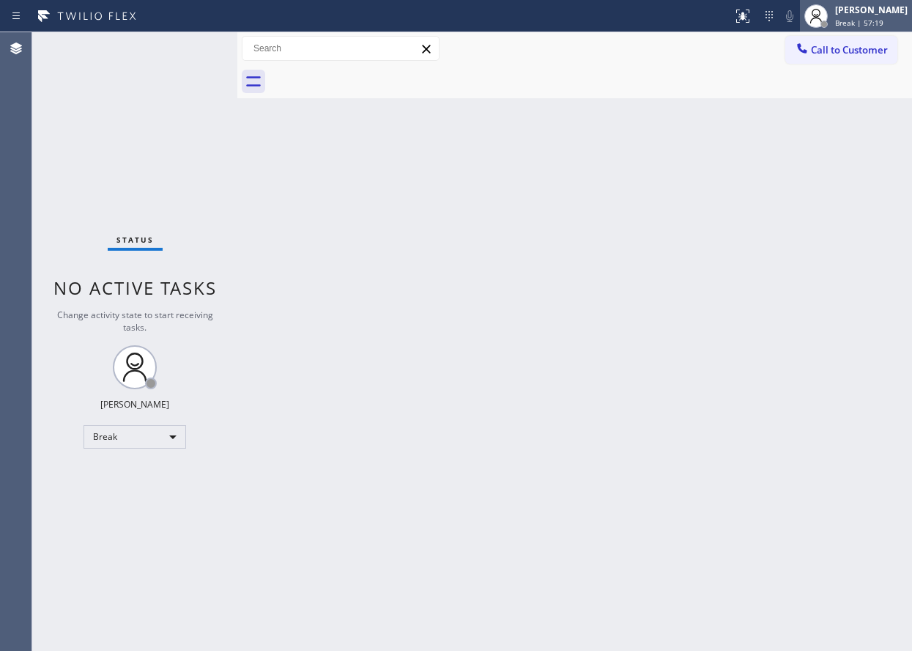
click at [884, 26] on span "Break | 57:19" at bounding box center [859, 23] width 48 height 10
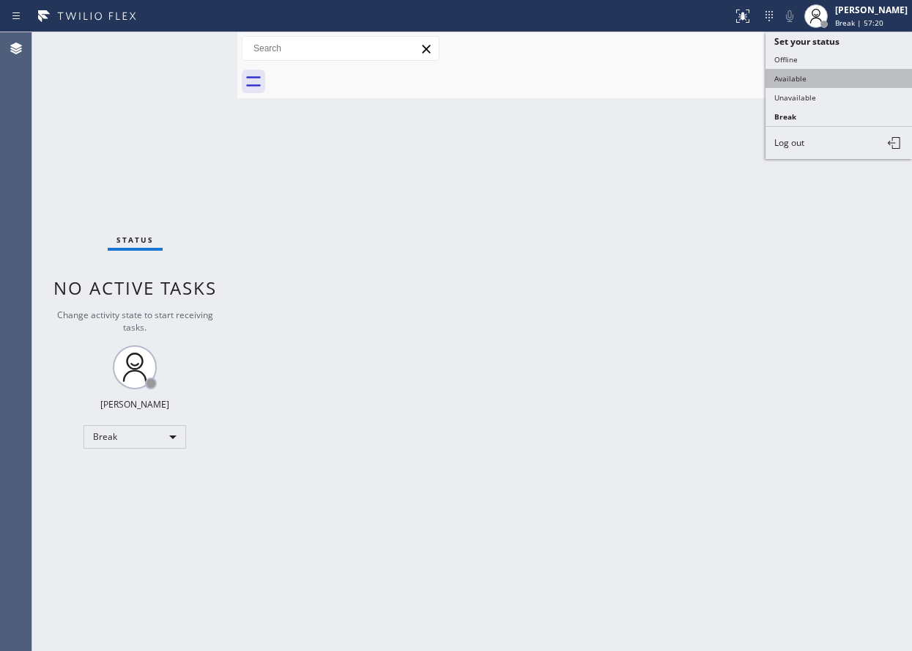
click at [824, 79] on button "Available" at bounding box center [839, 78] width 147 height 19
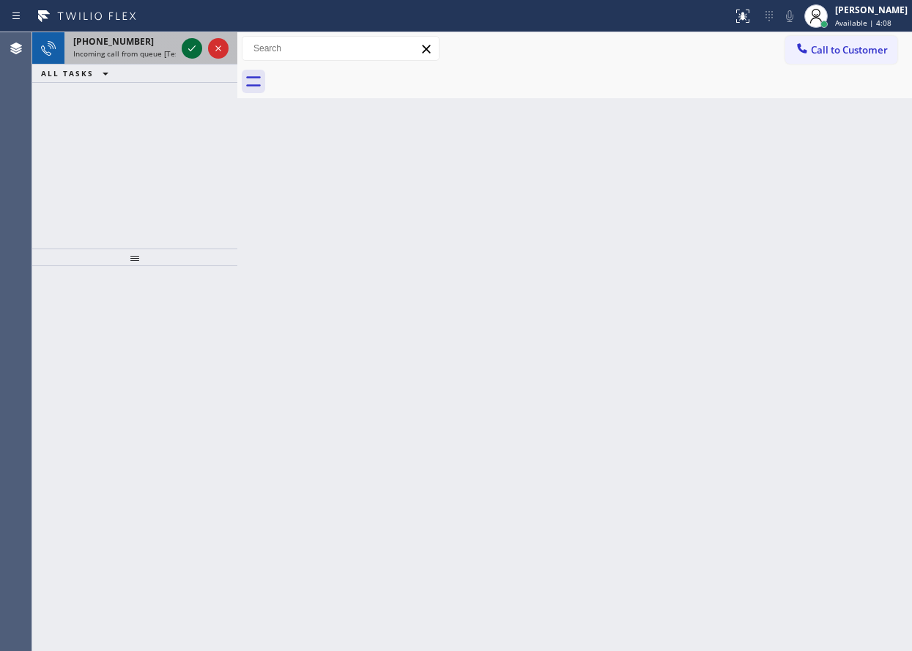
click at [191, 47] on icon at bounding box center [192, 49] width 18 height 18
click at [192, 56] on icon at bounding box center [192, 49] width 18 height 18
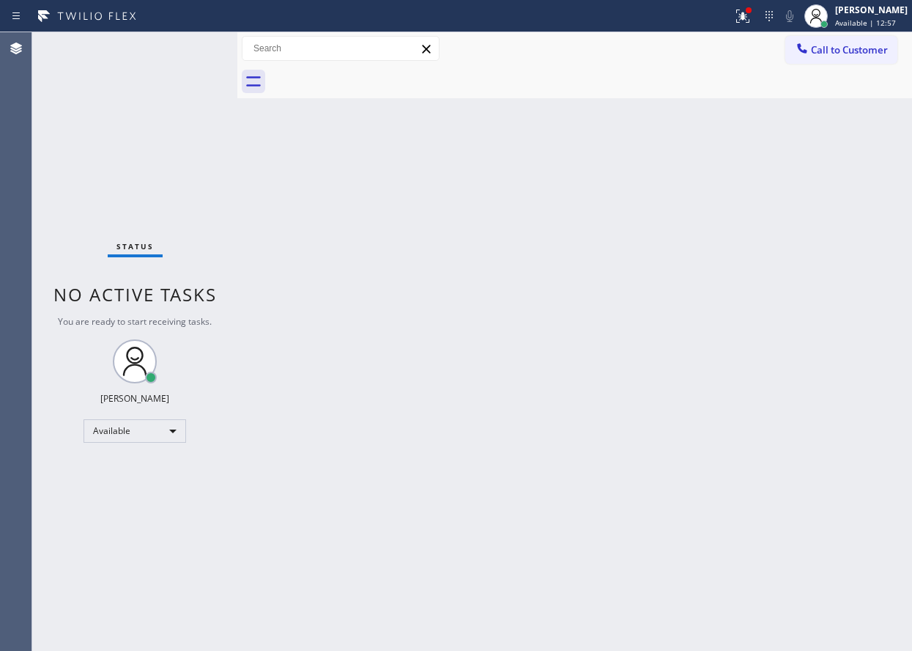
click at [418, 577] on div "Back to Dashboard Change Sender ID Customers Technicians Select a contact Outbo…" at bounding box center [574, 341] width 675 height 619
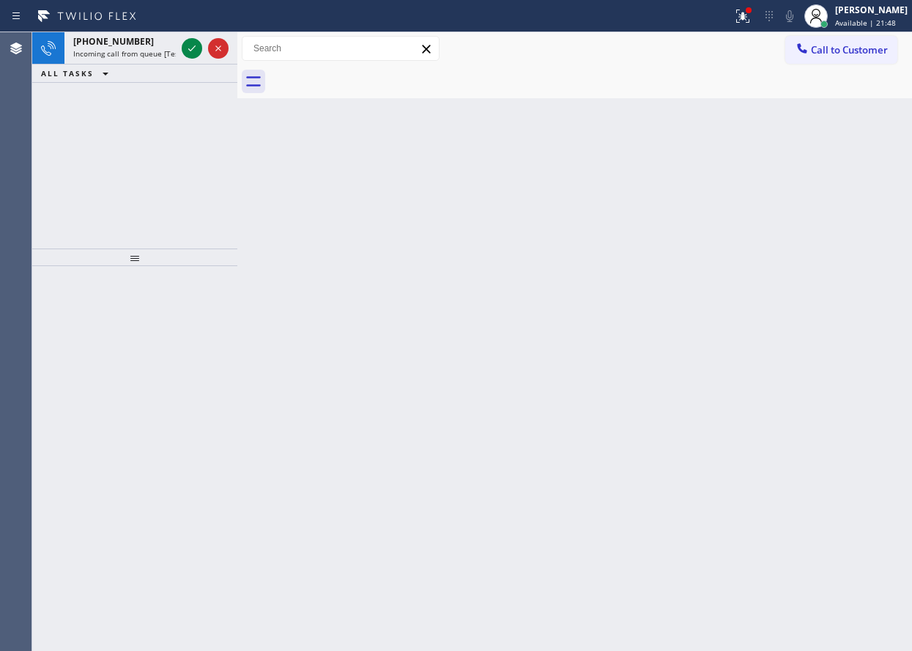
click at [140, 128] on div "[PHONE_NUMBER] Incoming call from queue [Test] All ALL TASKS ALL TASKS ACTIVE T…" at bounding box center [134, 140] width 205 height 216
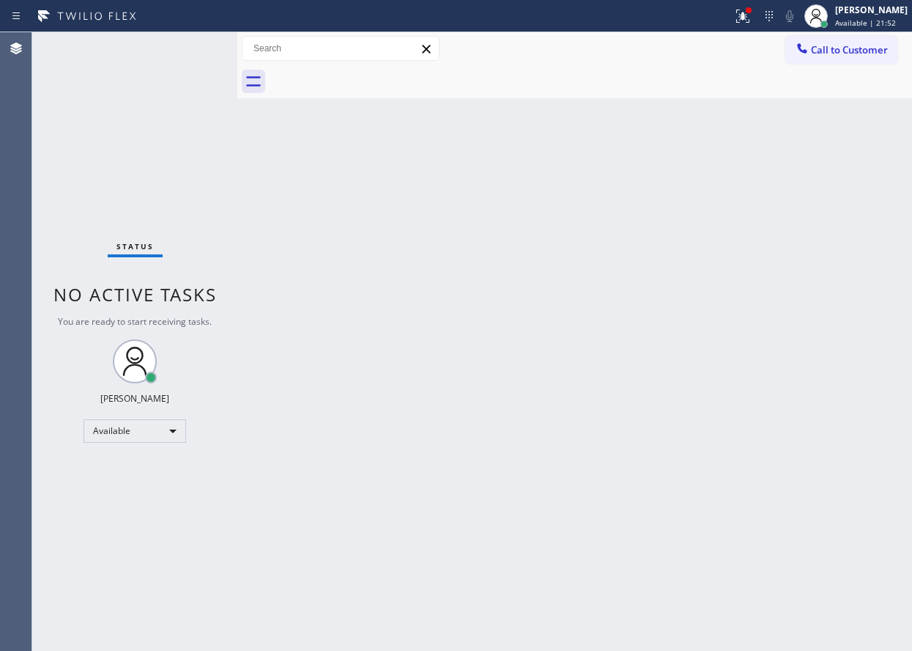
click at [542, 240] on div "Back to Dashboard Change Sender ID Customers Technicians Select a contact Outbo…" at bounding box center [574, 341] width 675 height 619
click at [83, 92] on div "Status No active tasks You are ready to start receiving tasks. [PERSON_NAME] Av…" at bounding box center [134, 341] width 205 height 619
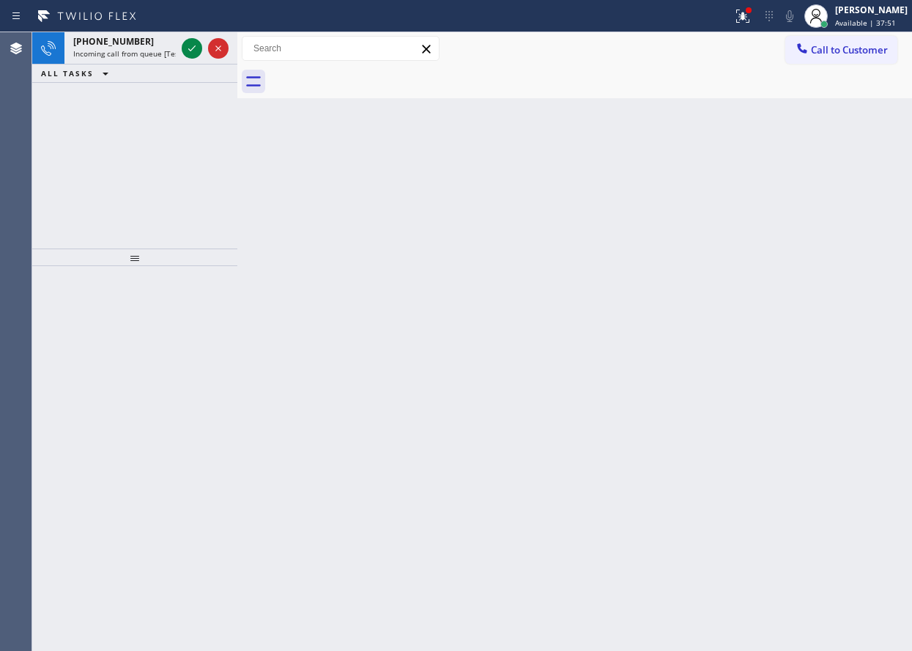
drag, startPoint x: 125, startPoint y: 223, endPoint x: 182, endPoint y: 128, distance: 110.5
click at [126, 222] on div "[PHONE_NUMBER] Incoming call from queue [Test] All ALL TASKS ALL TASKS ACTIVE T…" at bounding box center [134, 140] width 205 height 216
click at [191, 45] on icon at bounding box center [192, 49] width 18 height 18
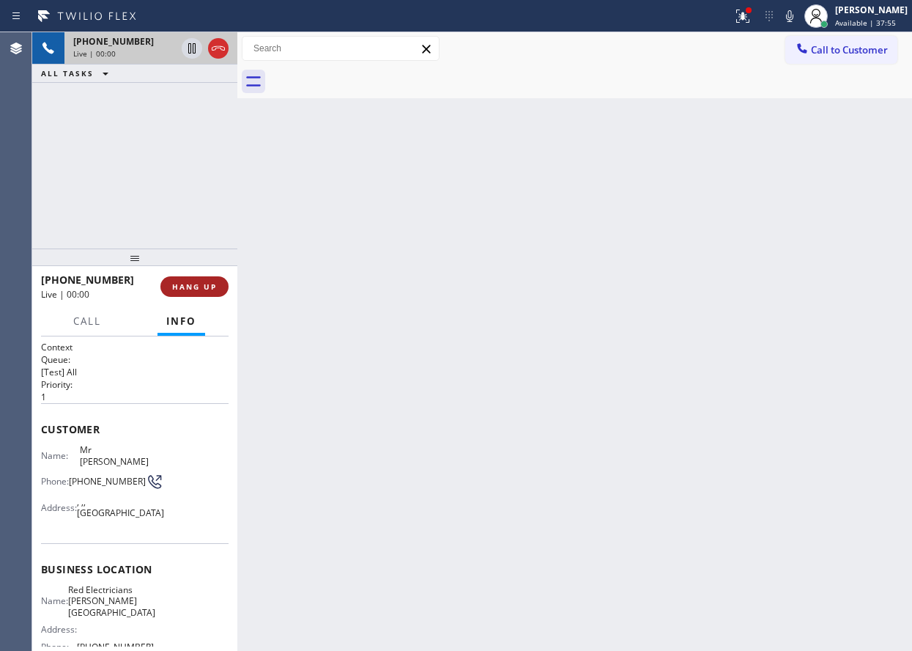
click at [222, 287] on button "HANG UP" at bounding box center [194, 286] width 68 height 21
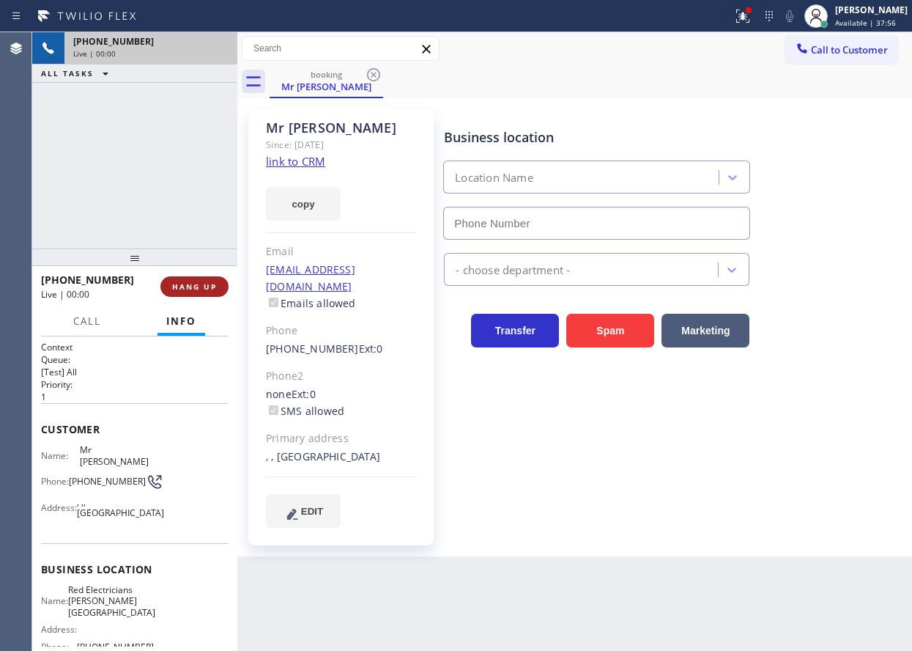
type input "[PHONE_NUMBER]"
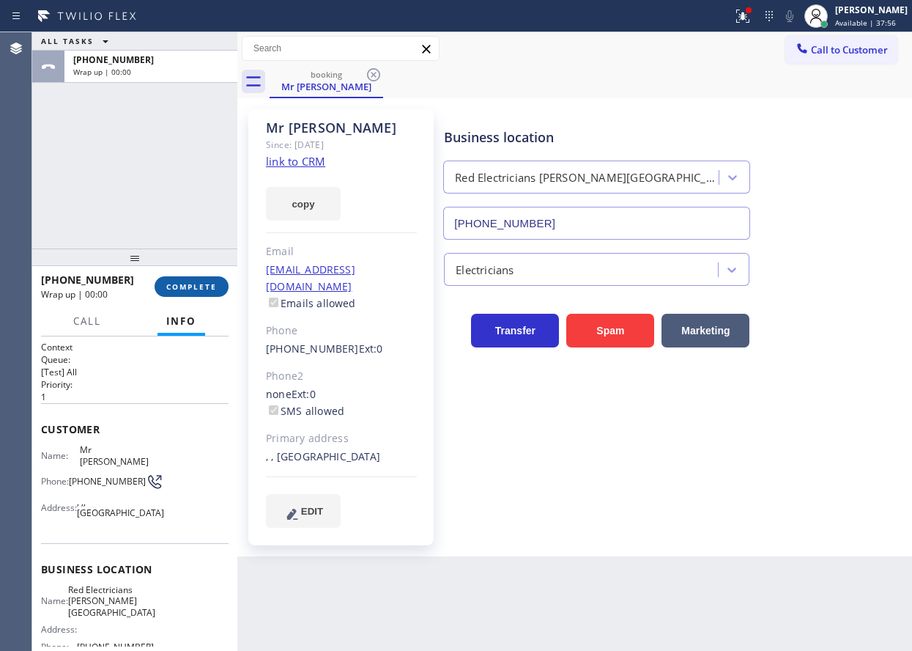
click at [217, 286] on button "COMPLETE" at bounding box center [192, 286] width 74 height 21
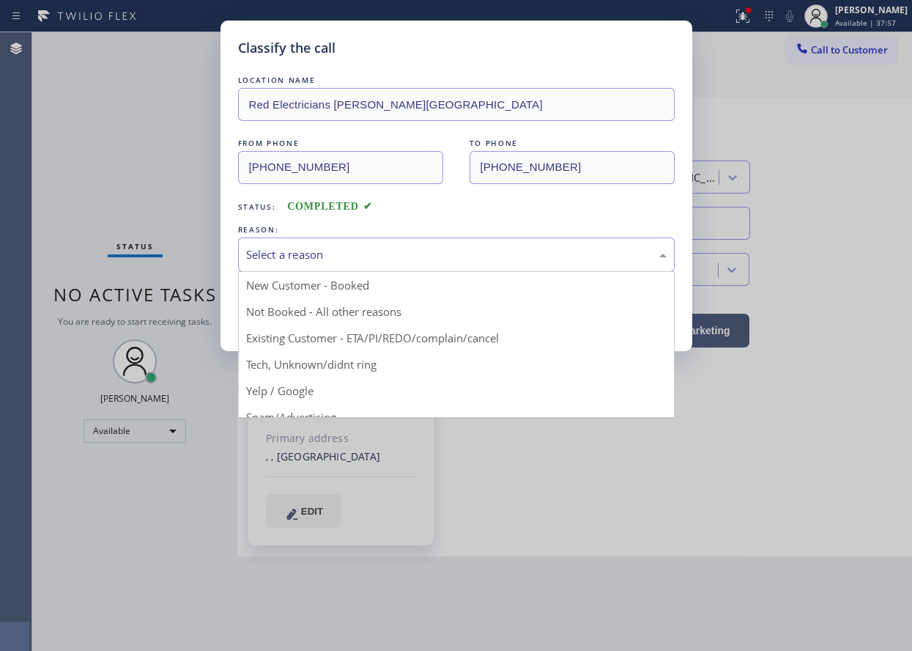
click at [292, 249] on div "Select a reason" at bounding box center [456, 254] width 421 height 17
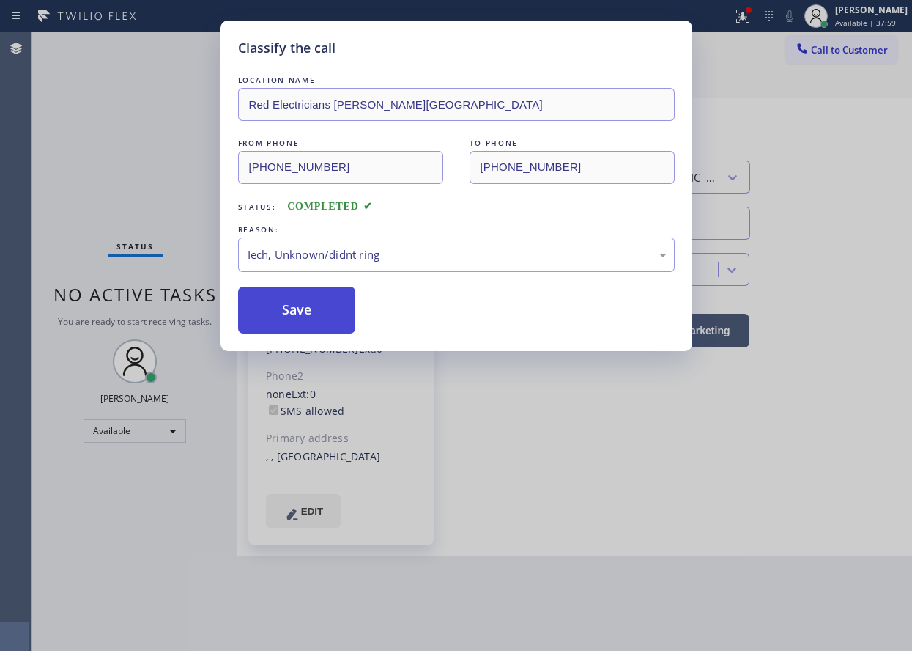
click at [283, 320] on button "Save" at bounding box center [297, 310] width 118 height 47
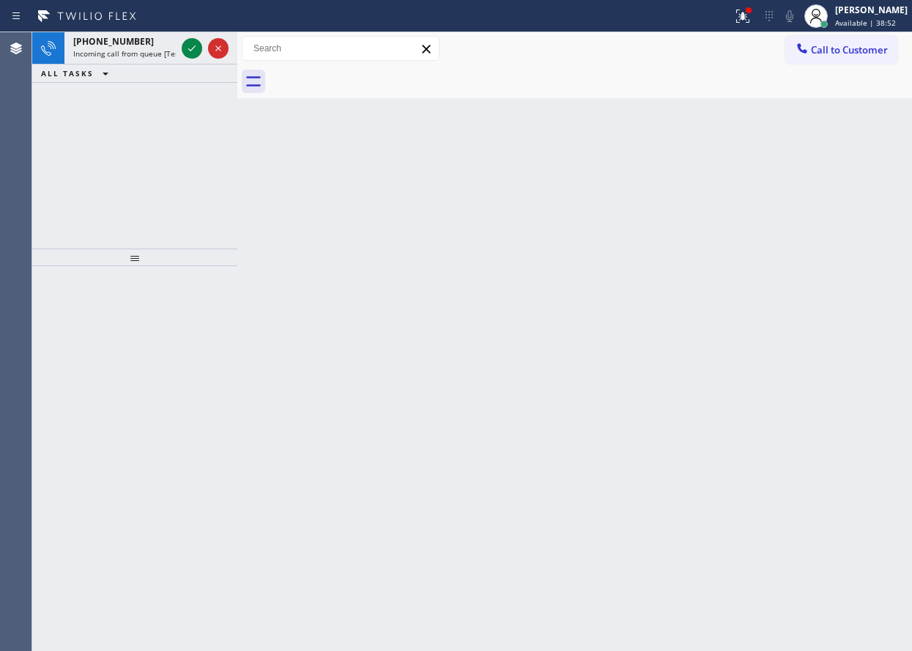
drag, startPoint x: 816, startPoint y: 258, endPoint x: 773, endPoint y: 237, distance: 47.2
click at [816, 258] on div "Back to Dashboard Change Sender ID Customers Technicians Select a contact Outbo…" at bounding box center [574, 341] width 675 height 619
click at [193, 56] on icon at bounding box center [192, 49] width 18 height 18
click at [197, 49] on icon at bounding box center [192, 49] width 18 height 18
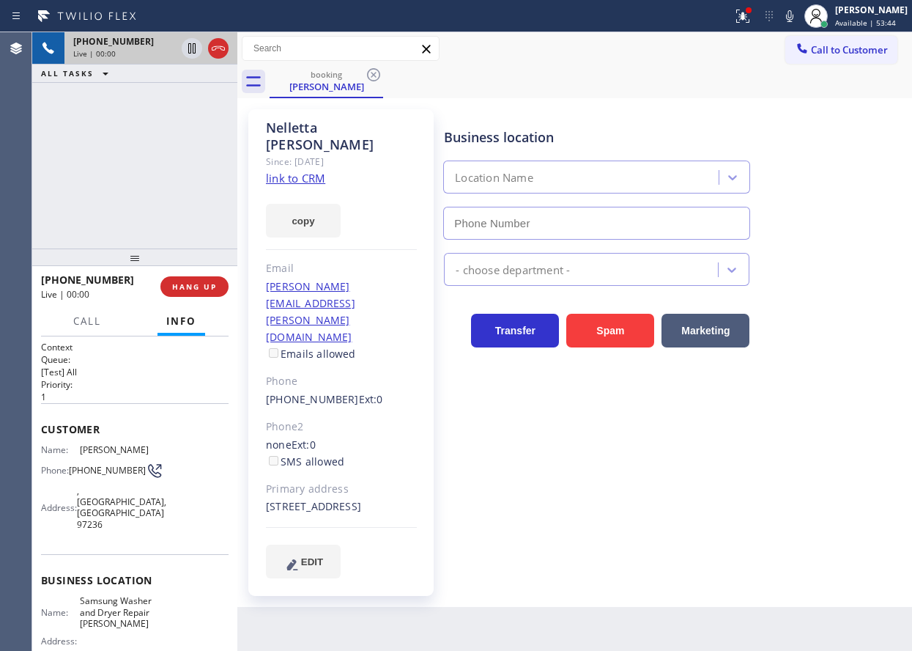
type input "[PHONE_NUMBER]"
click at [75, 595] on div "Name: Samsung Washer and Dryer Repair [PERSON_NAME]" at bounding box center [97, 612] width 113 height 34
click at [92, 595] on span "Samsung Washer and Dryer Repair [PERSON_NAME]" at bounding box center [116, 612] width 73 height 34
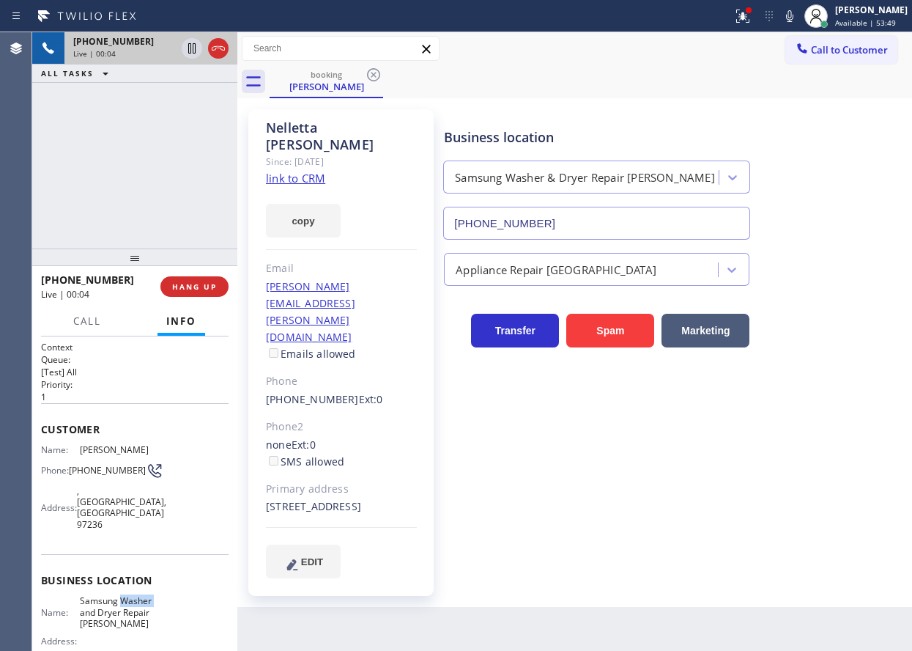
click at [92, 595] on span "Samsung Washer and Dryer Repair [PERSON_NAME]" at bounding box center [116, 612] width 73 height 34
copy span "Samsung Washer and Dryer Repair [PERSON_NAME]"
click at [586, 220] on input "[PHONE_NUMBER]" at bounding box center [596, 223] width 307 height 33
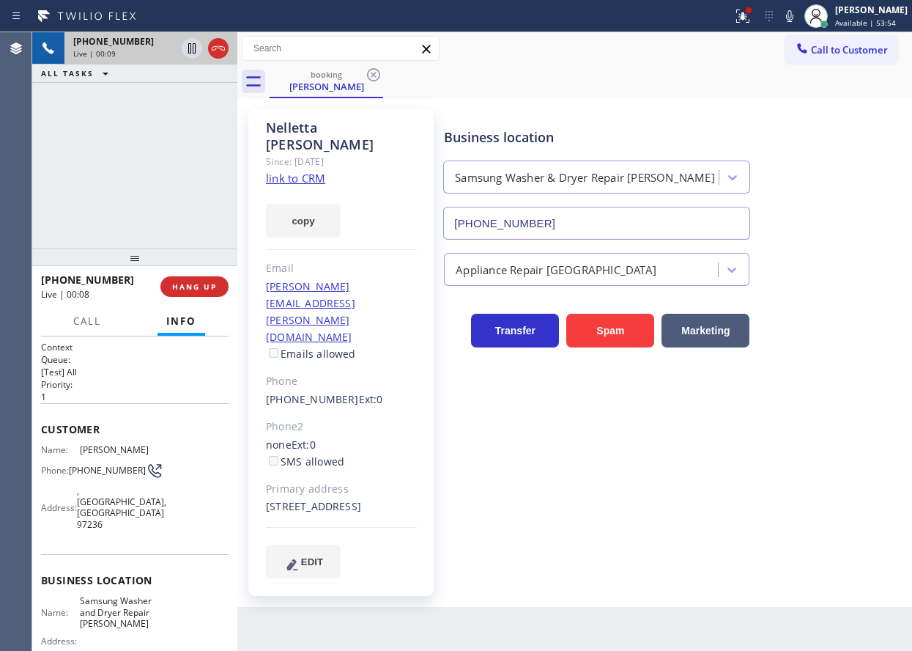
click at [586, 220] on input "[PHONE_NUMBER]" at bounding box center [596, 223] width 307 height 33
click at [306, 171] on link "link to CRM" at bounding box center [295, 178] width 59 height 15
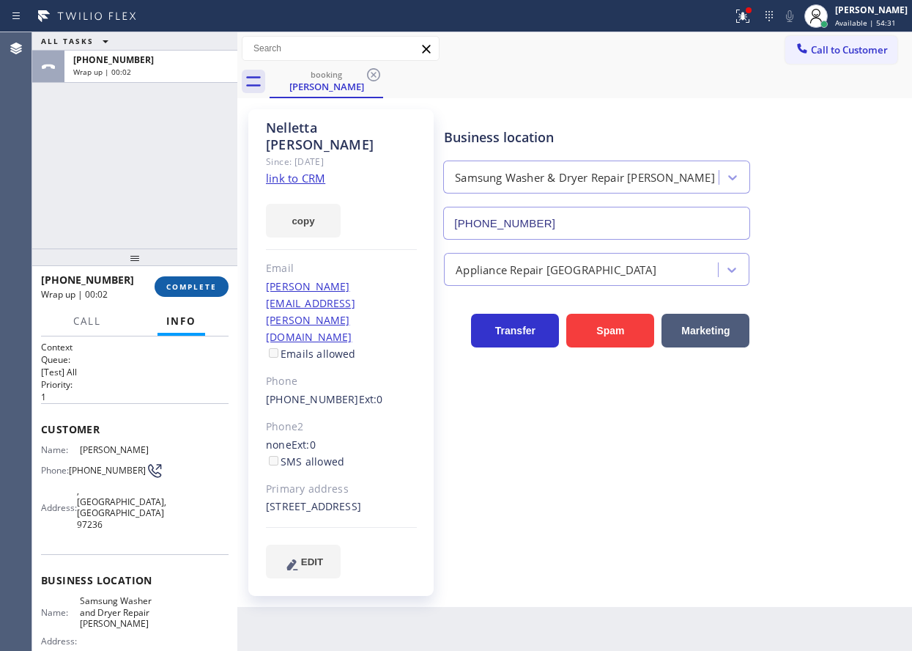
click at [202, 284] on span "COMPLETE" at bounding box center [191, 286] width 51 height 10
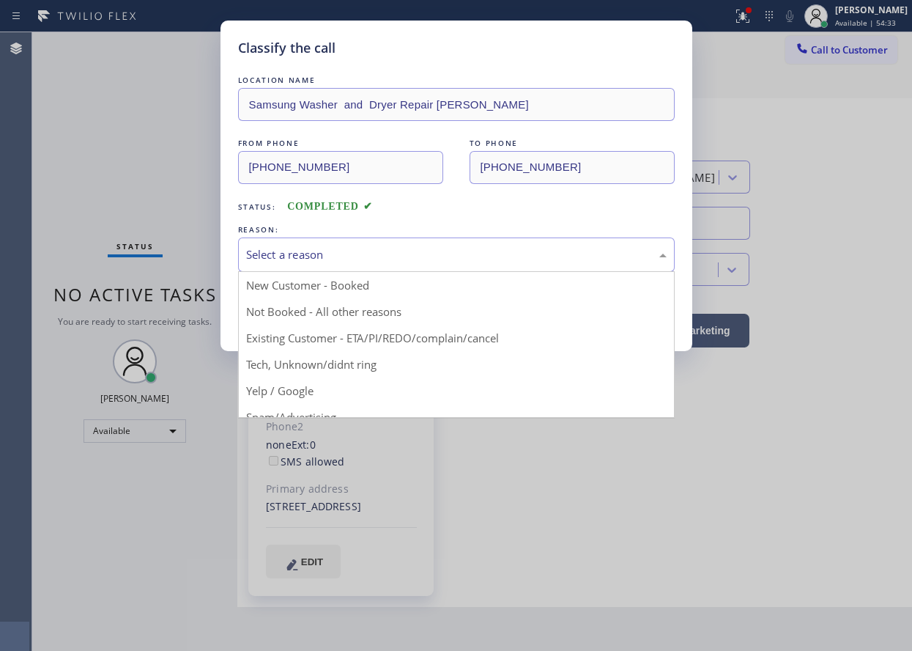
click at [440, 256] on div "Select a reason" at bounding box center [456, 254] width 421 height 17
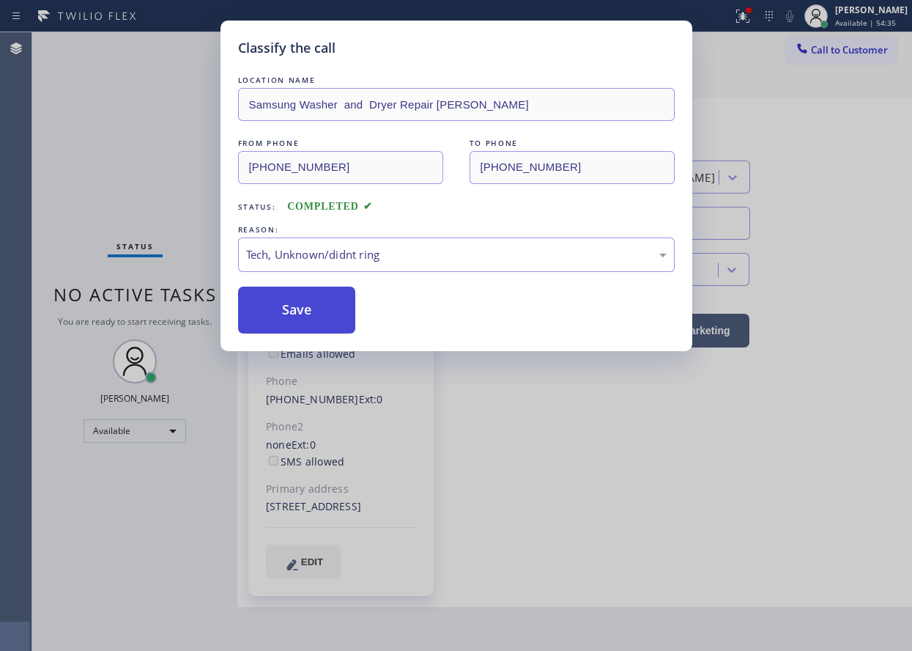
click at [282, 299] on button "Save" at bounding box center [297, 310] width 118 height 47
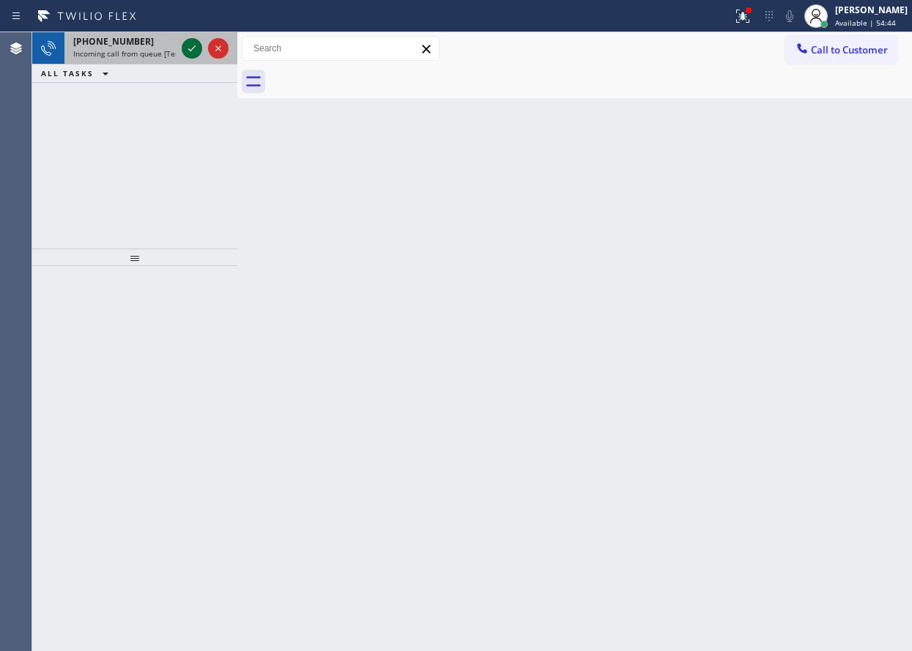
click at [192, 42] on icon at bounding box center [192, 49] width 18 height 18
click at [196, 41] on icon at bounding box center [192, 49] width 18 height 18
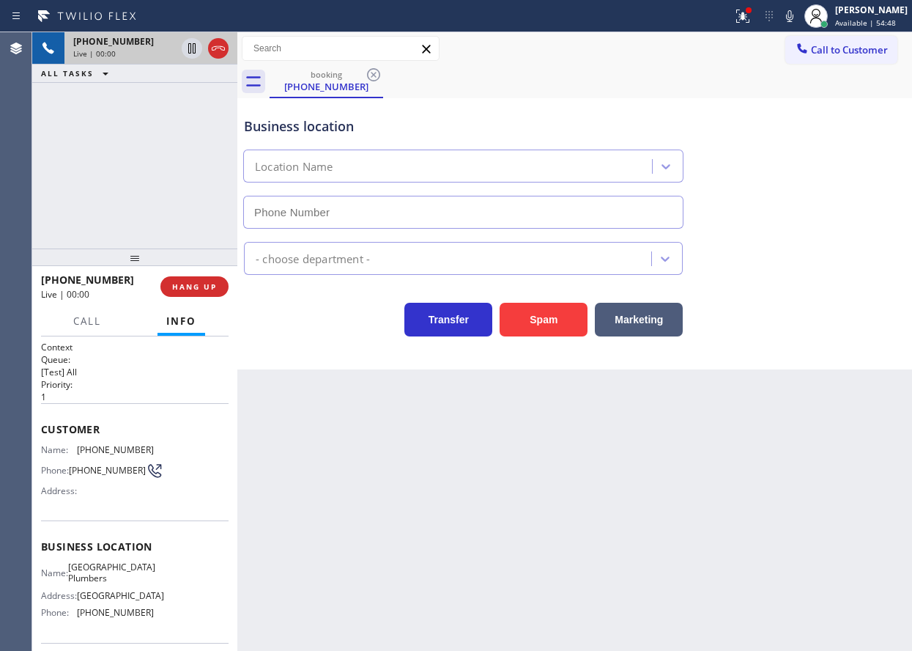
type input "[PHONE_NUMBER]"
click at [183, 281] on span "HANG UP" at bounding box center [194, 286] width 45 height 10
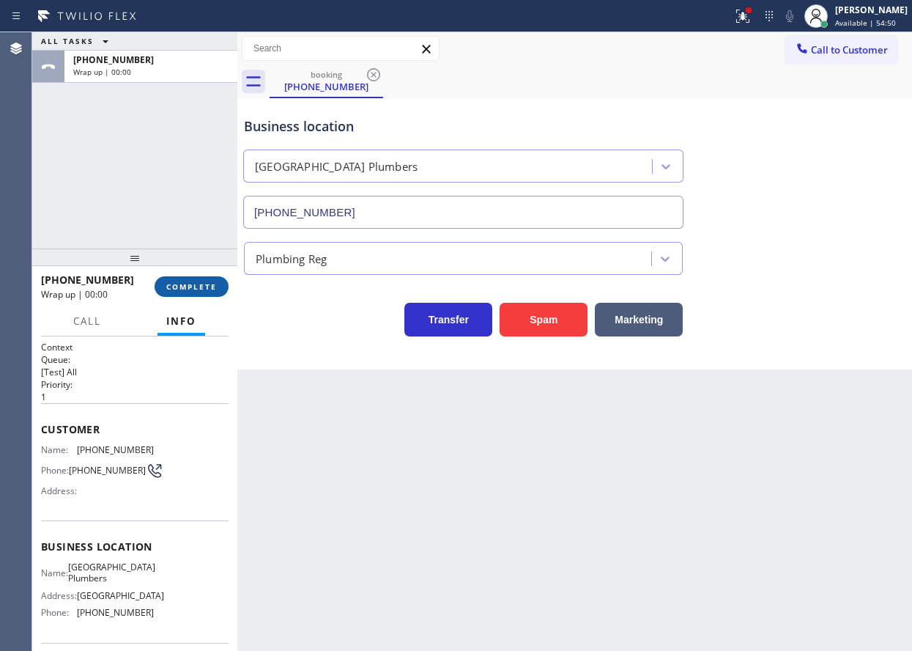
click at [183, 281] on span "COMPLETE" at bounding box center [191, 286] width 51 height 10
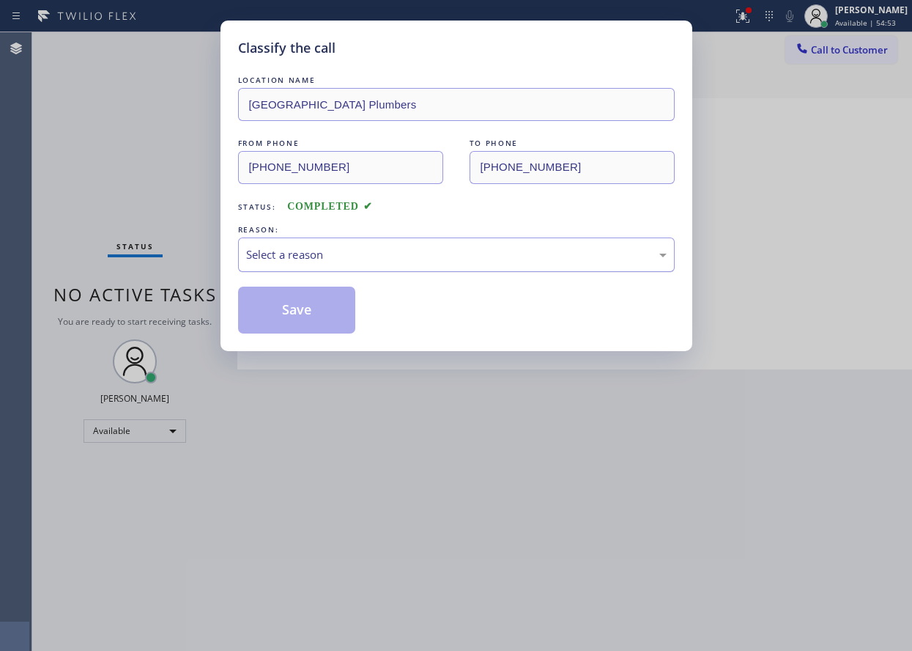
click at [312, 240] on div "Select a reason" at bounding box center [456, 254] width 437 height 34
click at [290, 320] on button "Save" at bounding box center [297, 310] width 118 height 47
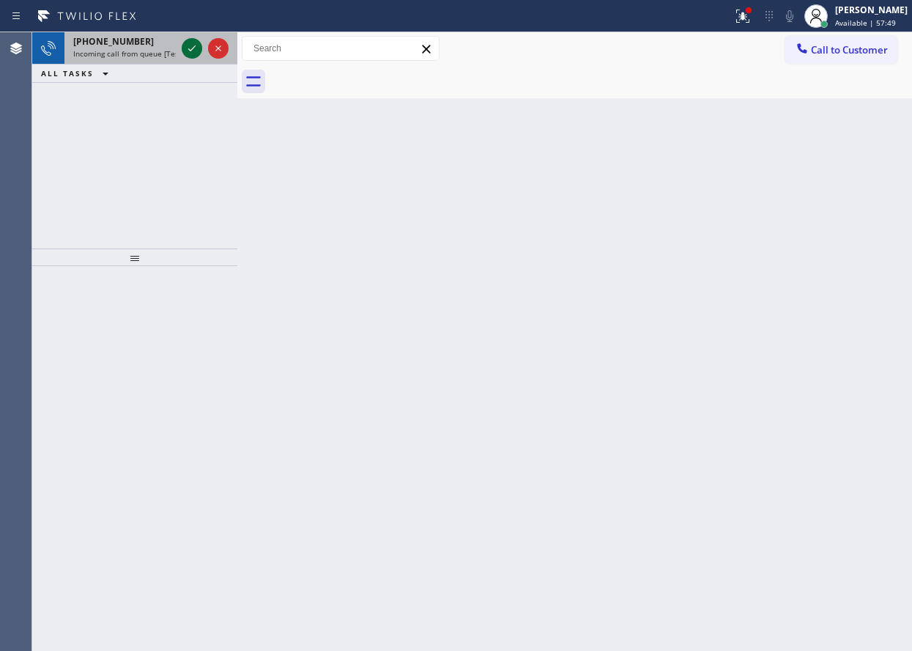
click at [202, 48] on div at bounding box center [192, 49] width 21 height 18
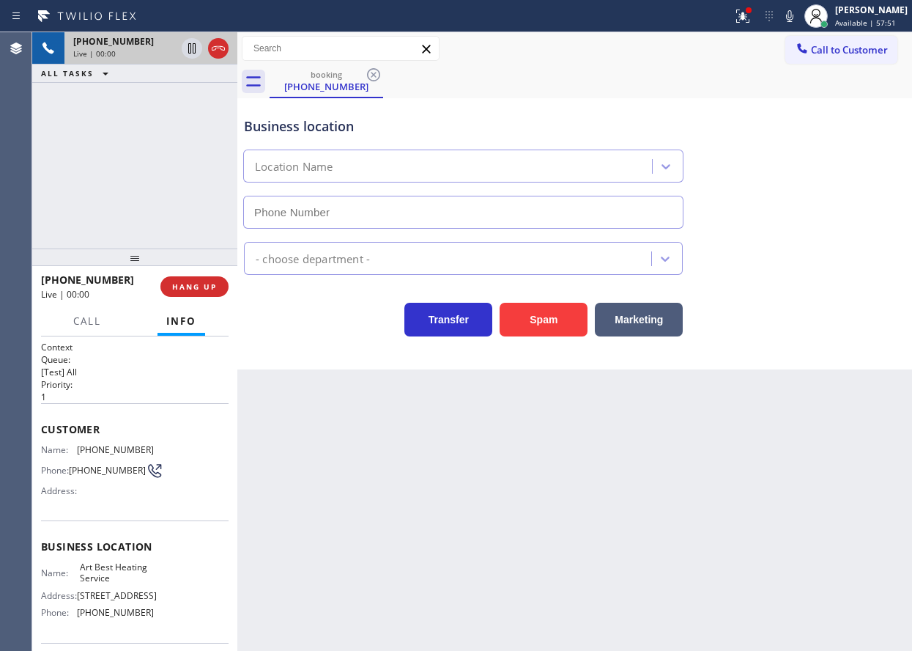
type input "[PHONE_NUMBER]"
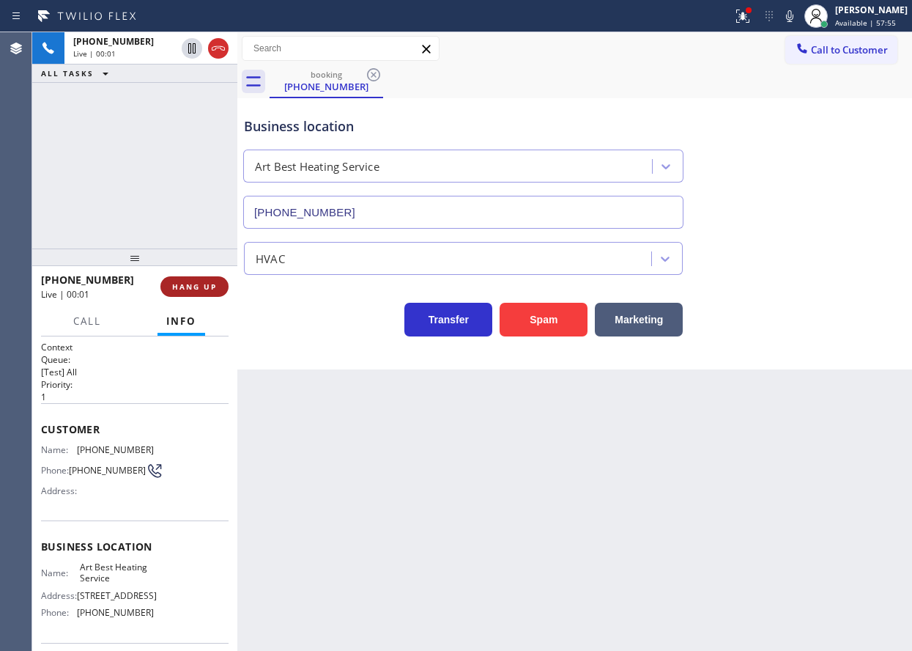
click at [173, 281] on button "HANG UP" at bounding box center [194, 286] width 68 height 21
click at [188, 282] on span "HANG UP" at bounding box center [194, 286] width 45 height 10
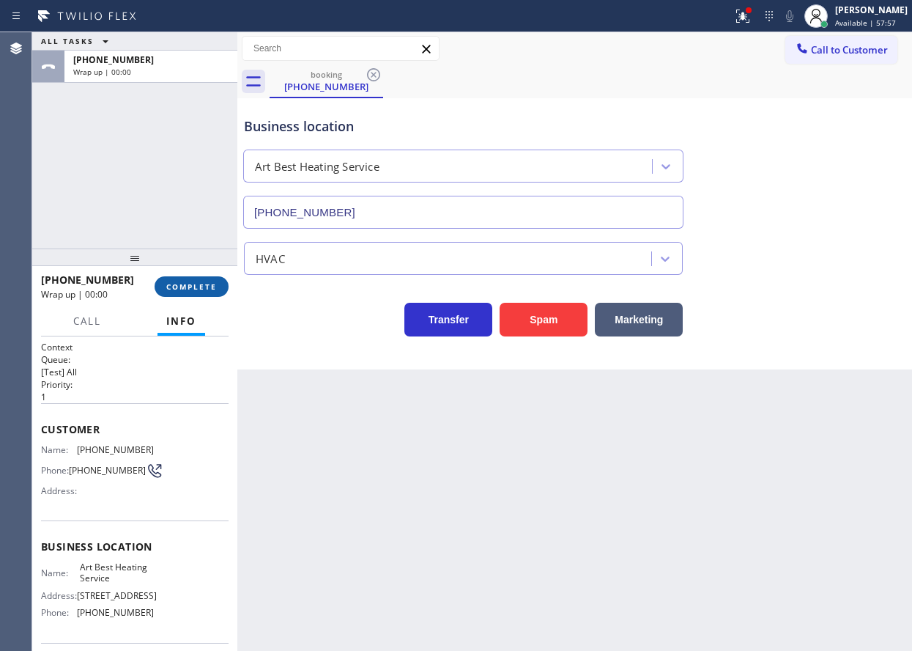
click at [190, 279] on button "COMPLETE" at bounding box center [192, 286] width 74 height 21
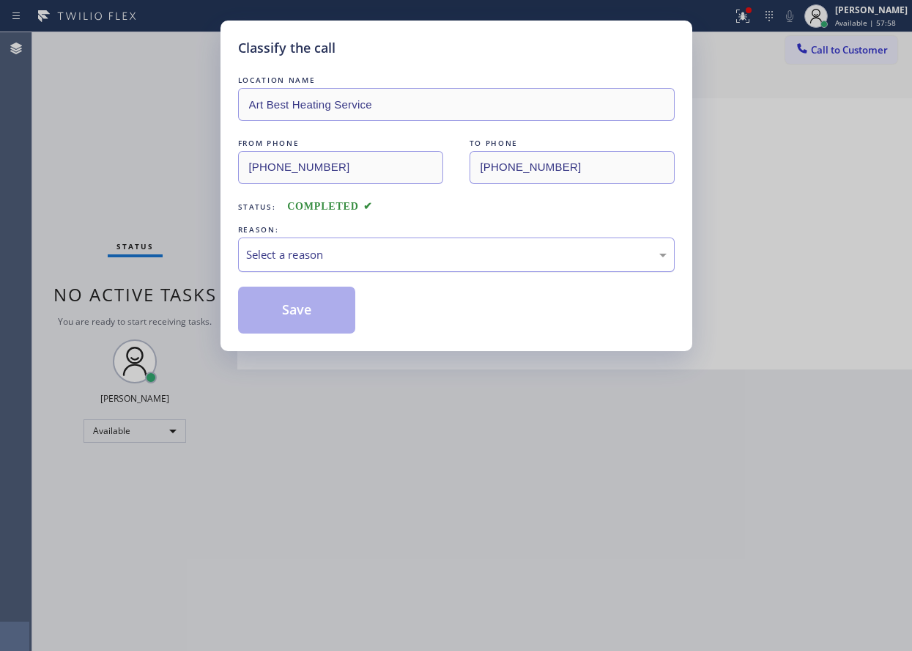
click at [344, 263] on div "Select a reason" at bounding box center [456, 254] width 437 height 34
click at [281, 313] on button "Save" at bounding box center [297, 310] width 118 height 47
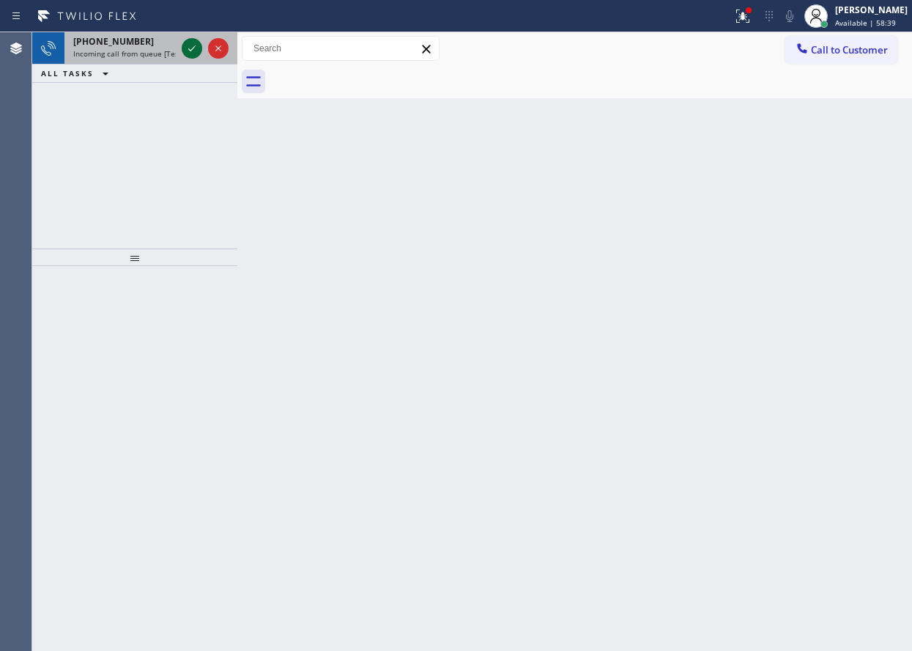
click at [191, 49] on icon at bounding box center [192, 49] width 18 height 18
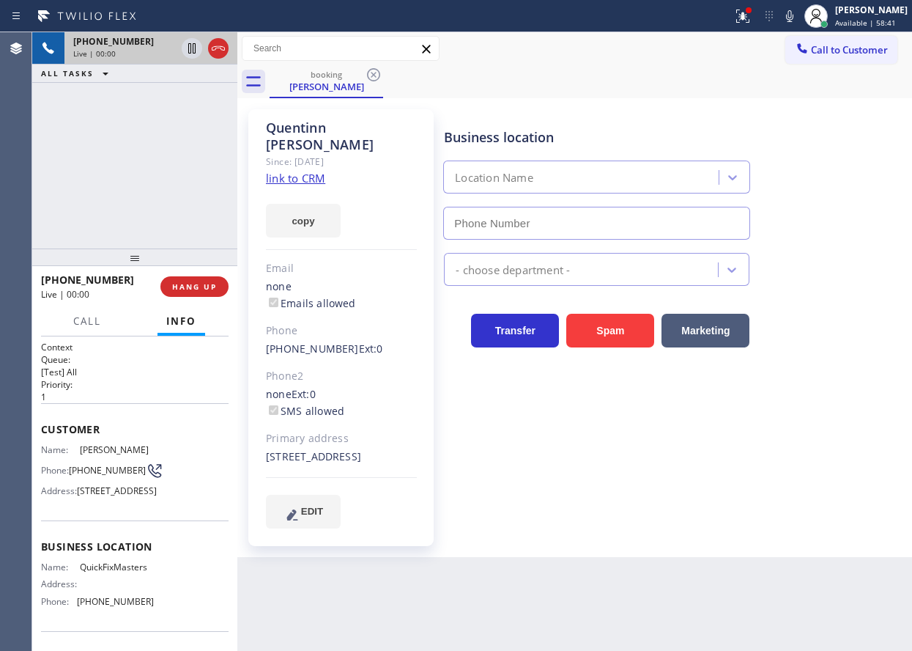
type input "[PHONE_NUMBER]"
click at [315, 171] on link "link to CRM" at bounding box center [295, 178] width 59 height 15
click at [124, 572] on span "QuickFixMasters" at bounding box center [116, 566] width 73 height 11
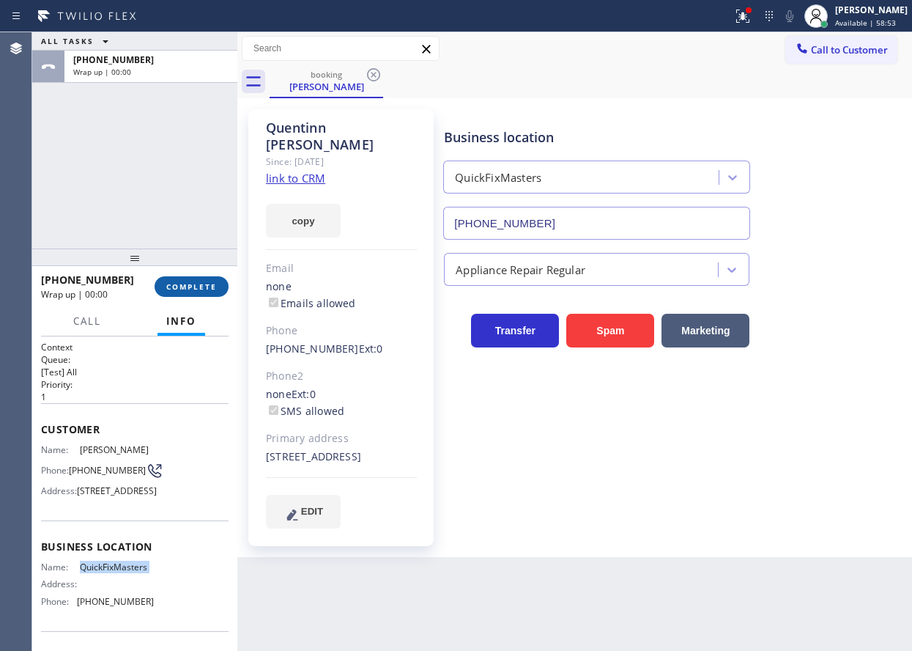
click at [207, 295] on button "COMPLETE" at bounding box center [192, 286] width 74 height 21
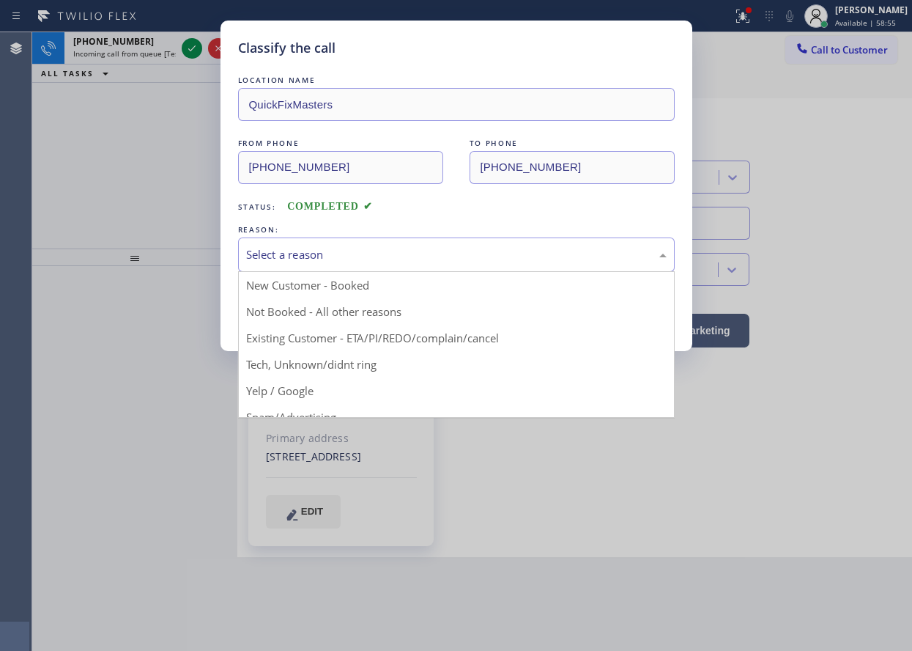
click at [376, 253] on div "Select a reason" at bounding box center [456, 254] width 421 height 17
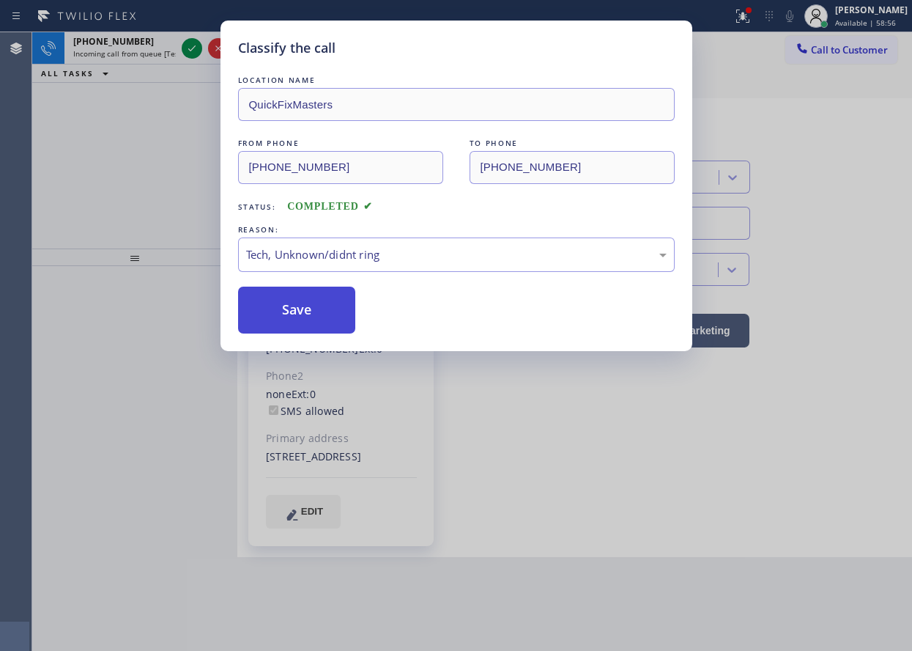
click at [329, 298] on button "Save" at bounding box center [297, 310] width 118 height 47
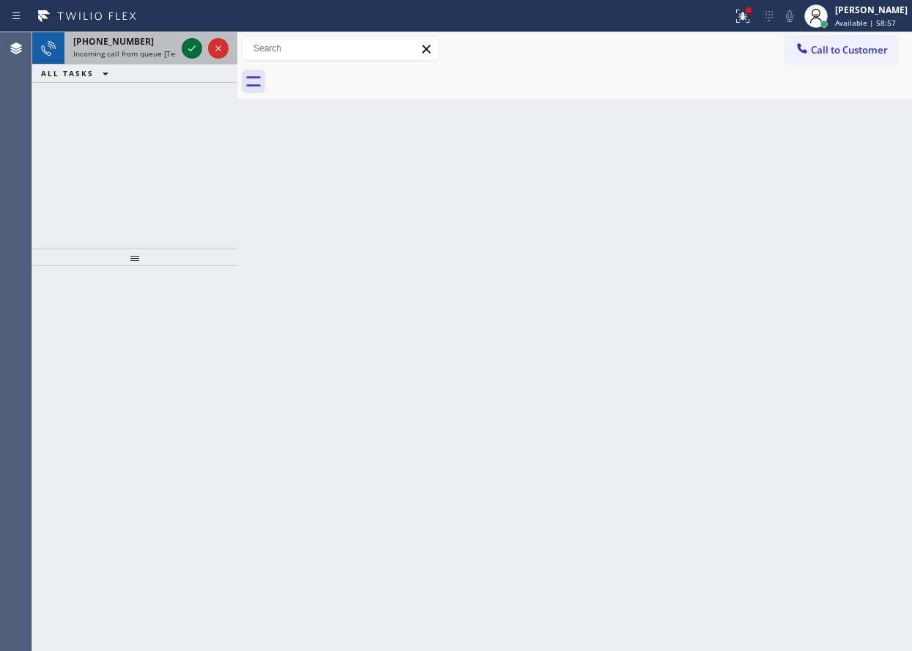
click at [190, 47] on icon at bounding box center [192, 49] width 18 height 18
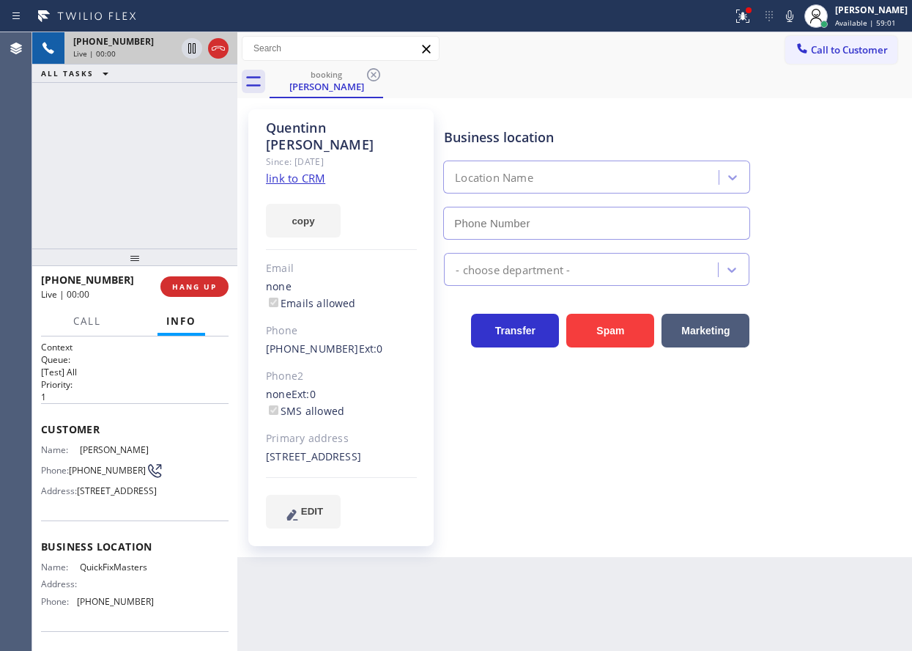
type input "[PHONE_NUMBER]"
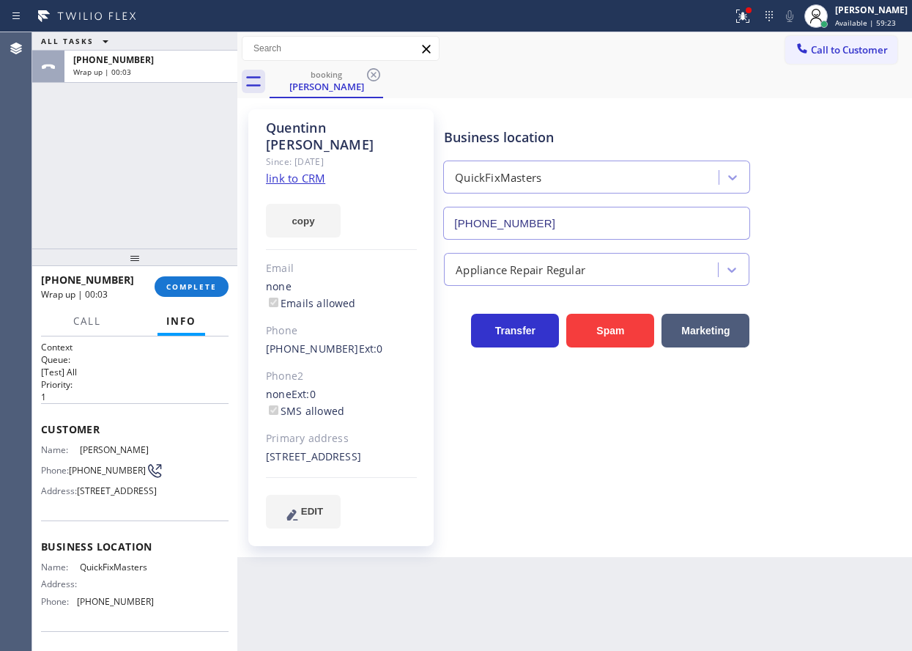
click at [210, 288] on span "COMPLETE" at bounding box center [191, 286] width 51 height 10
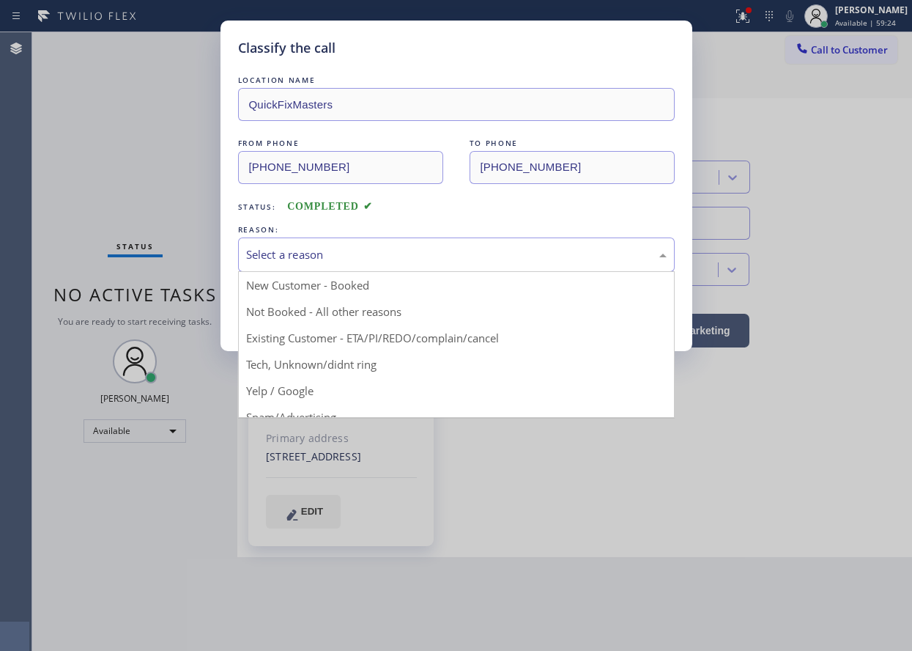
drag, startPoint x: 290, startPoint y: 249, endPoint x: 298, endPoint y: 351, distance: 102.1
click at [290, 250] on div "Select a reason" at bounding box center [456, 254] width 421 height 17
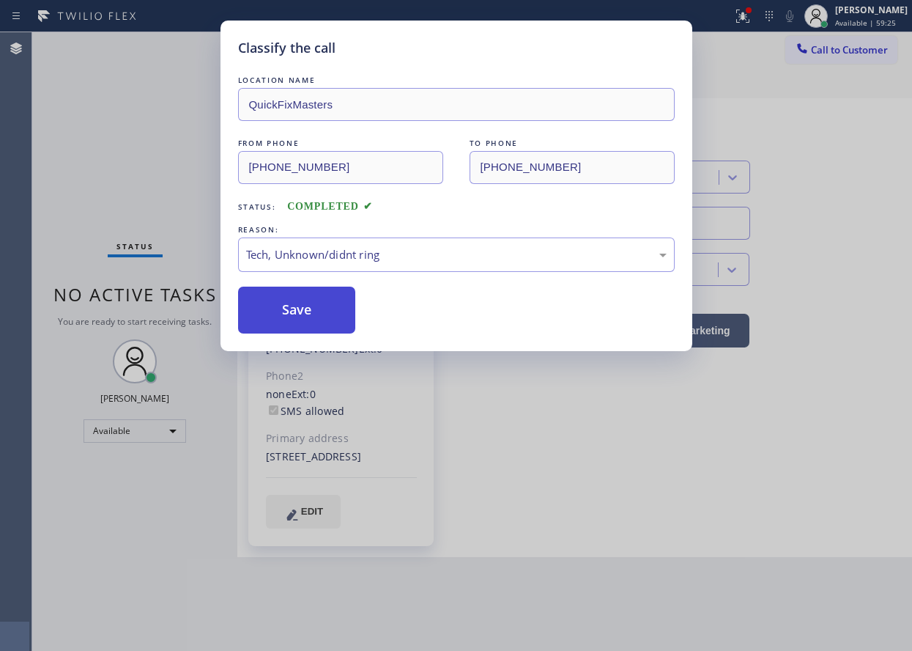
click at [304, 314] on button "Save" at bounding box center [297, 310] width 118 height 47
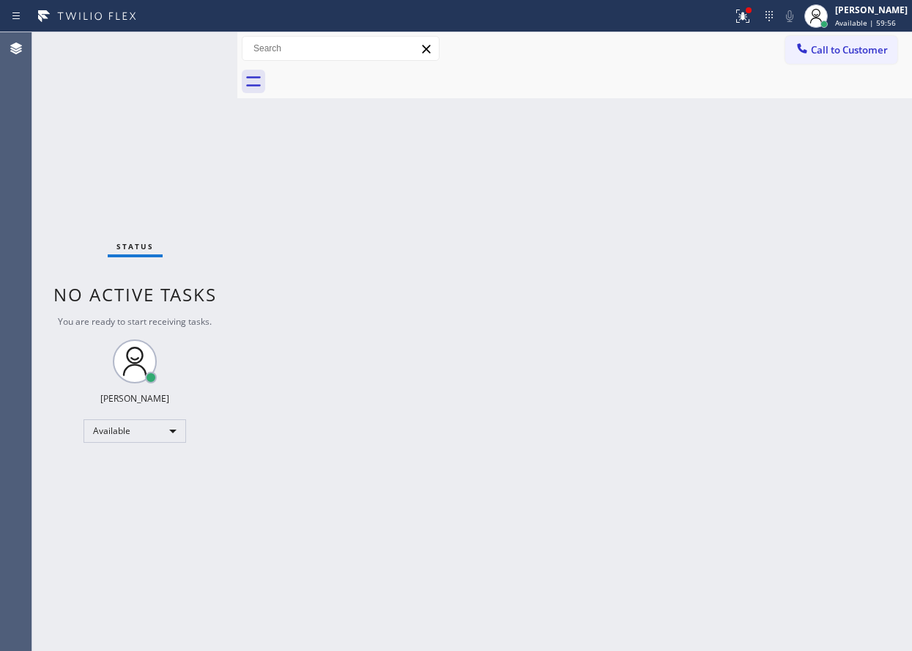
click at [829, 312] on div "Back to Dashboard Change Sender ID Customers Technicians Select a contact Outbo…" at bounding box center [574, 341] width 675 height 619
click at [802, 141] on div "Back to Dashboard Change Sender ID Customers Technicians Select a contact Outbo…" at bounding box center [574, 341] width 675 height 619
click at [752, 18] on icon at bounding box center [743, 16] width 18 height 18
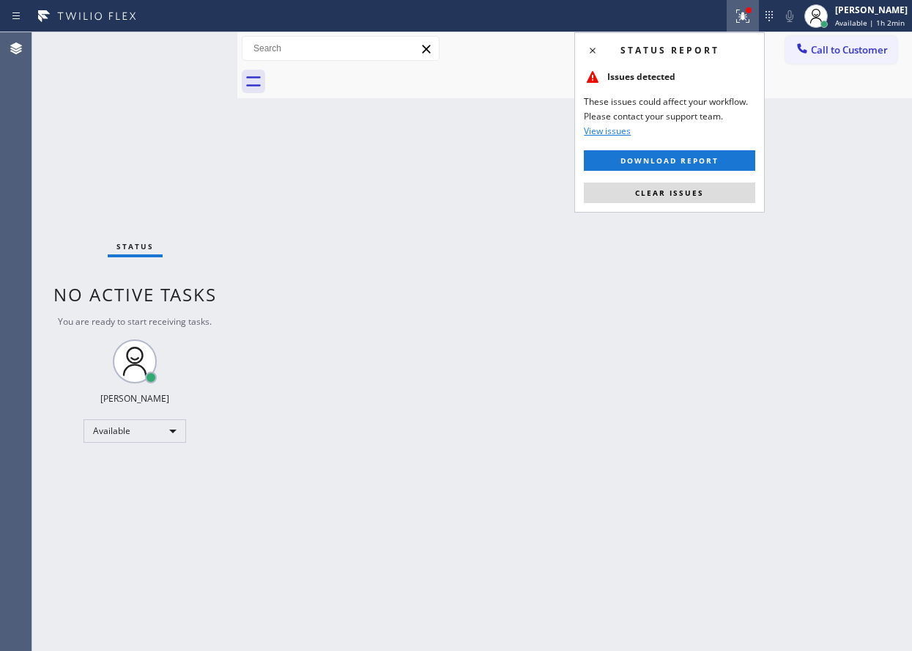
click at [747, 193] on button "Clear issues" at bounding box center [669, 192] width 171 height 21
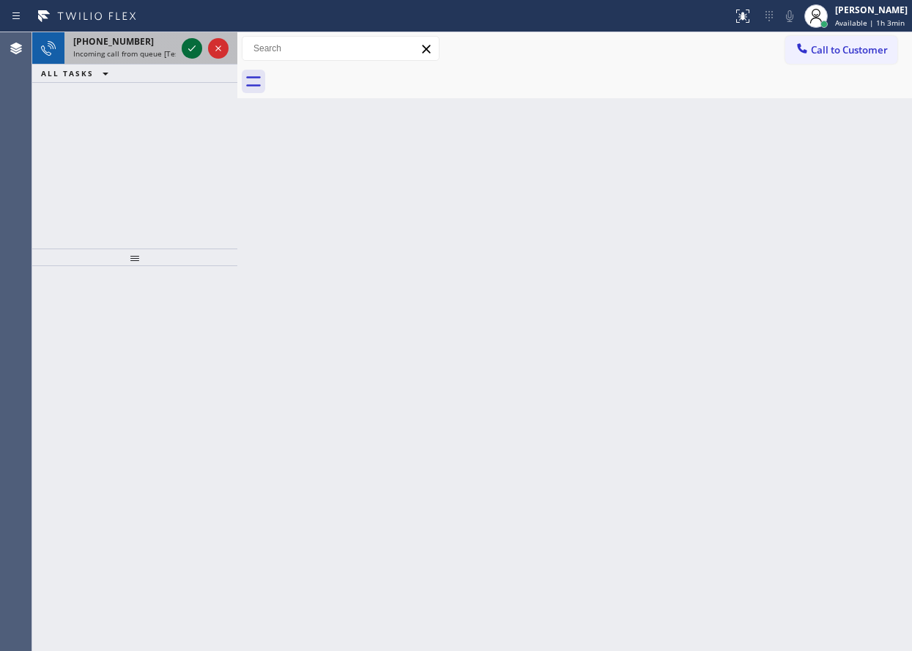
click at [193, 52] on icon at bounding box center [192, 49] width 18 height 18
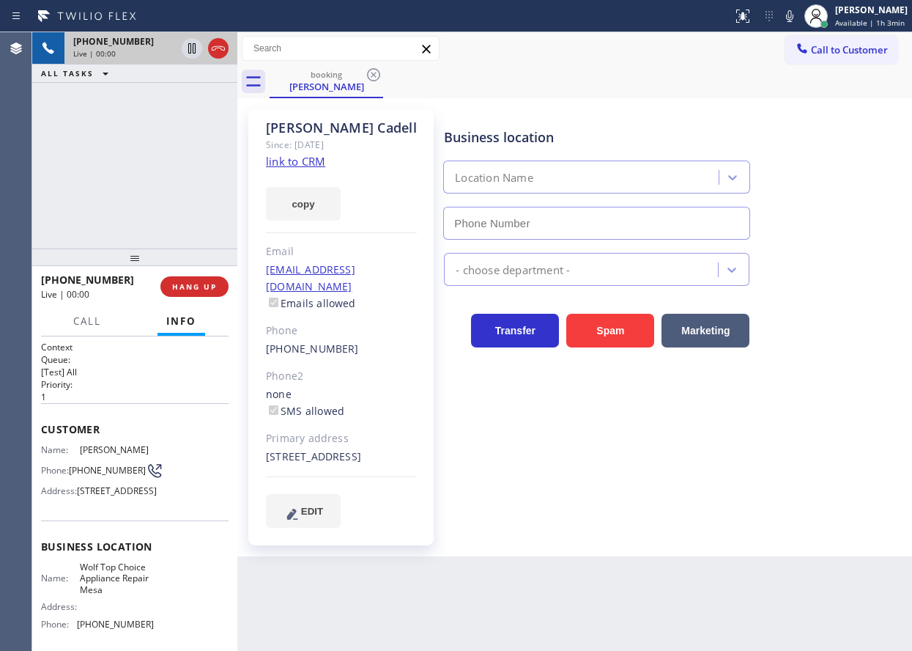
type input "[PHONE_NUMBER]"
click at [298, 160] on link "link to CRM" at bounding box center [295, 161] width 59 height 15
click at [104, 595] on span "Wolf Top Choice Appliance Repair Mesa" at bounding box center [116, 578] width 73 height 34
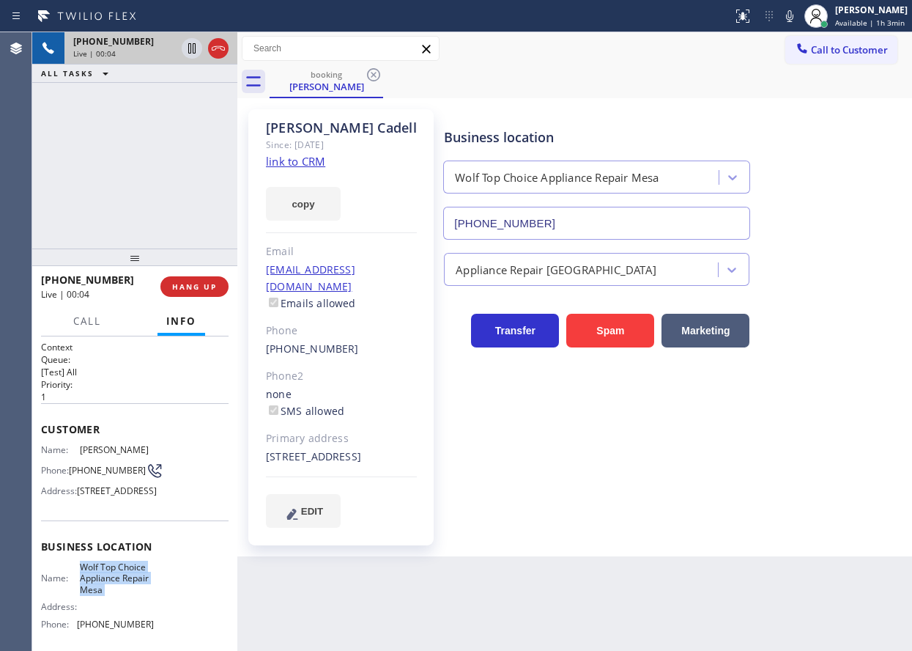
click at [104, 595] on span "Wolf Top Choice Appliance Repair Mesa" at bounding box center [116, 578] width 73 height 34
copy span "Wolf Top Choice Appliance Repair Mesa"
click at [564, 220] on input "[PHONE_NUMBER]" at bounding box center [596, 223] width 307 height 33
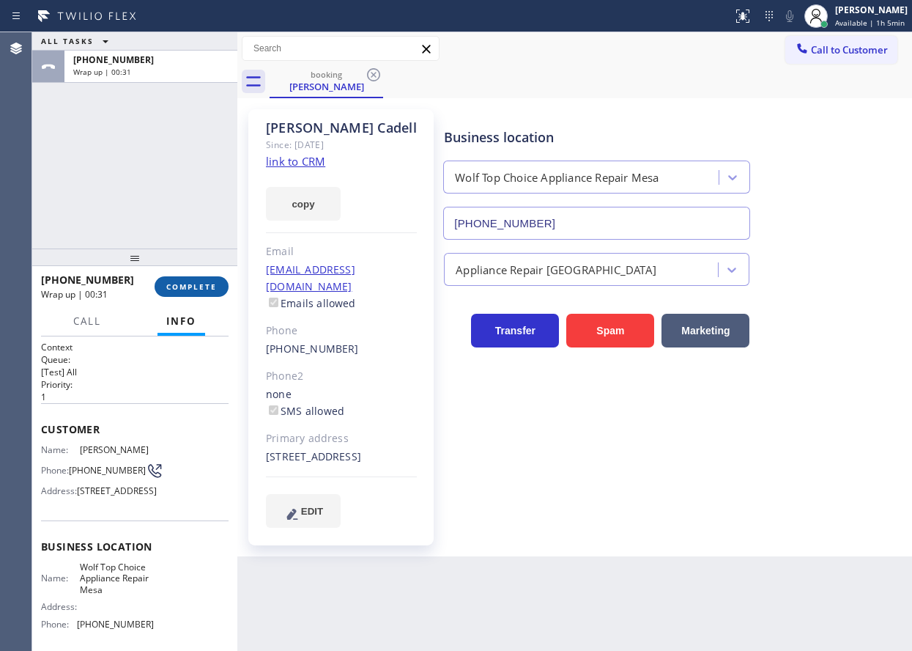
click at [199, 289] on span "COMPLETE" at bounding box center [191, 286] width 51 height 10
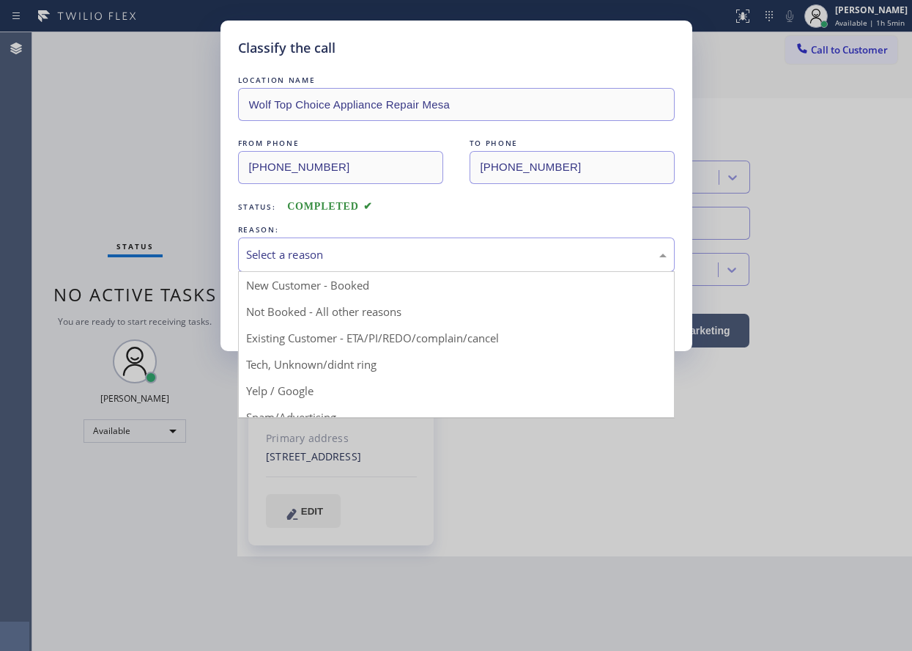
click at [360, 254] on div "Select a reason" at bounding box center [456, 254] width 421 height 17
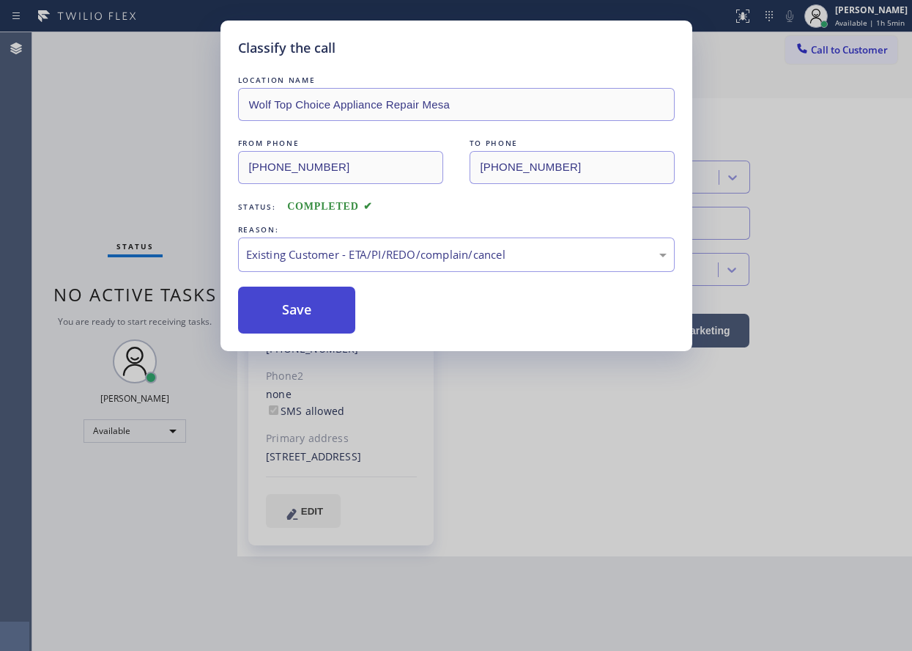
click at [317, 311] on button "Save" at bounding box center [297, 310] width 118 height 47
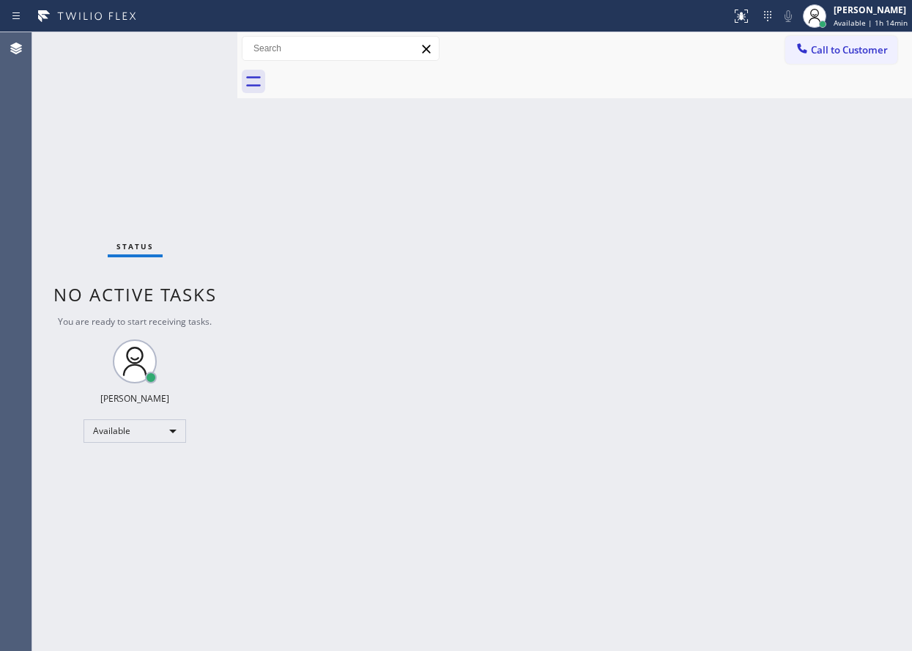
click at [859, 557] on div "Back to Dashboard Change Sender ID Customers Technicians Select a contact Outbo…" at bounding box center [574, 341] width 675 height 619
click at [795, 273] on div "Back to Dashboard Change Sender ID Customers Technicians Select a contact Outbo…" at bounding box center [574, 341] width 675 height 619
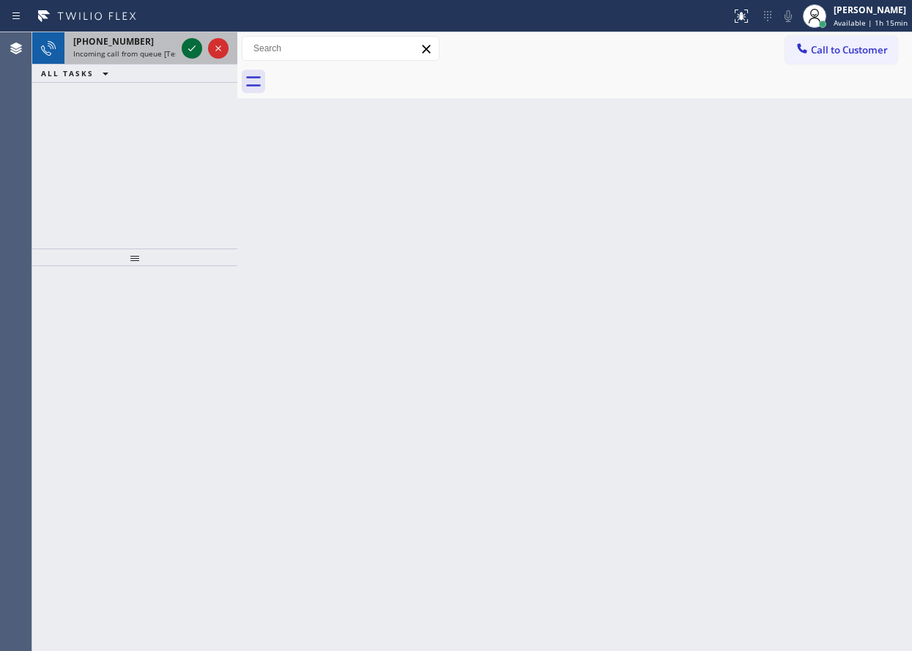
click at [192, 52] on icon at bounding box center [192, 49] width 18 height 18
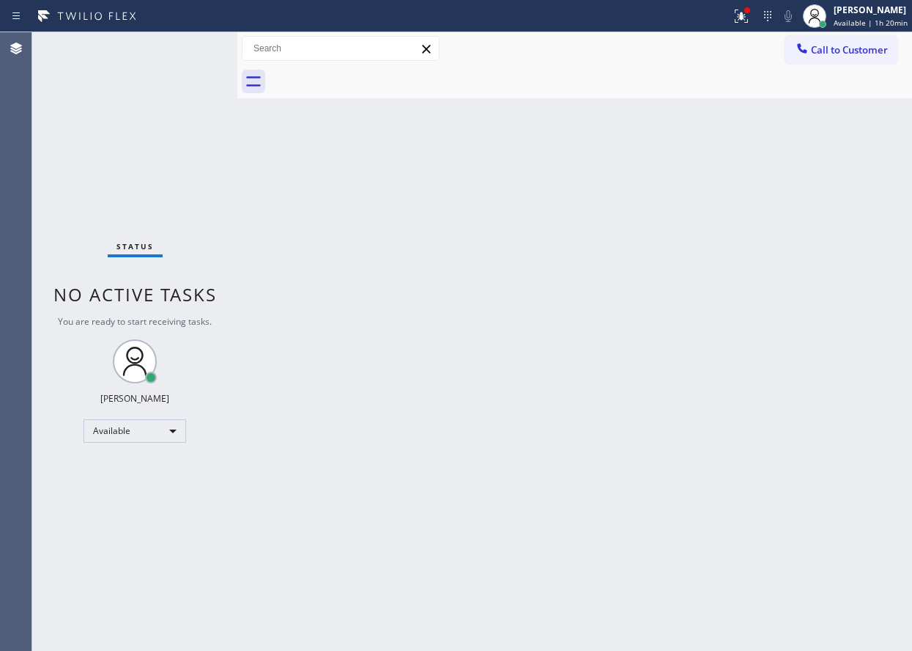
click at [638, 590] on div "Back to Dashboard Change Sender ID Customers Technicians Select a contact Outbo…" at bounding box center [574, 341] width 675 height 619
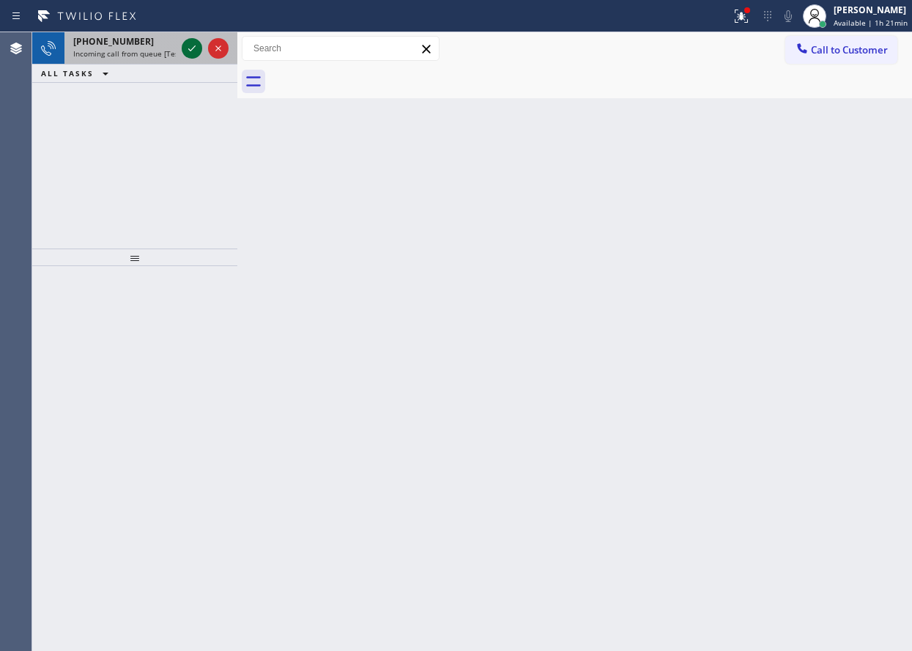
click at [190, 48] on icon at bounding box center [192, 49] width 18 height 18
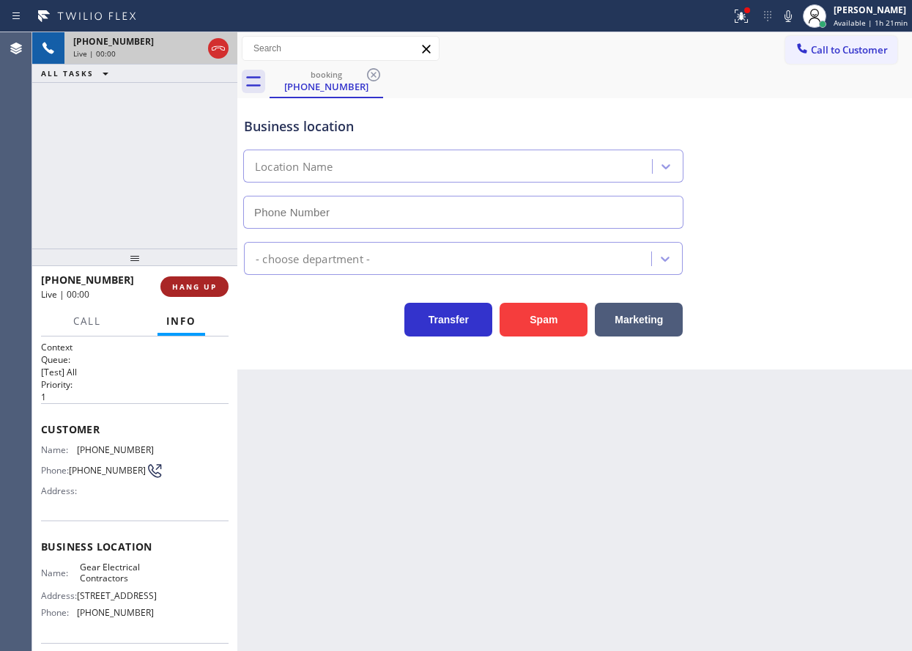
type input "[PHONE_NUMBER]"
click at [200, 281] on span "HANG UP" at bounding box center [194, 286] width 45 height 10
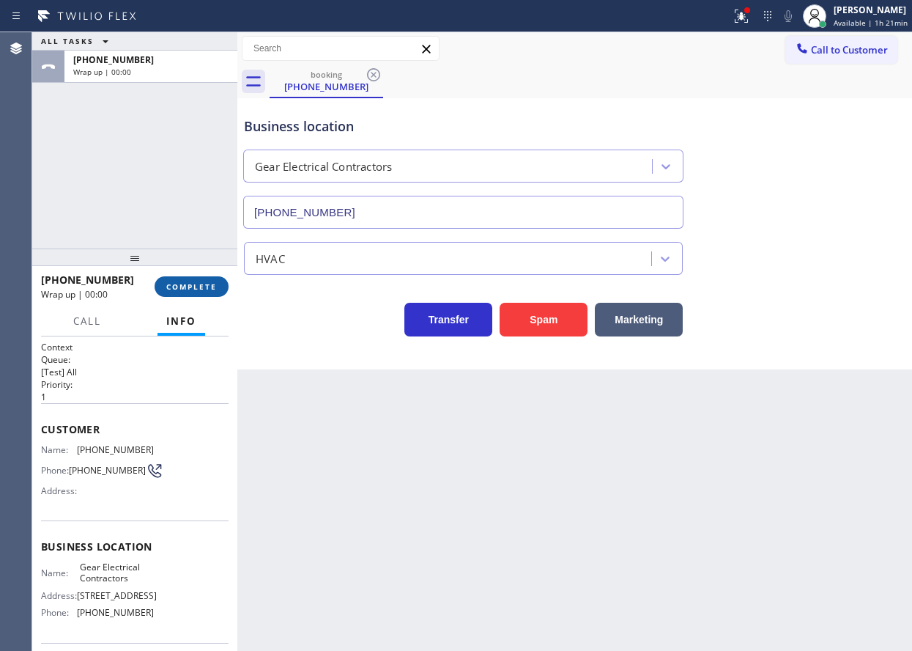
click at [200, 282] on span "COMPLETE" at bounding box center [191, 286] width 51 height 10
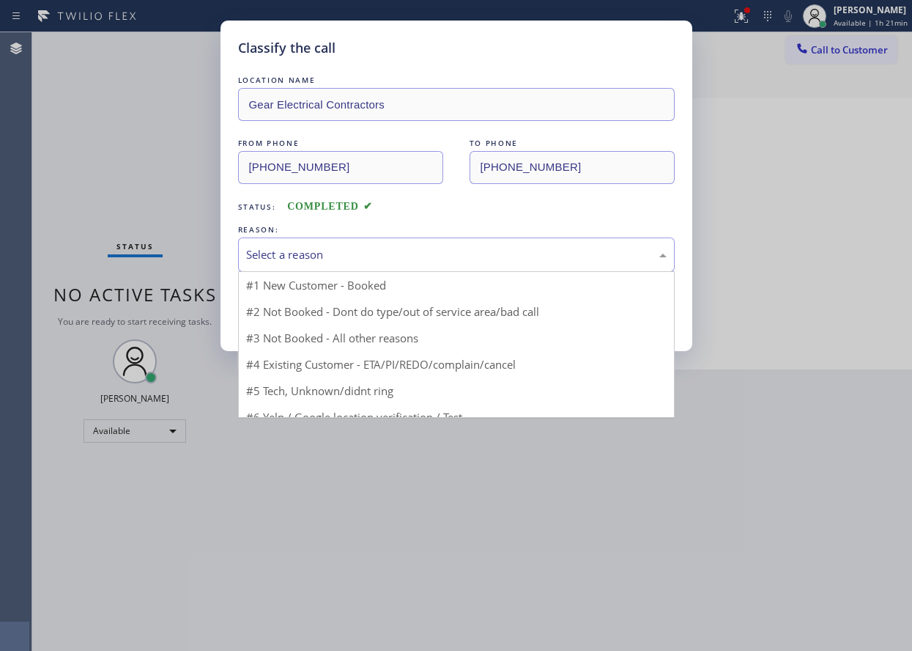
click at [310, 256] on div "Select a reason" at bounding box center [456, 254] width 421 height 17
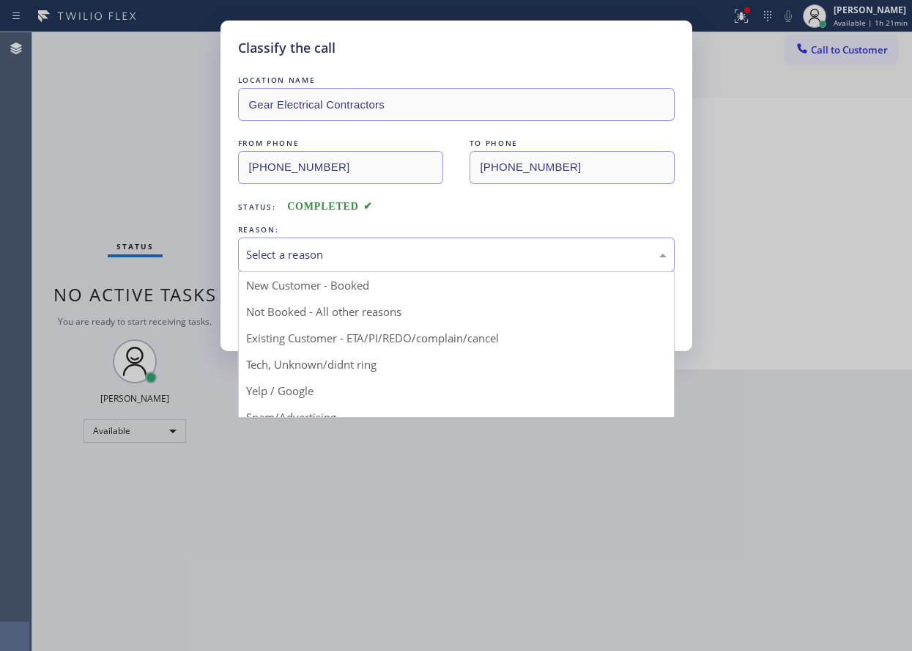
drag, startPoint x: 281, startPoint y: 366, endPoint x: 279, endPoint y: 342, distance: 24.3
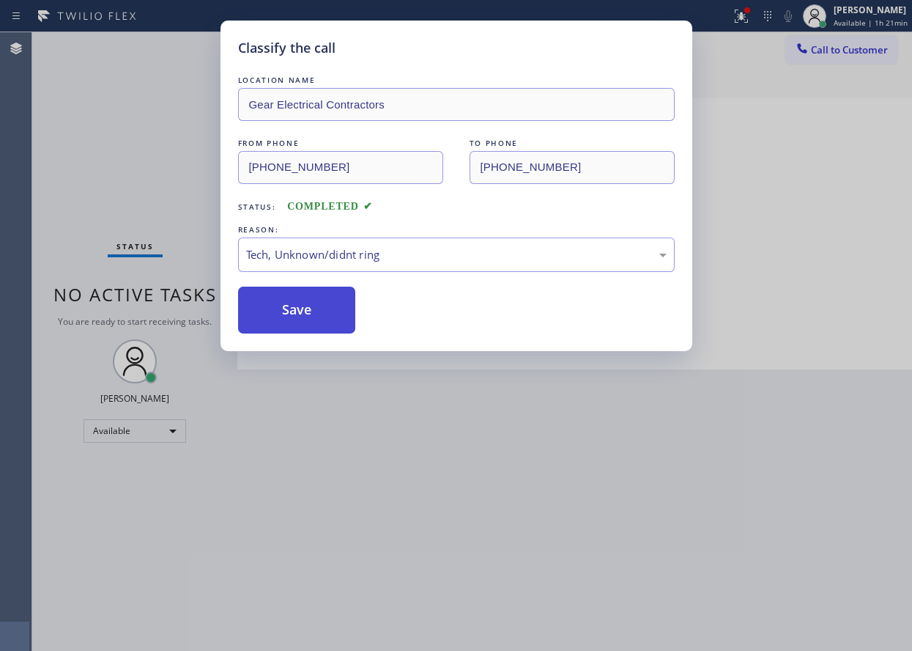
click at [279, 312] on button "Save" at bounding box center [297, 310] width 118 height 47
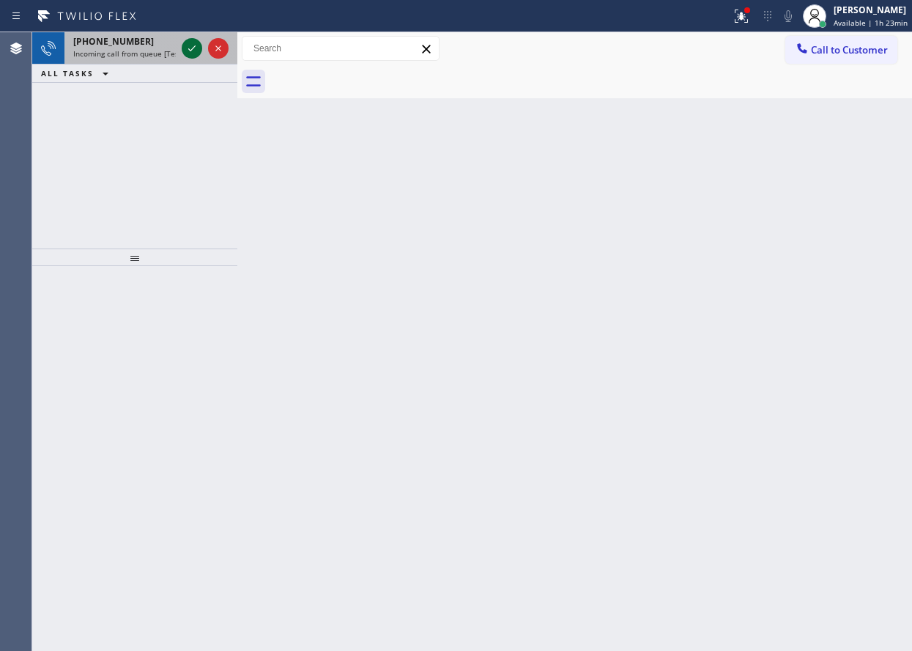
click at [193, 51] on icon at bounding box center [192, 49] width 18 height 18
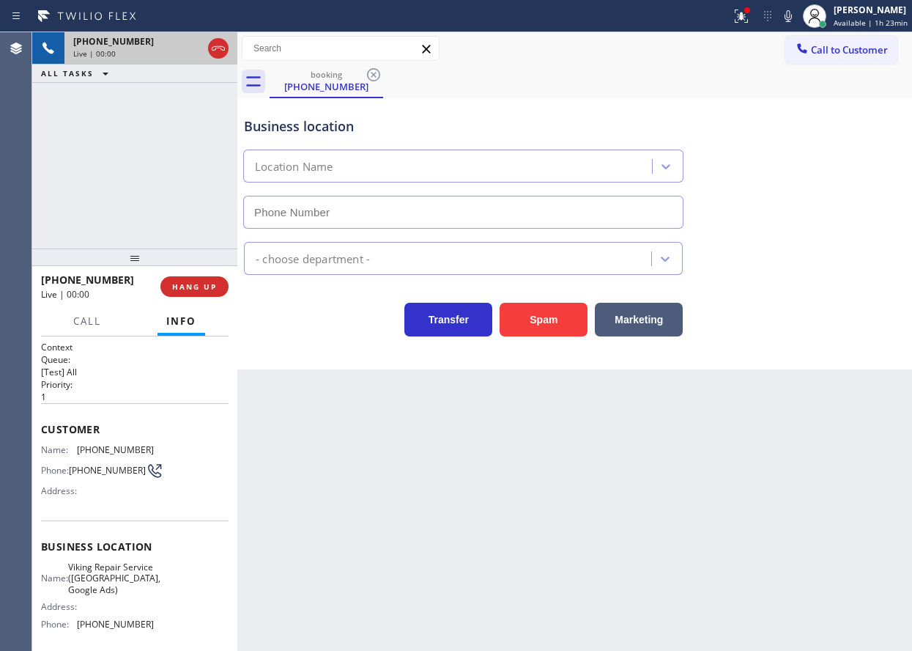
type input "[PHONE_NUMBER]"
click at [95, 572] on span "Viking Repair Service ([GEOGRAPHIC_DATA], Google Ads)" at bounding box center [114, 578] width 92 height 34
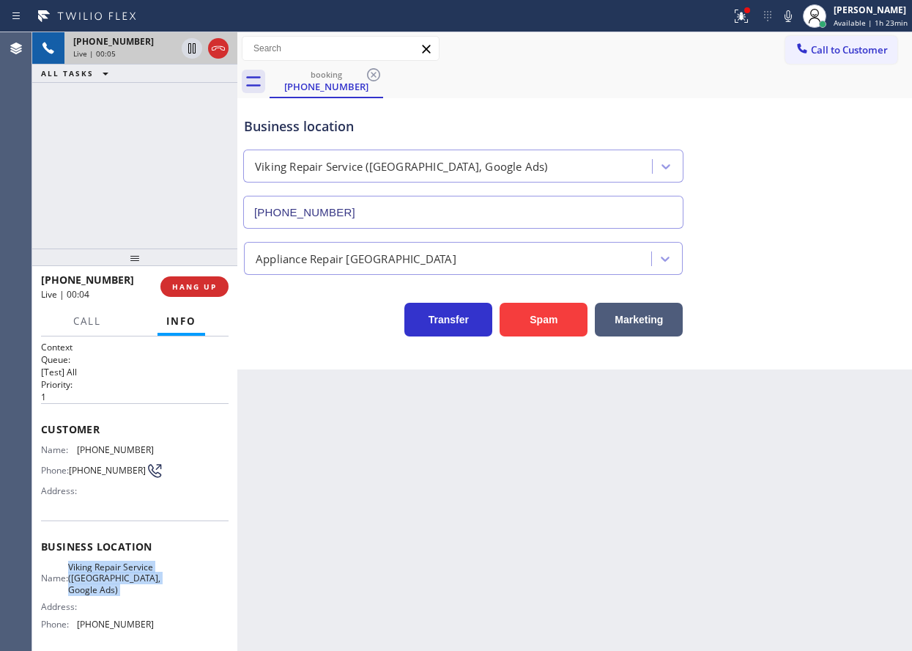
click at [95, 572] on span "Viking Repair Service ([GEOGRAPHIC_DATA], Google Ads)" at bounding box center [114, 578] width 92 height 34
copy span "Viking Repair Service ([GEOGRAPHIC_DATA], Google Ads)"
click at [424, 215] on input "[PHONE_NUMBER]" at bounding box center [463, 212] width 440 height 33
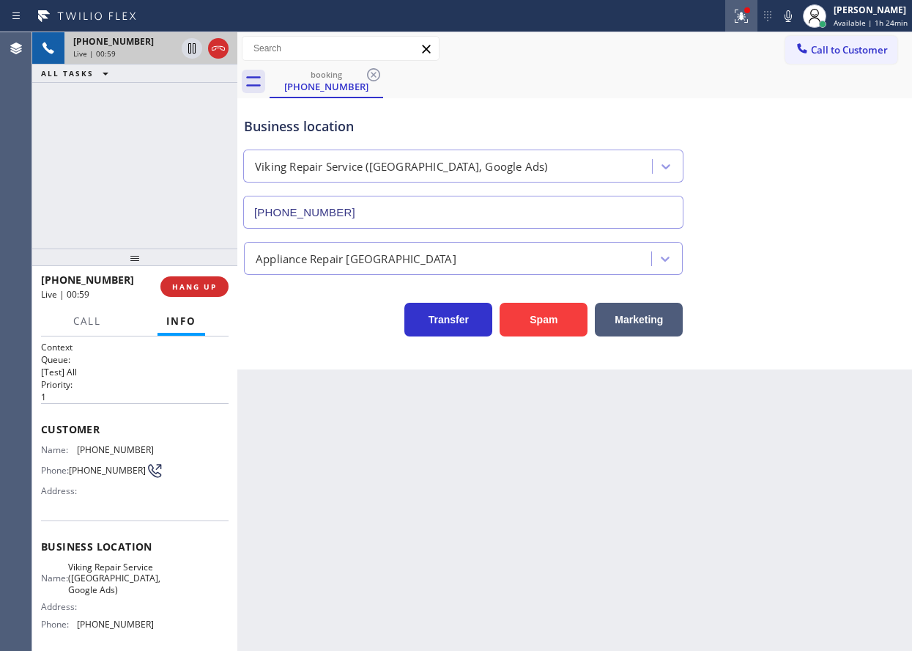
click at [745, 10] on icon at bounding box center [742, 16] width 18 height 18
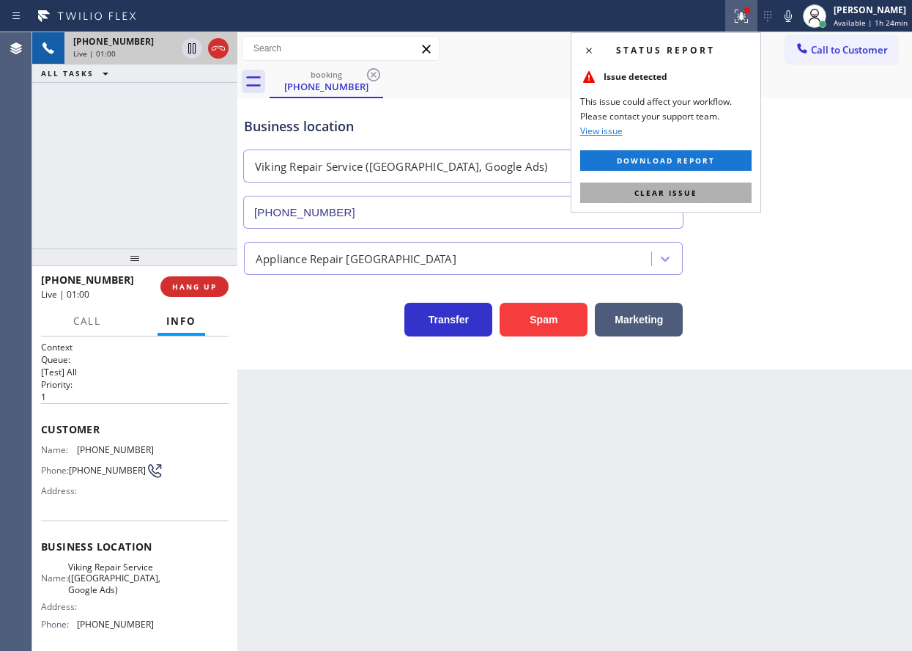
click at [721, 197] on button "Clear issue" at bounding box center [665, 192] width 171 height 21
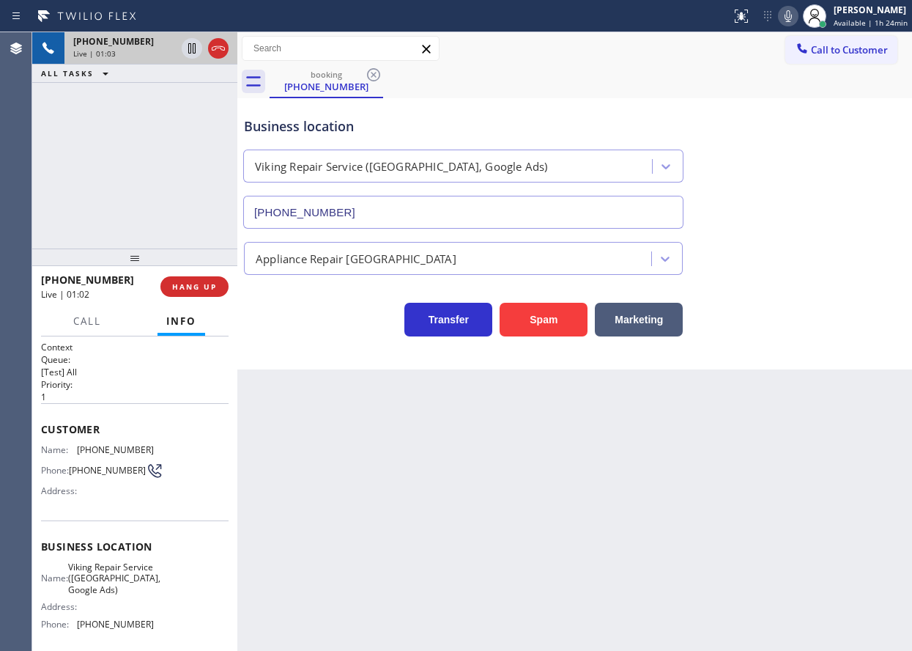
click at [797, 21] on icon at bounding box center [789, 16] width 18 height 18
click at [789, 21] on icon at bounding box center [789, 16] width 18 height 18
click at [89, 445] on span "[PHONE_NUMBER]" at bounding box center [115, 449] width 77 height 11
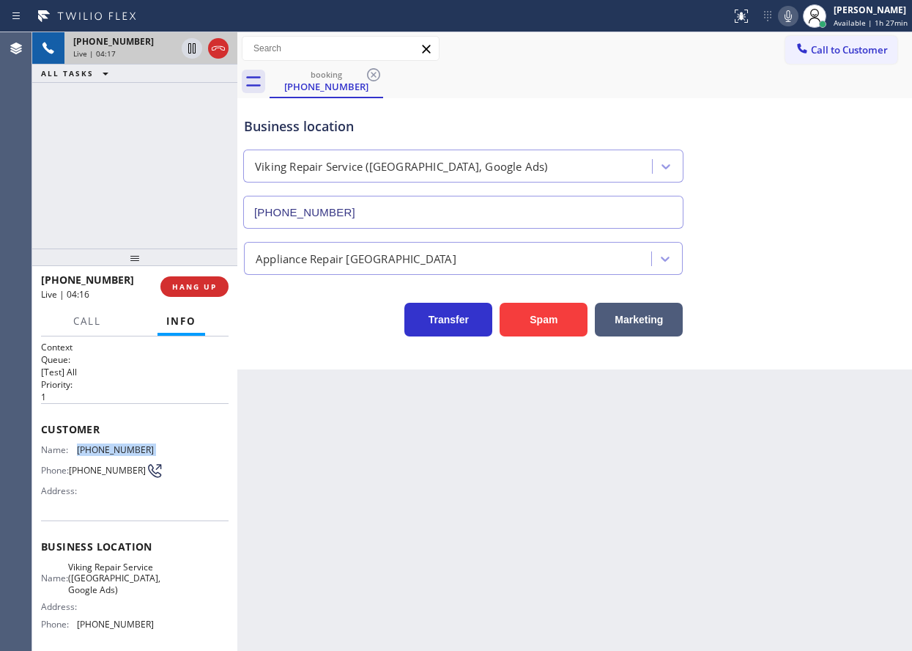
copy span "[PHONE_NUMBER]"
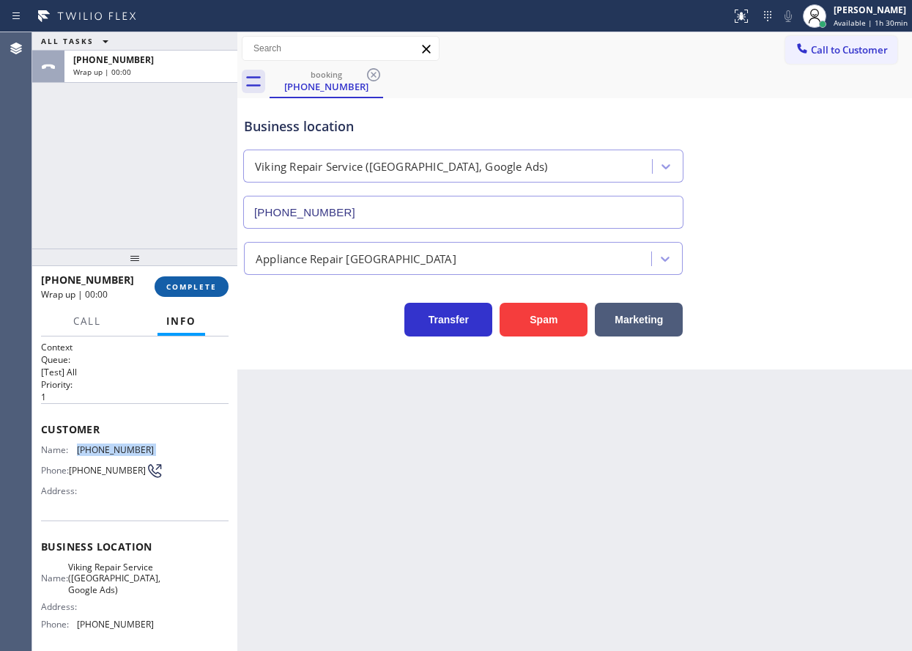
click at [203, 281] on button "COMPLETE" at bounding box center [192, 286] width 74 height 21
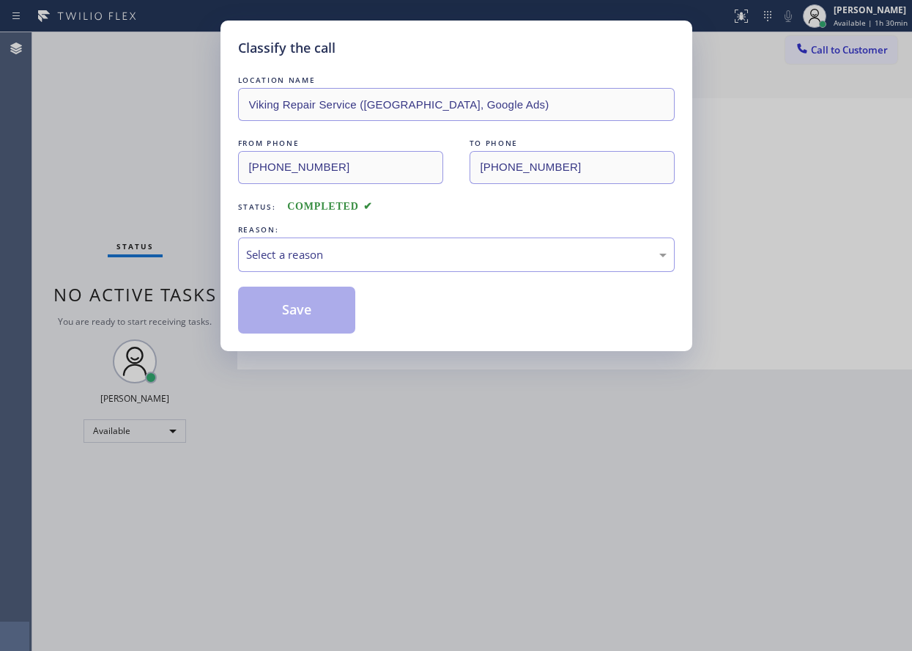
click at [287, 276] on div "LOCATION NAME Viking Repair Service ([GEOGRAPHIC_DATA], Google Ads) FROM PHONE …" at bounding box center [456, 203] width 437 height 261
click at [306, 271] on div "Select a reason" at bounding box center [456, 254] width 437 height 34
click at [298, 294] on button "Save" at bounding box center [297, 310] width 118 height 47
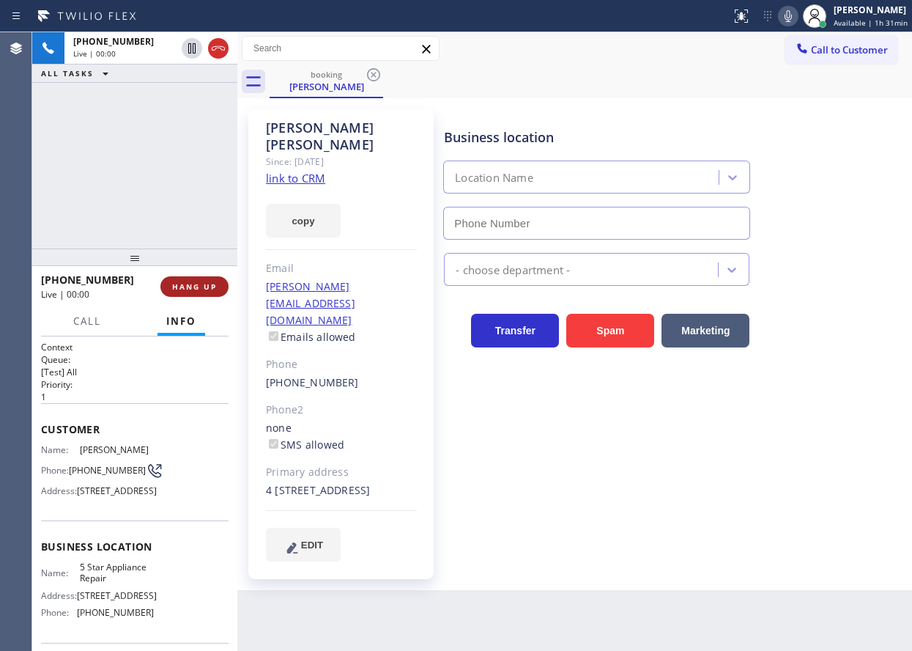
click at [193, 291] on span "HANG UP" at bounding box center [194, 286] width 45 height 10
type input "[PHONE_NUMBER]"
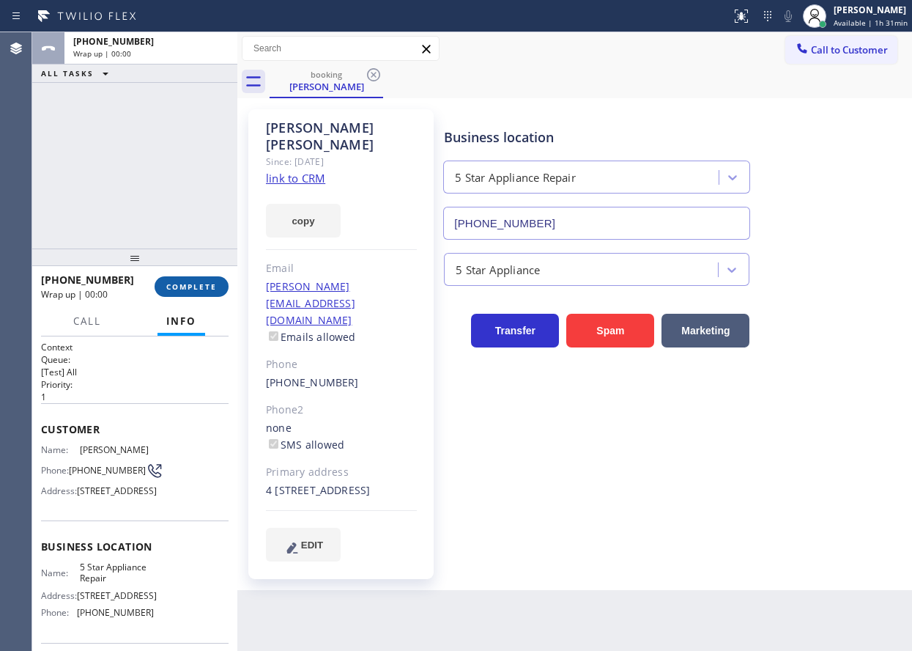
click at [193, 291] on span "COMPLETE" at bounding box center [191, 286] width 51 height 10
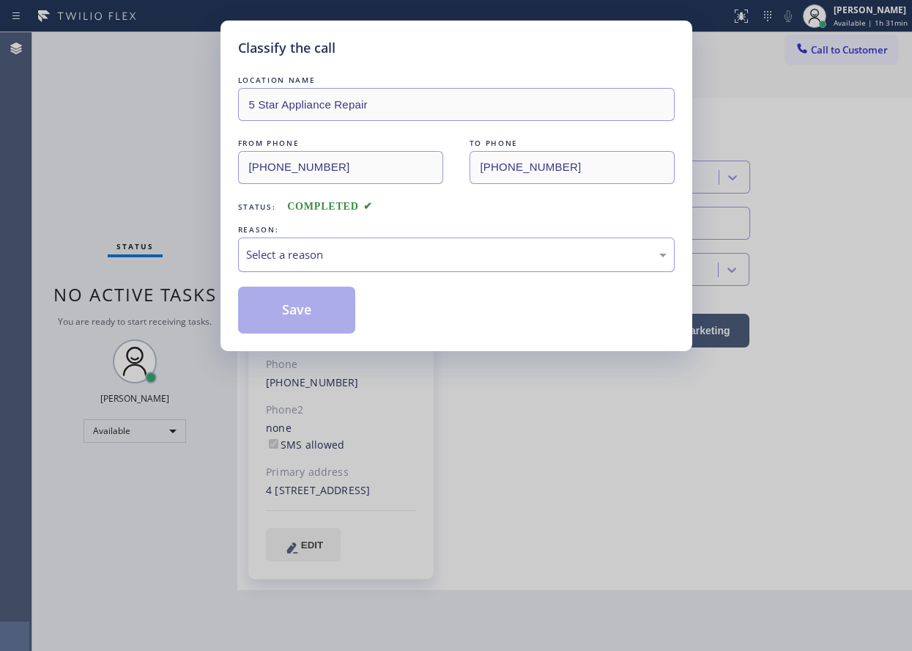
click at [289, 259] on div "Select a reason" at bounding box center [456, 254] width 421 height 17
click at [323, 302] on button "Save" at bounding box center [297, 310] width 118 height 47
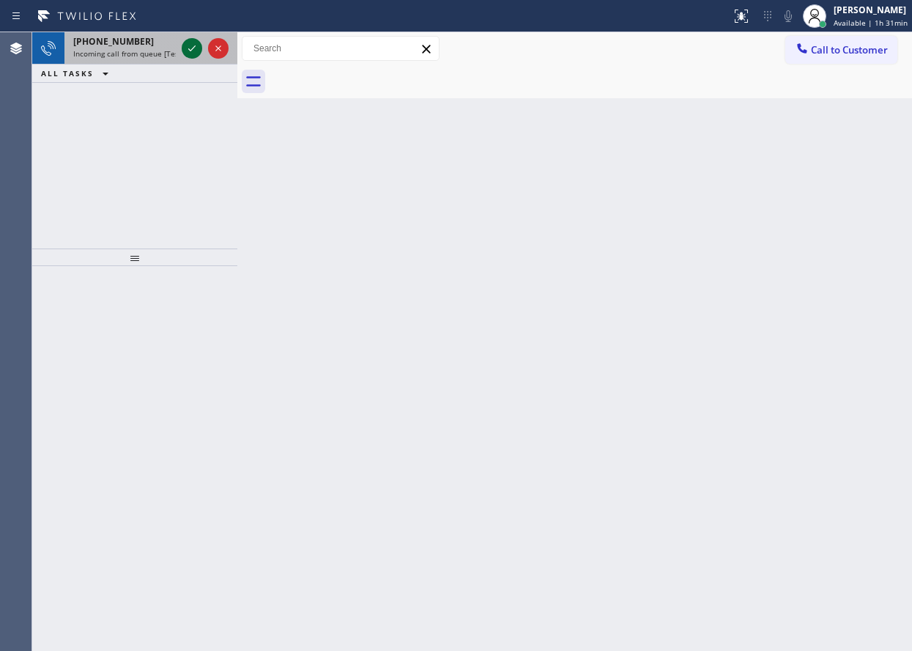
click at [196, 48] on icon at bounding box center [192, 49] width 18 height 18
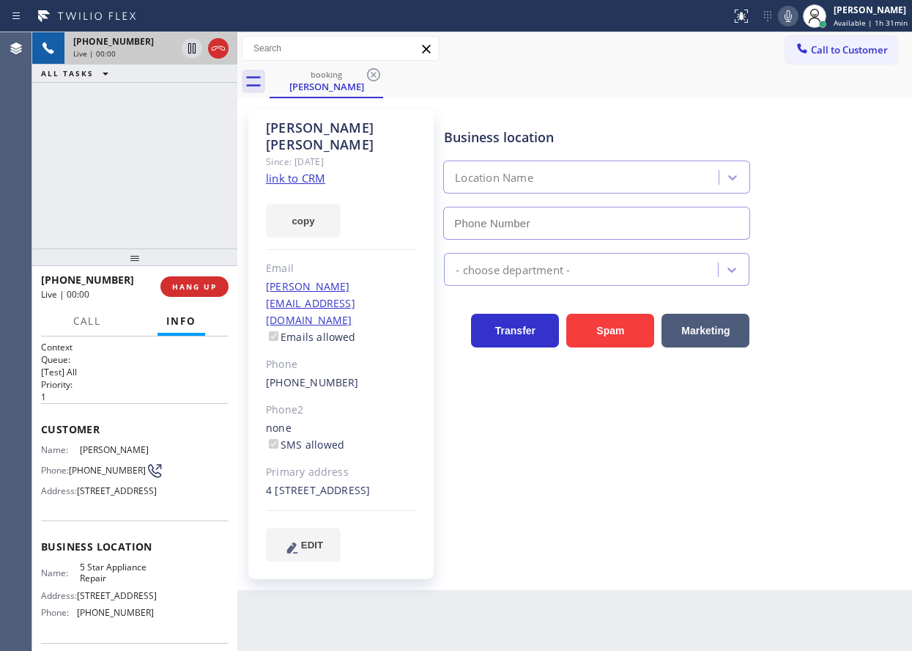
type input "[PHONE_NUMBER]"
click at [289, 171] on link "link to CRM" at bounding box center [295, 178] width 59 height 15
click at [784, 14] on icon at bounding box center [789, 16] width 18 height 18
click at [185, 43] on icon at bounding box center [192, 49] width 18 height 18
click at [185, 49] on icon at bounding box center [192, 49] width 18 height 18
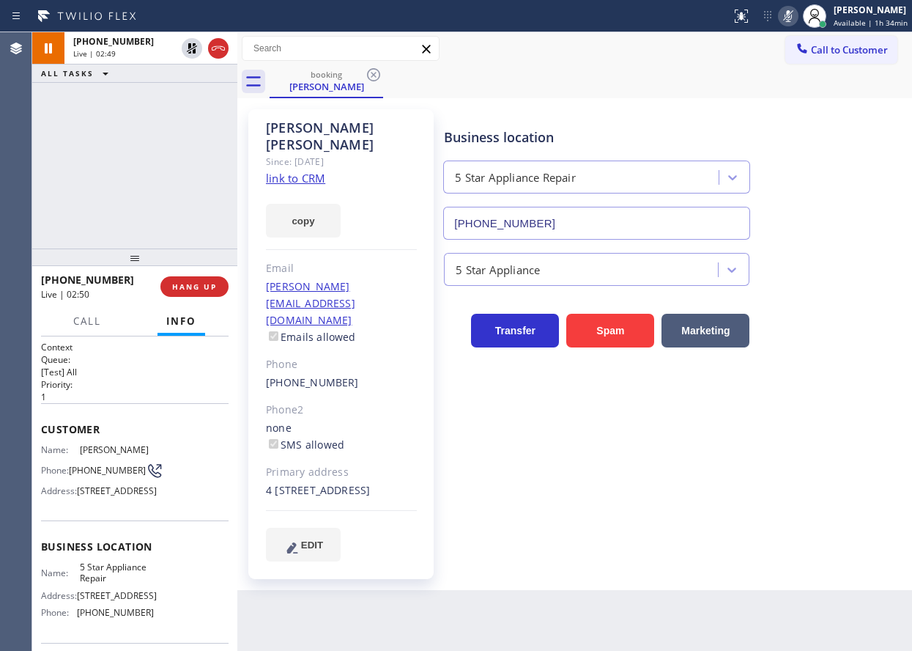
click at [783, 20] on icon at bounding box center [789, 16] width 18 height 18
click at [191, 48] on icon at bounding box center [191, 48] width 7 height 10
click at [803, 14] on div at bounding box center [815, 16] width 32 height 32
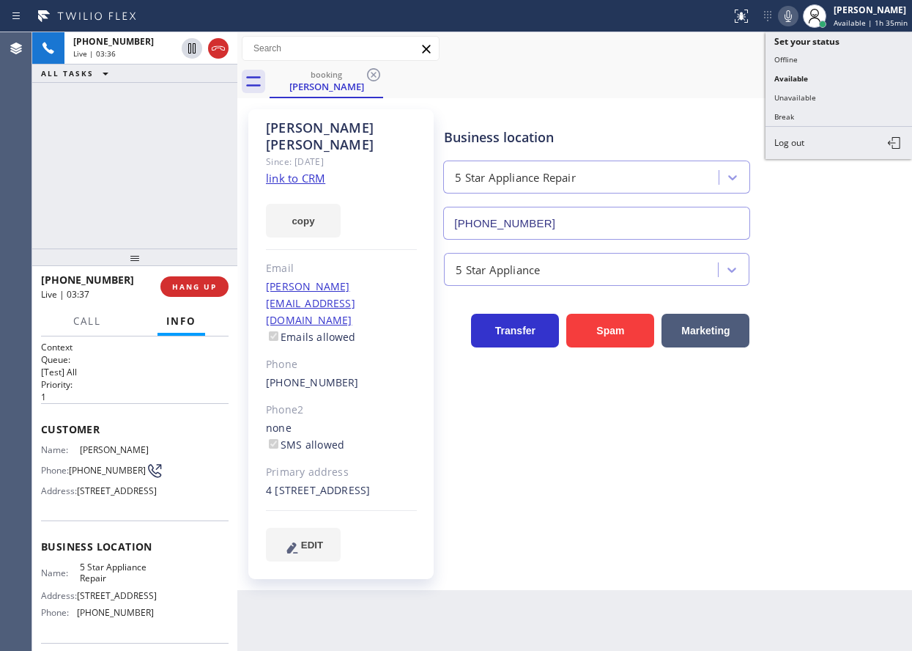
click at [796, 18] on icon at bounding box center [789, 16] width 18 height 18
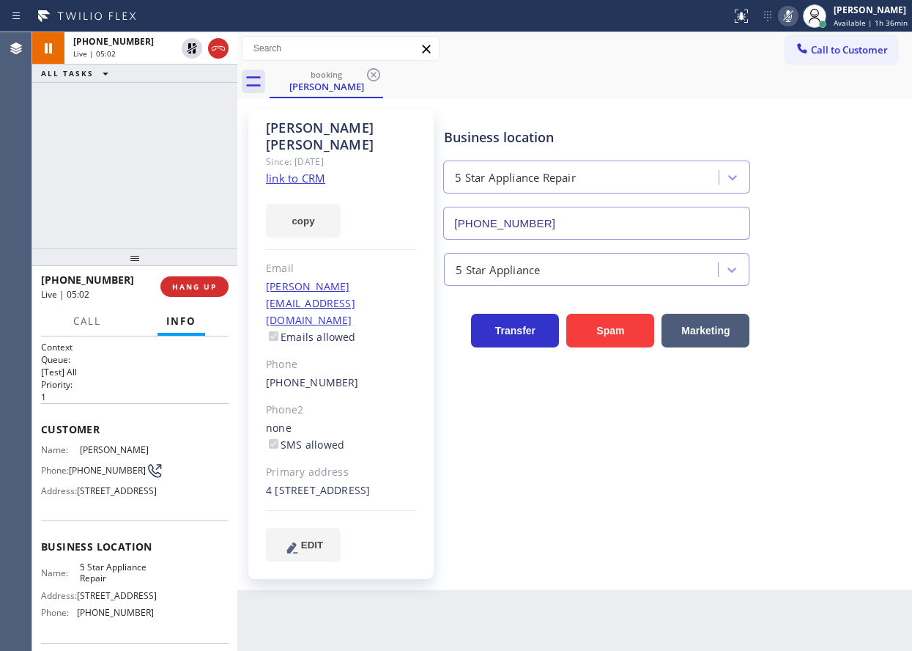
click at [789, 20] on icon at bounding box center [789, 16] width 18 height 18
drag, startPoint x: 777, startPoint y: 139, endPoint x: 658, endPoint y: 126, distance: 119.4
click at [776, 139] on div "Business location 5 Star Appliance Repair [PHONE_NUMBER]" at bounding box center [675, 173] width 468 height 133
click at [187, 48] on icon at bounding box center [192, 49] width 18 height 18
click at [860, 148] on div "Business location 5 Star Appliance Repair [PHONE_NUMBER]" at bounding box center [675, 173] width 468 height 133
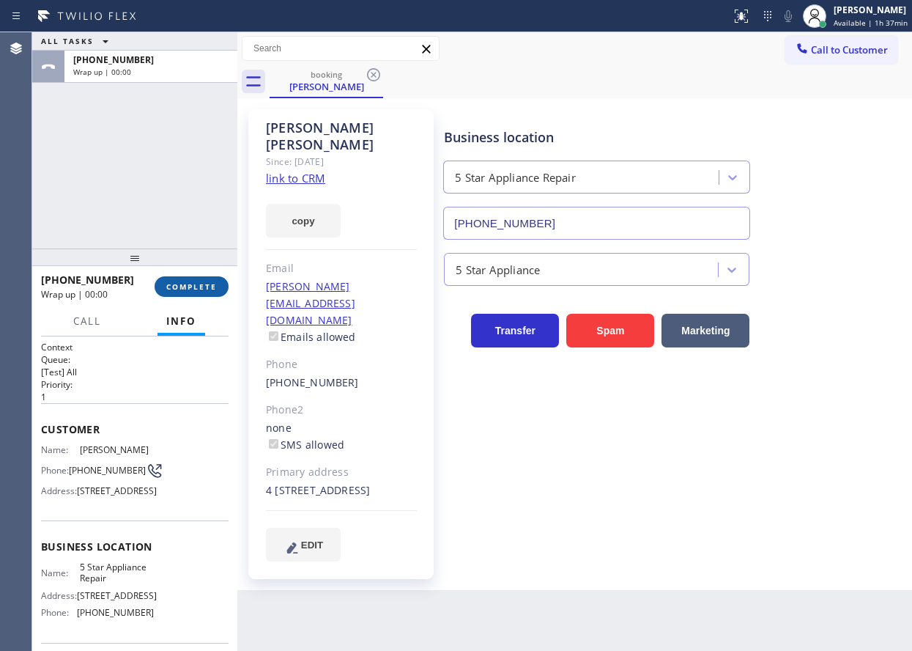
click at [204, 290] on span "COMPLETE" at bounding box center [191, 286] width 51 height 10
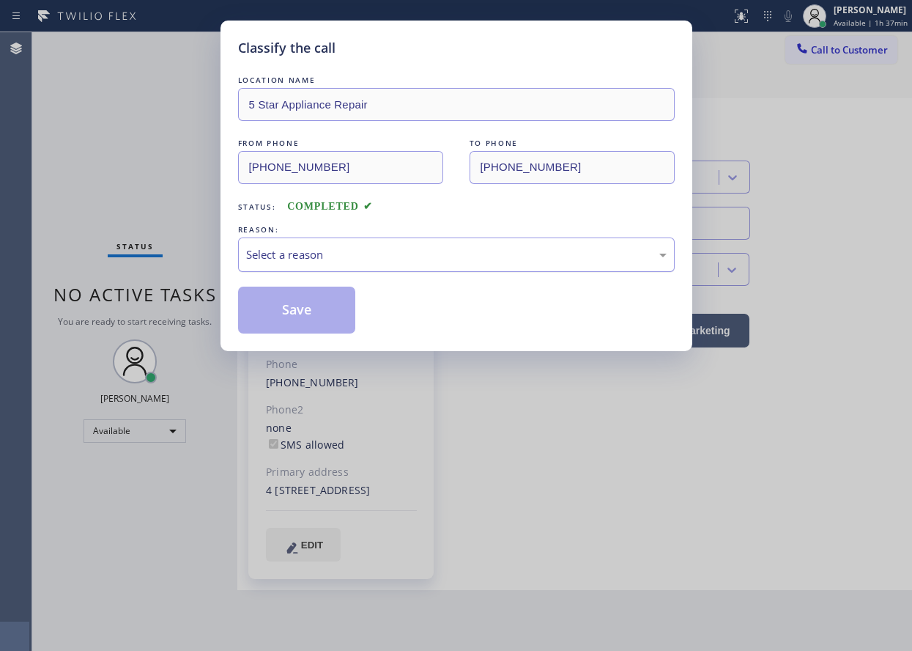
click at [336, 254] on div "Select a reason" at bounding box center [456, 254] width 421 height 17
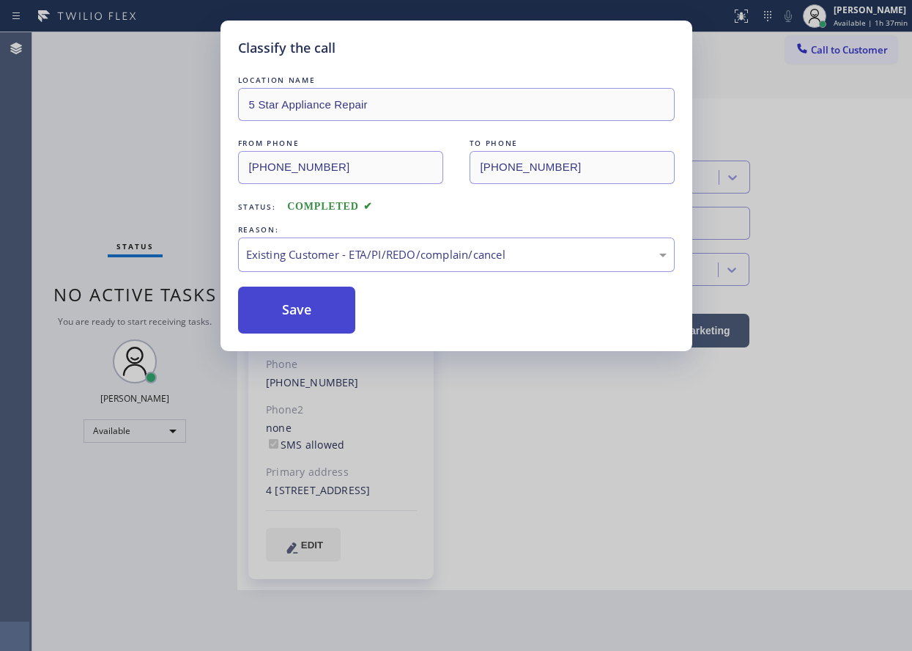
click at [302, 300] on button "Save" at bounding box center [297, 310] width 118 height 47
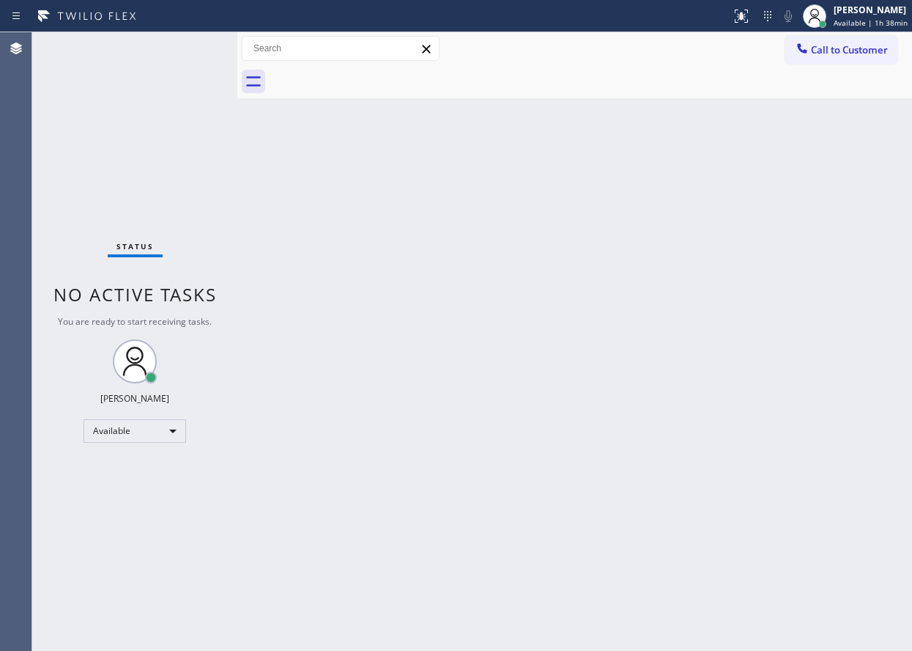
drag, startPoint x: 882, startPoint y: 163, endPoint x: 726, endPoint y: 139, distance: 157.8
click at [882, 163] on div "Back to Dashboard Change Sender ID Customers Technicians Select a contact Outbo…" at bounding box center [574, 341] width 675 height 619
click at [191, 52] on div "Status No active tasks You are ready to start receiving tasks. [PERSON_NAME] Av…" at bounding box center [134, 341] width 205 height 619
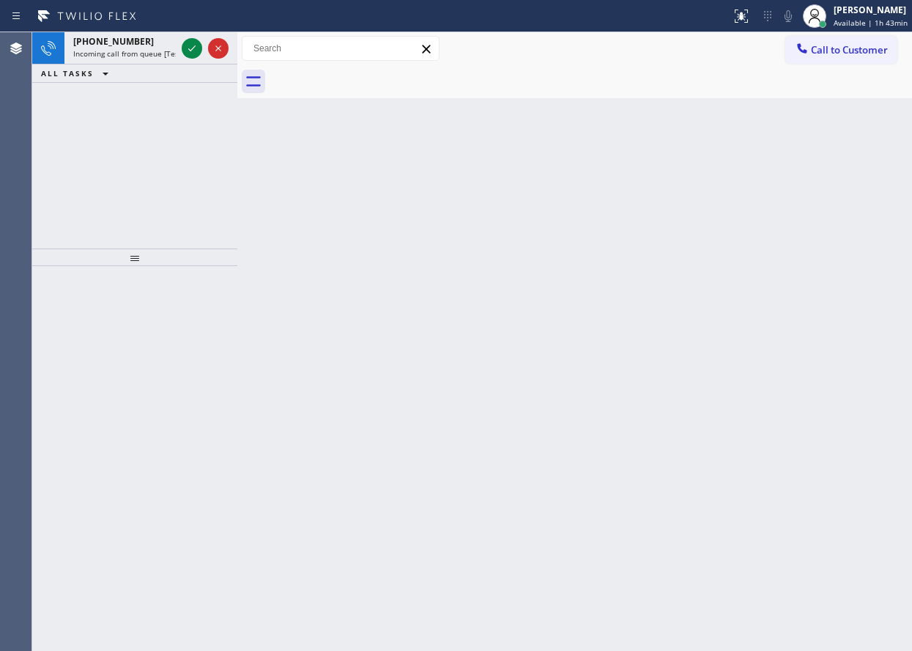
click at [191, 52] on icon at bounding box center [192, 49] width 18 height 18
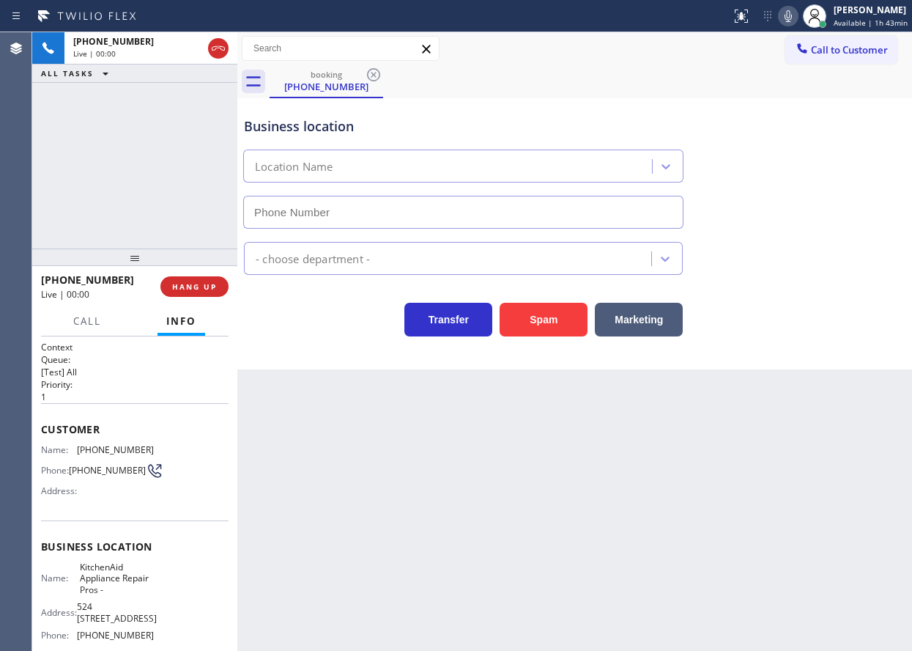
type input "[PHONE_NUMBER]"
click at [198, 288] on span "HANG UP" at bounding box center [194, 286] width 45 height 10
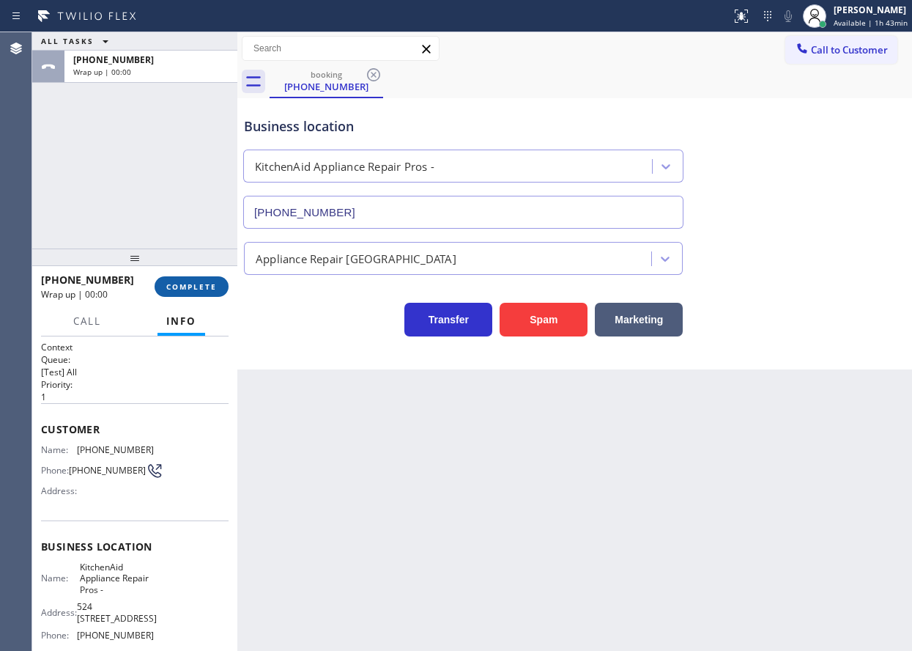
click at [198, 287] on span "COMPLETE" at bounding box center [191, 286] width 51 height 10
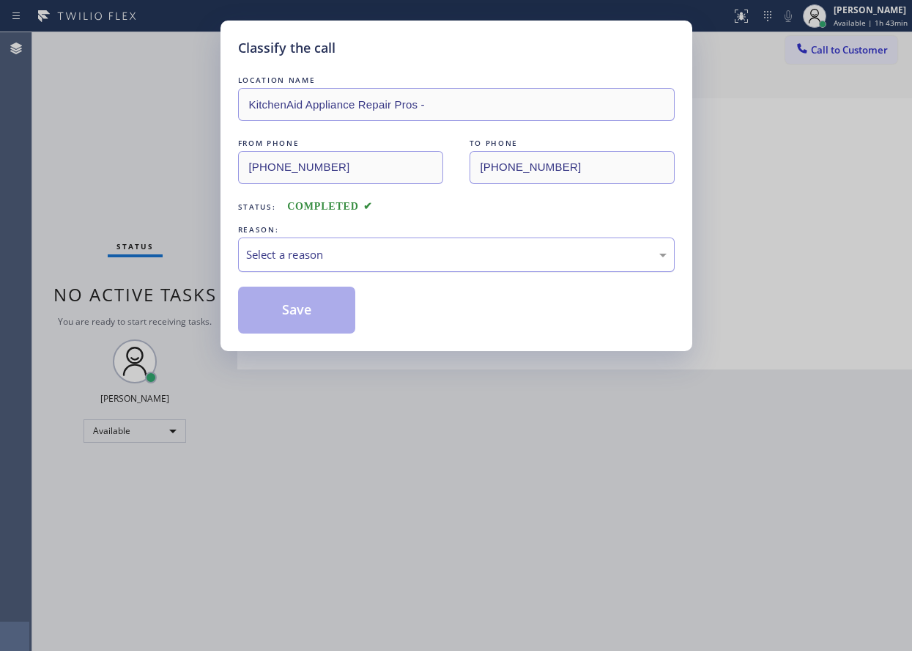
click at [314, 256] on div "Select a reason" at bounding box center [456, 254] width 421 height 17
click at [304, 309] on button "Save" at bounding box center [297, 310] width 118 height 47
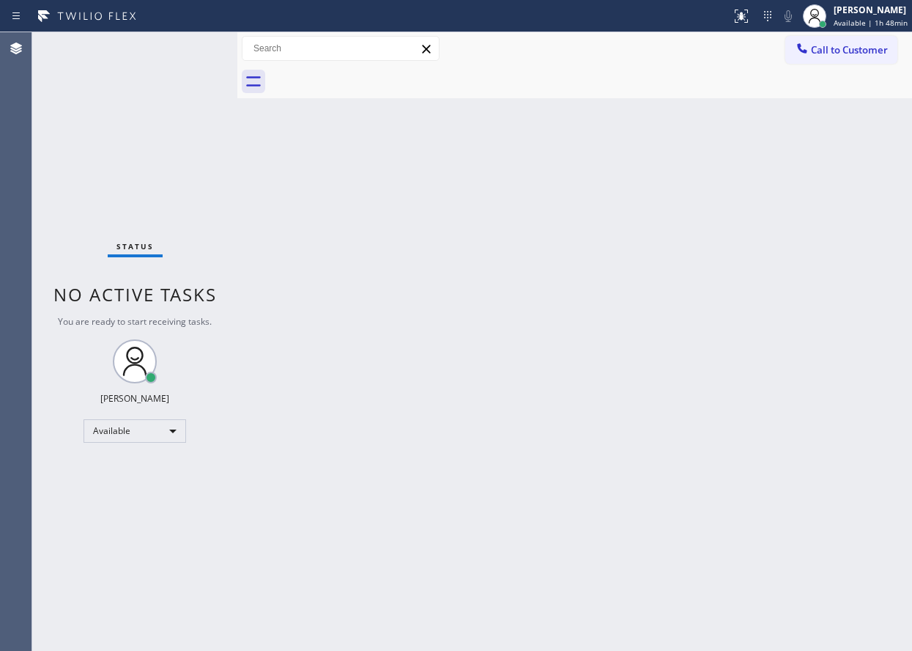
click at [657, 495] on div "Back to Dashboard Change Sender ID Customers Technicians Select a contact Outbo…" at bounding box center [574, 341] width 675 height 619
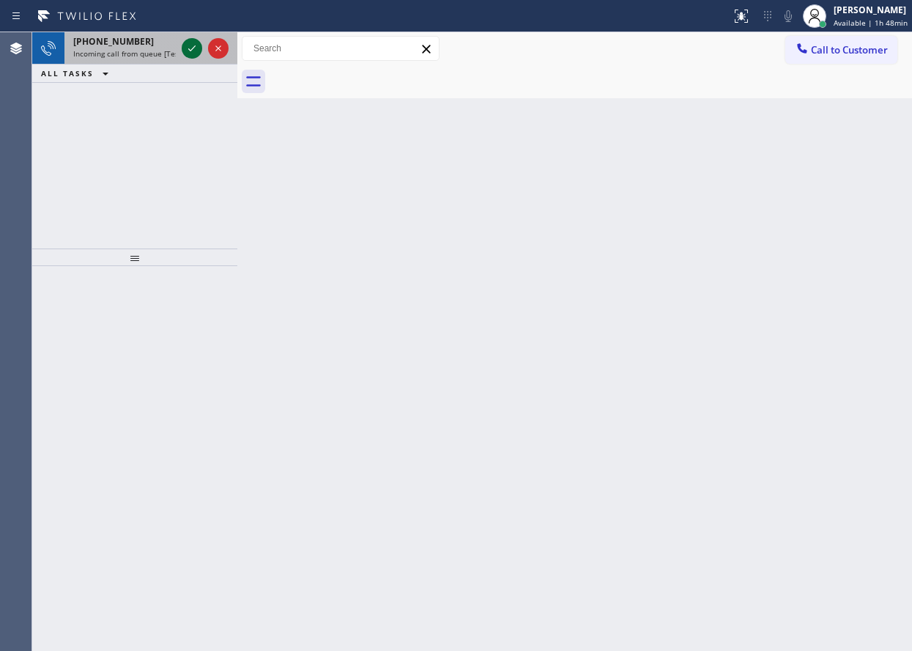
click at [191, 51] on icon at bounding box center [192, 49] width 18 height 18
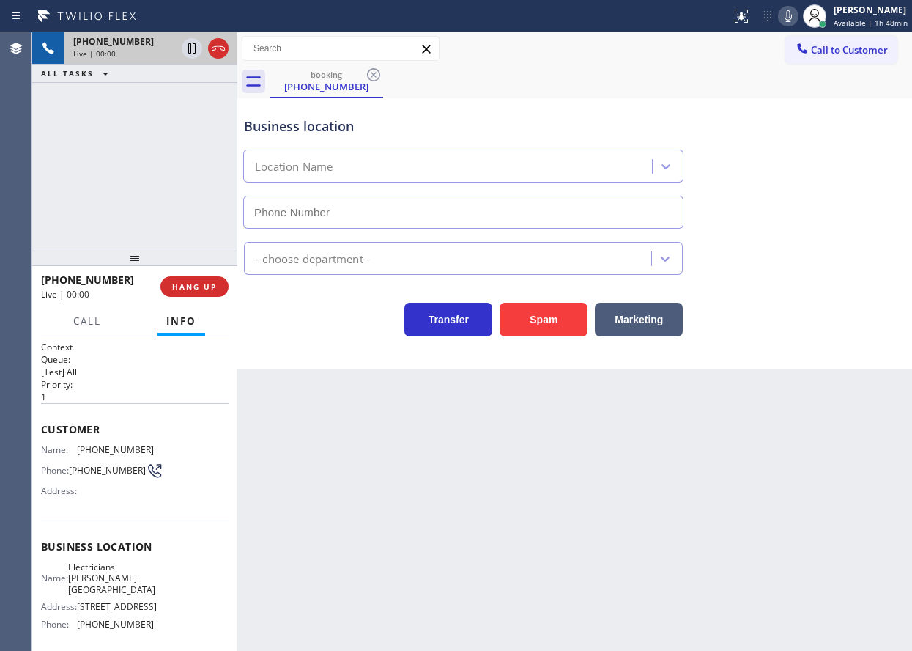
type input "[PHONE_NUMBER]"
click at [210, 289] on span "HANG UP" at bounding box center [194, 286] width 45 height 10
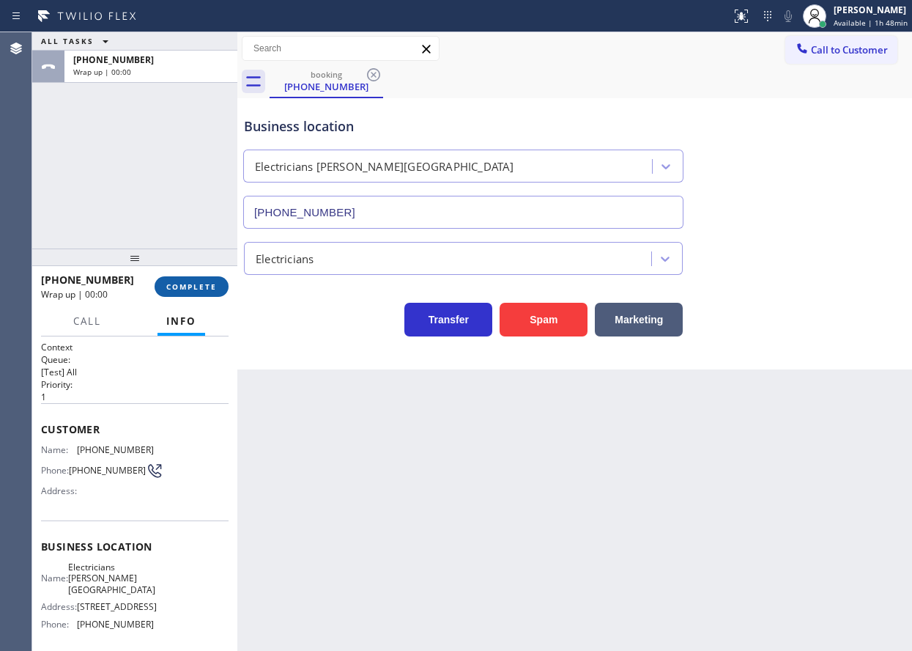
click at [210, 283] on span "COMPLETE" at bounding box center [191, 286] width 51 height 10
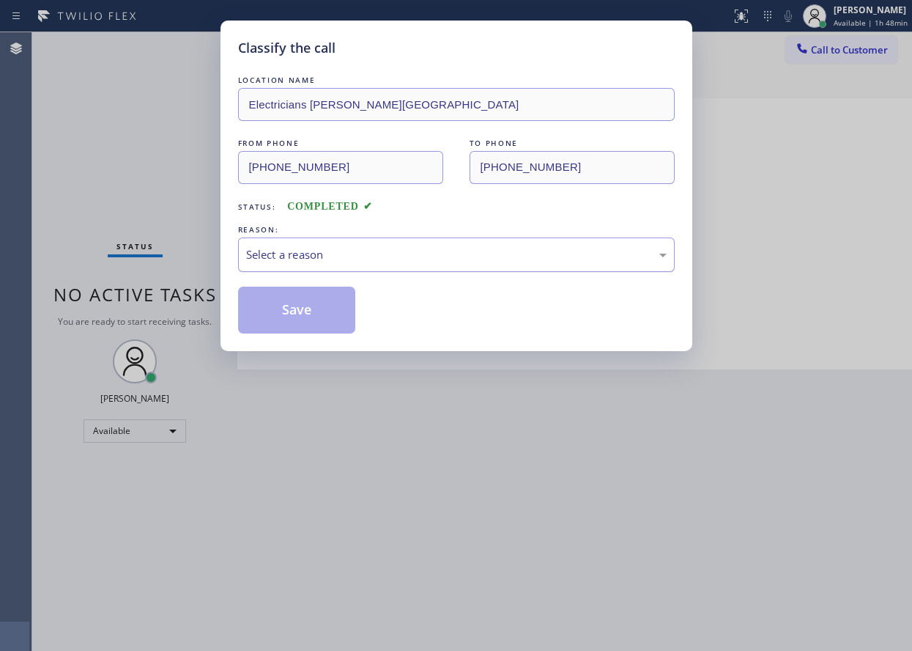
click at [331, 256] on div "Select a reason" at bounding box center [456, 254] width 421 height 17
click at [311, 298] on button "Save" at bounding box center [297, 310] width 118 height 47
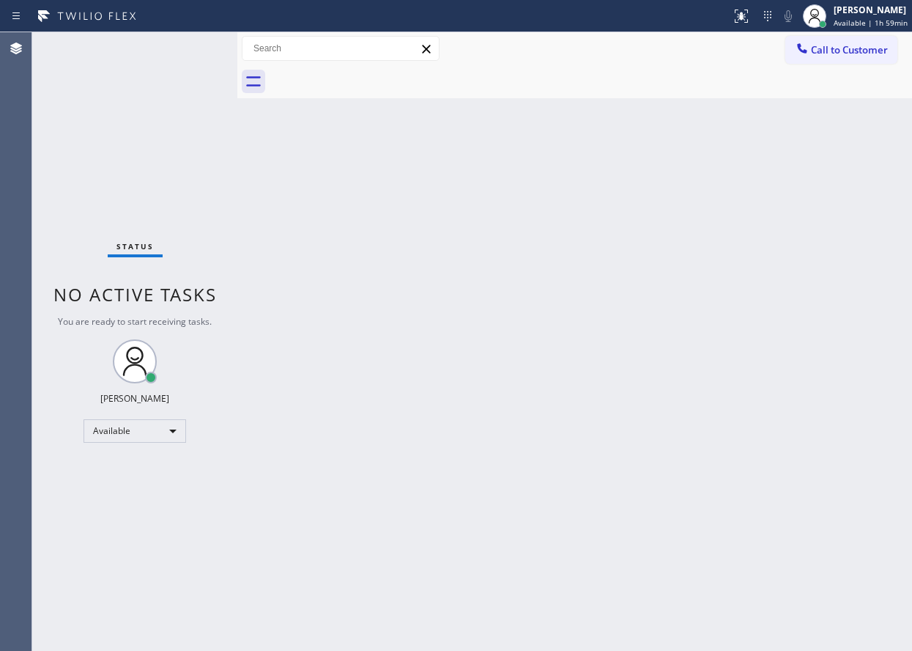
click at [780, 283] on div "Back to Dashboard Change Sender ID Customers Technicians Select a contact Outbo…" at bounding box center [574, 341] width 675 height 619
click at [815, 209] on div "Back to Dashboard Change Sender ID Customers Technicians Select a contact Outbo…" at bounding box center [574, 341] width 675 height 619
click at [849, 12] on div "[PERSON_NAME]" at bounding box center [871, 10] width 73 height 12
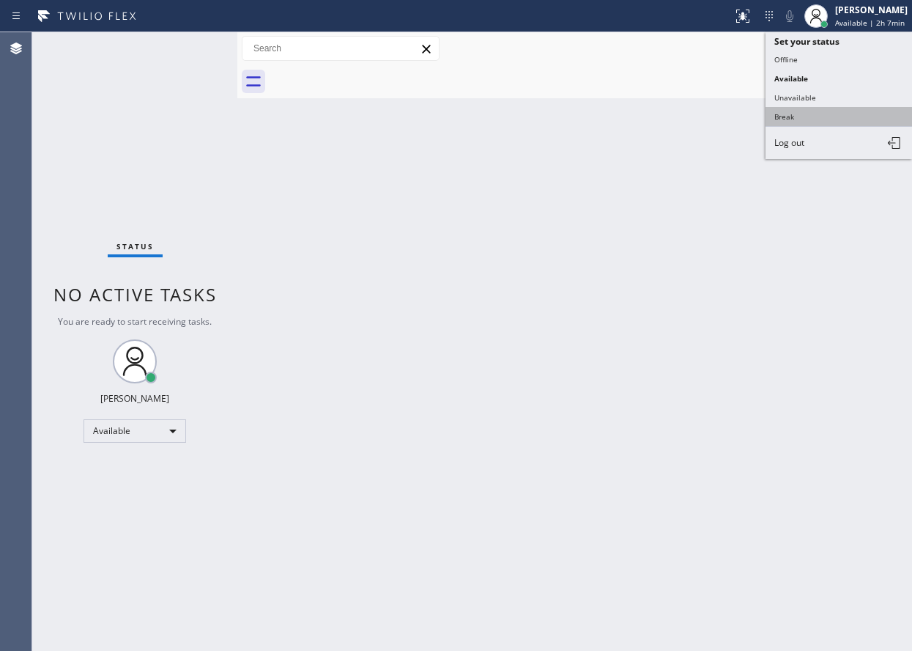
click at [819, 111] on button "Break" at bounding box center [839, 116] width 147 height 19
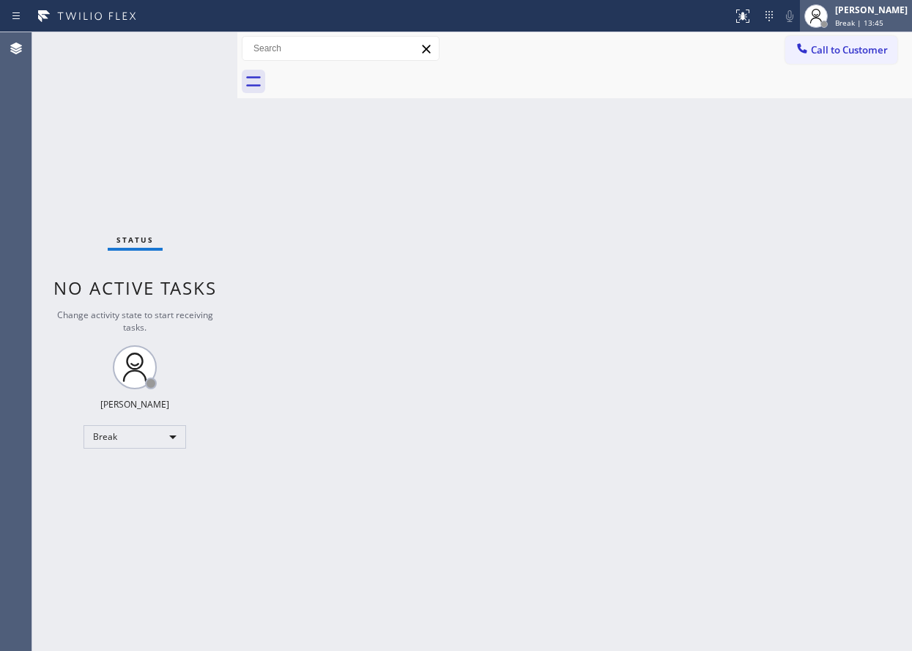
click at [825, 20] on icon at bounding box center [817, 16] width 18 height 18
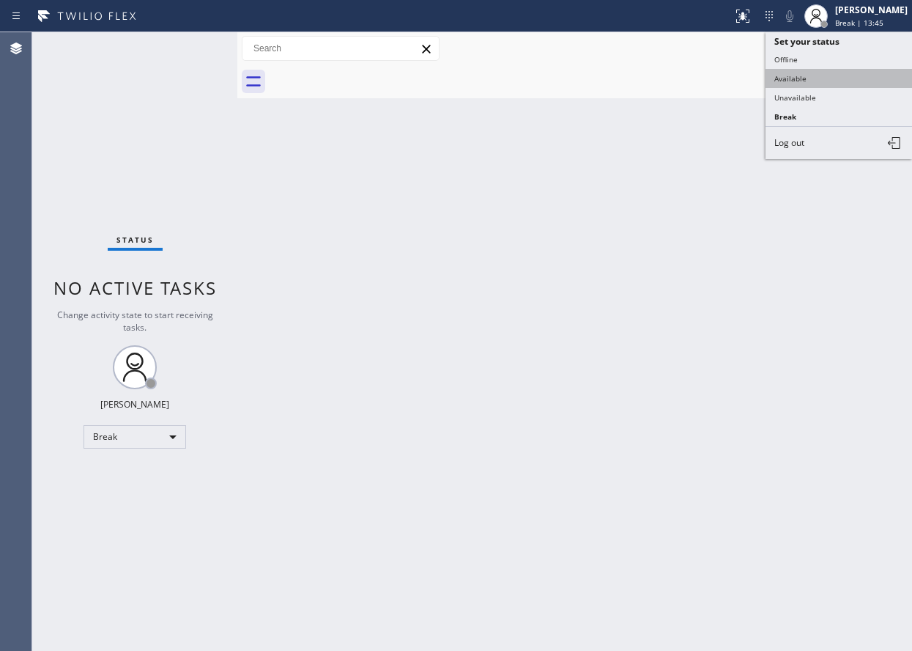
click at [820, 81] on button "Available" at bounding box center [839, 78] width 147 height 19
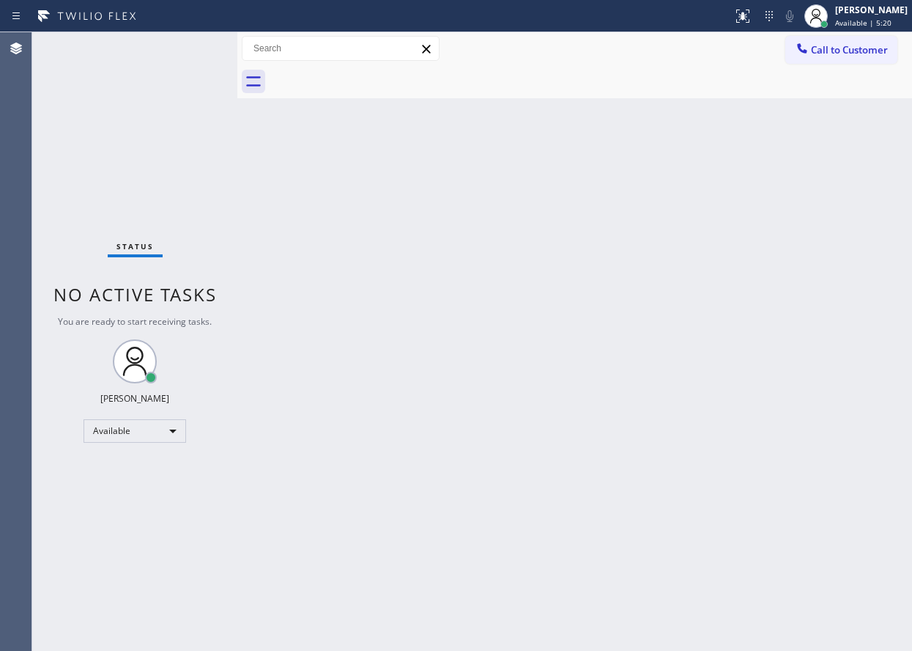
click at [839, 544] on div "Back to Dashboard Change Sender ID Customers Technicians Select a contact Outbo…" at bounding box center [574, 341] width 675 height 619
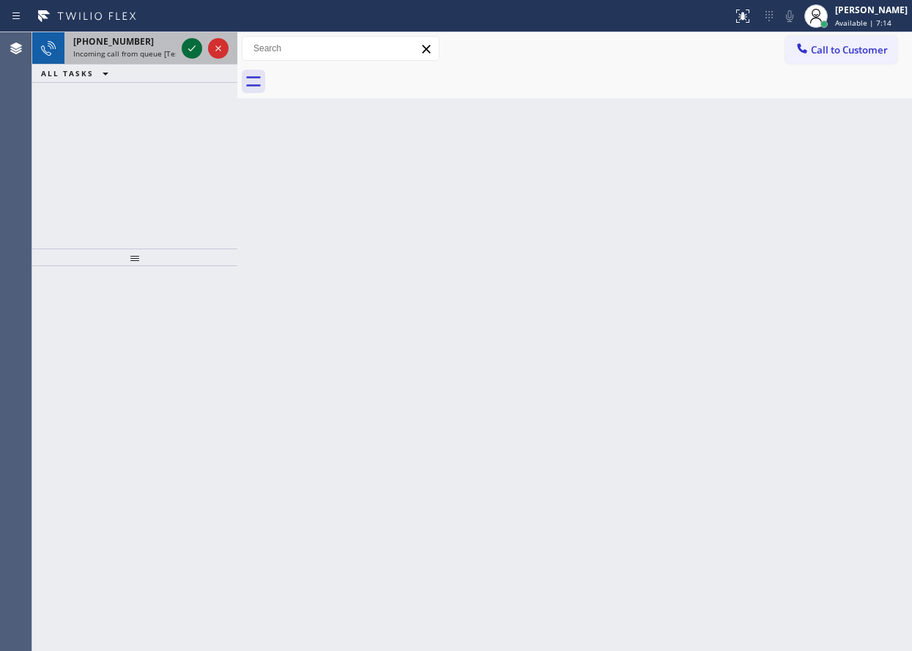
click at [188, 45] on icon at bounding box center [192, 49] width 18 height 18
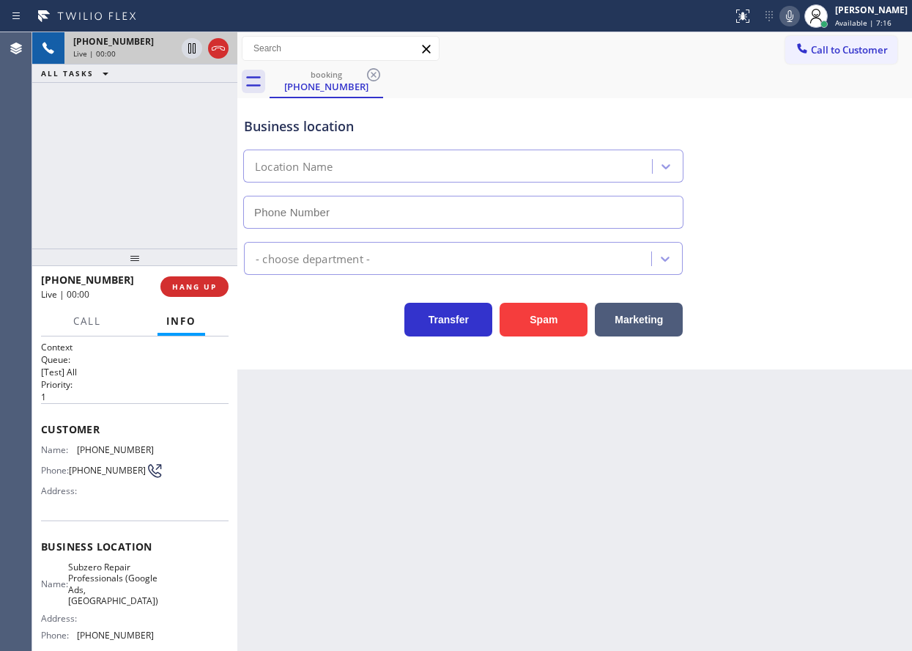
type input "[PHONE_NUMBER]"
click at [117, 601] on span "Subzero Repair Professionals (Google Ads, [GEOGRAPHIC_DATA])" at bounding box center [113, 583] width 90 height 45
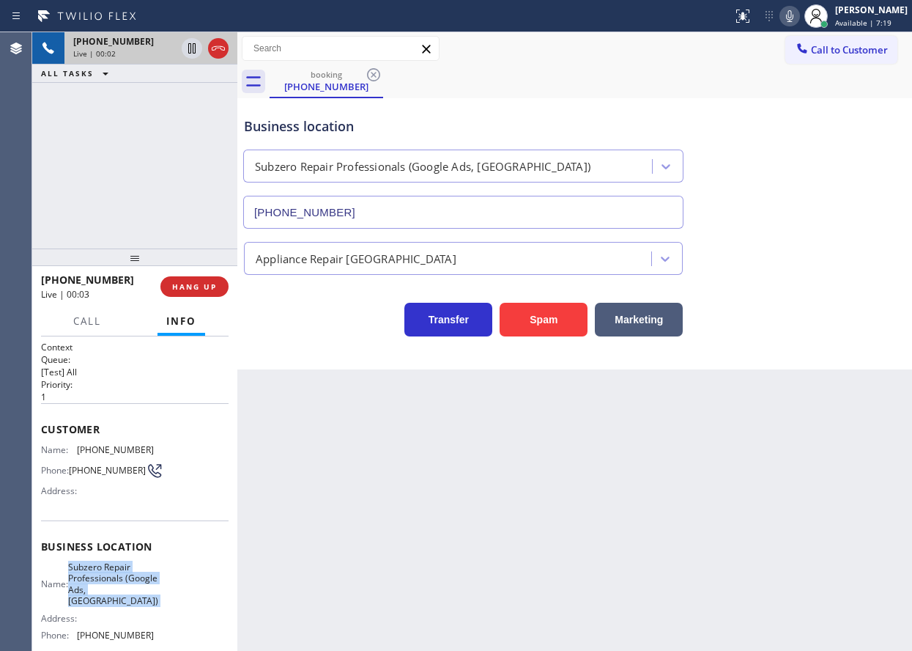
click at [117, 601] on span "Subzero Repair Professionals (Google Ads, [GEOGRAPHIC_DATA])" at bounding box center [113, 583] width 90 height 45
copy span "Subzero Repair Professionals (Google Ads, [GEOGRAPHIC_DATA])"
click at [481, 215] on input "[PHONE_NUMBER]" at bounding box center [463, 212] width 440 height 33
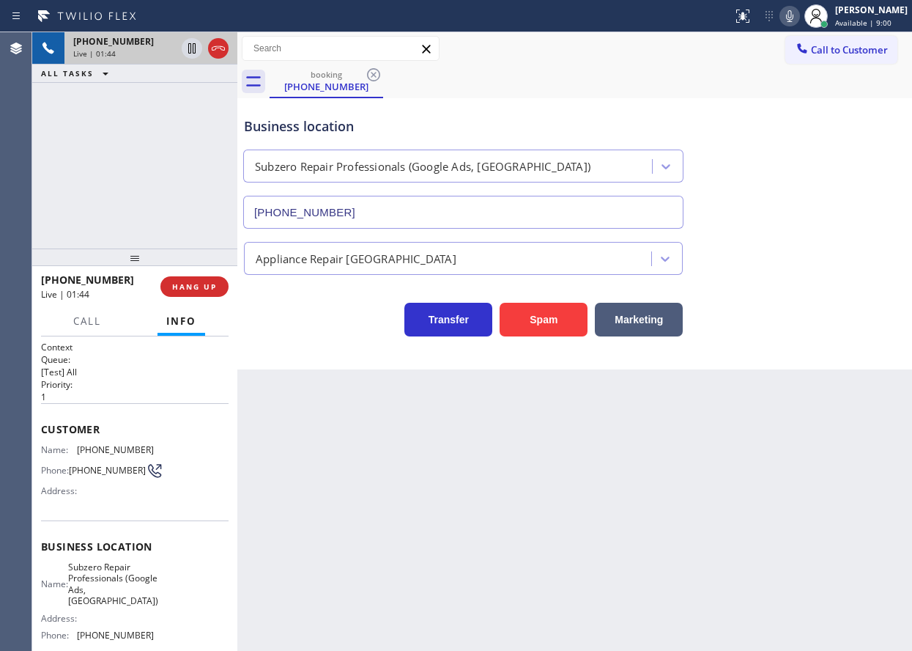
click at [794, 18] on icon at bounding box center [789, 16] width 7 height 12
click at [795, 15] on rect at bounding box center [790, 15] width 10 height 10
click at [799, 15] on icon at bounding box center [790, 16] width 18 height 18
click at [795, 15] on rect at bounding box center [790, 15] width 10 height 10
click at [31, 470] on div "Agent Desktop" at bounding box center [16, 341] width 32 height 619
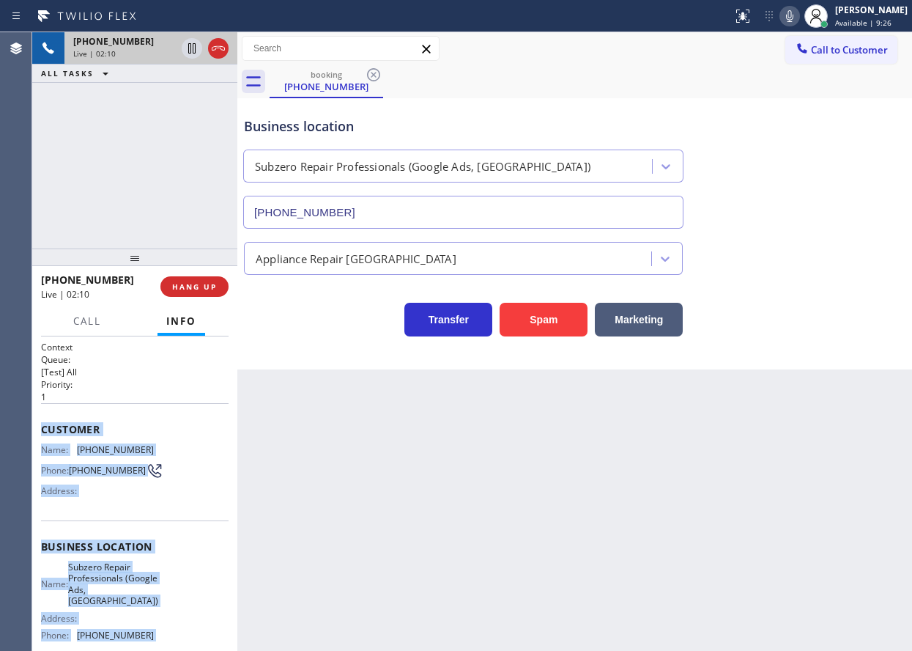
scroll to position [135, 0]
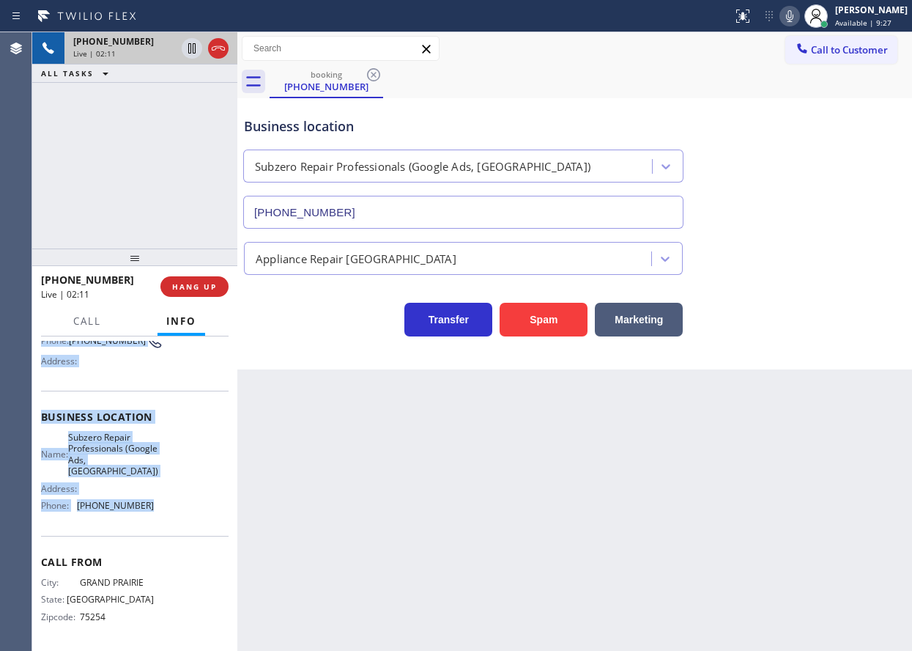
drag, startPoint x: 40, startPoint y: 429, endPoint x: 141, endPoint y: 523, distance: 138.0
click at [141, 523] on div "Context Queue: [Test] All Priority: 1 Customer Name: [PHONE_NUMBER] Phone: [PHO…" at bounding box center [134, 493] width 205 height 314
copy div "Customer Name: [PHONE_NUMBER] Phone: [PHONE_NUMBER] Address: Business location …"
click at [220, 284] on button "HANG UP" at bounding box center [194, 286] width 68 height 21
click at [199, 295] on button "HANG UP" at bounding box center [194, 286] width 68 height 21
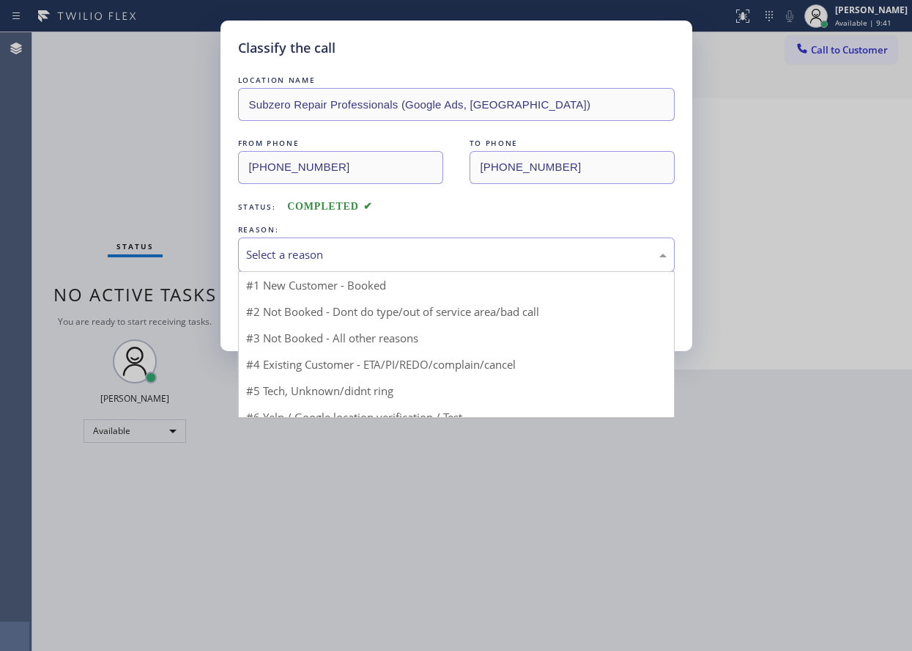
click at [372, 246] on div "Select a reason" at bounding box center [456, 254] width 421 height 17
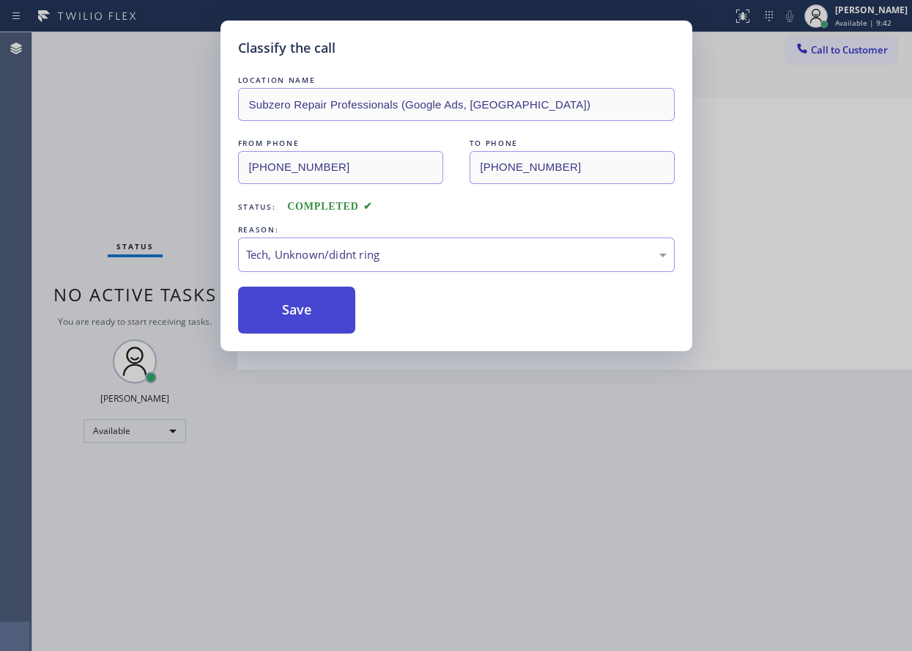
click at [316, 321] on button "Save" at bounding box center [297, 310] width 118 height 47
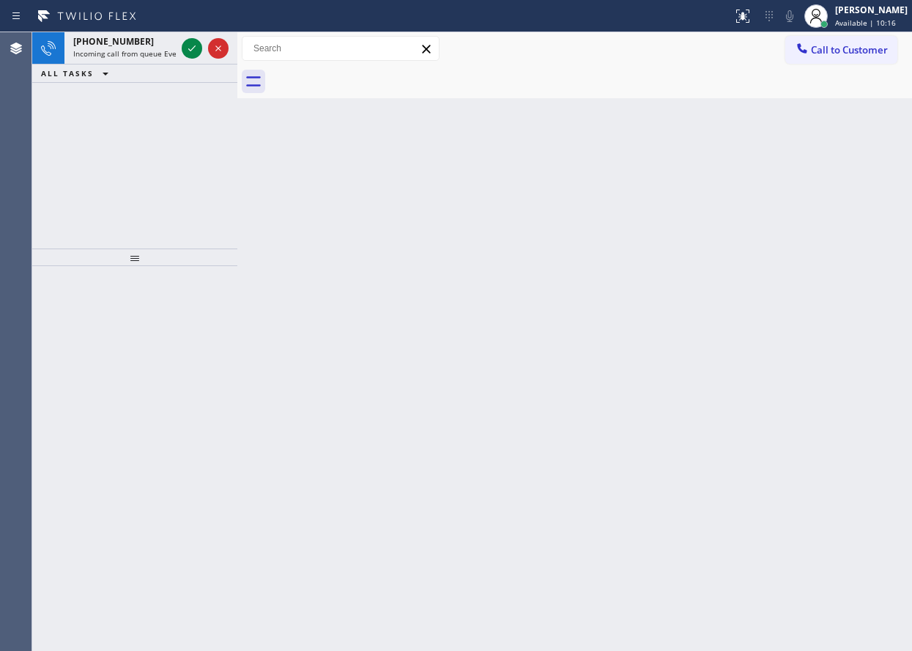
click at [795, 187] on div "Back to Dashboard Change Sender ID Customers Technicians Select a contact Outbo…" at bounding box center [574, 341] width 675 height 619
click at [131, 51] on span "Incoming call from queue Everybody" at bounding box center [136, 53] width 127 height 10
click at [148, 50] on span "Incoming call from queue [Test] All" at bounding box center [134, 53] width 122 height 10
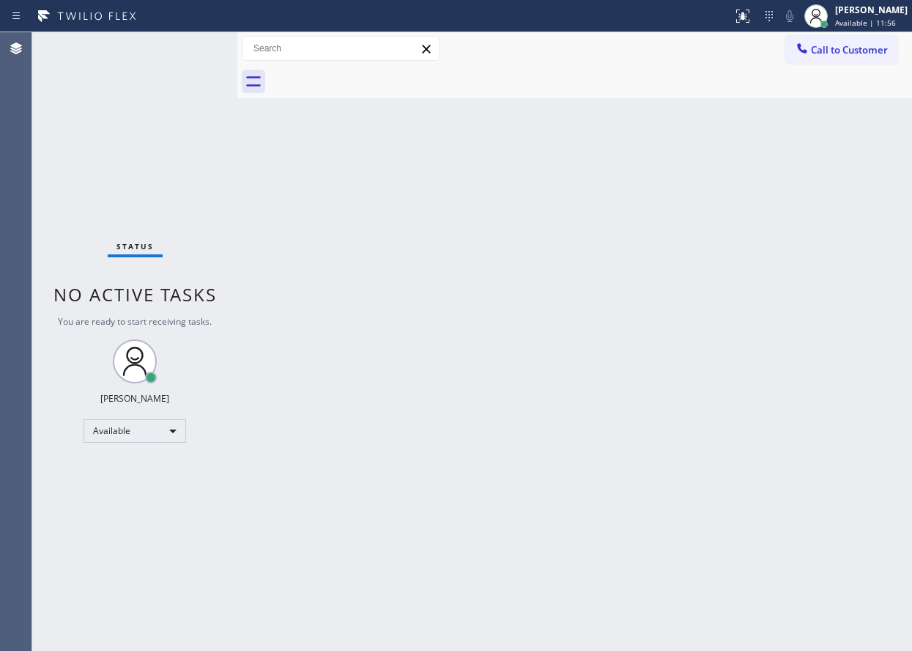
click at [116, 45] on div "Status No active tasks You are ready to start receiving tasks. [PERSON_NAME] Av…" at bounding box center [134, 341] width 205 height 619
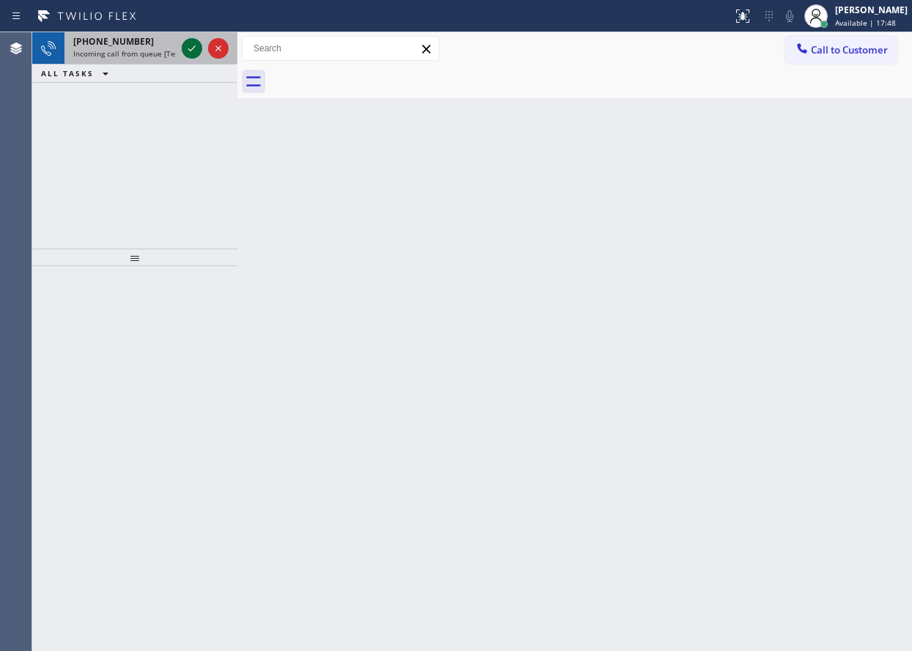
click at [192, 53] on icon at bounding box center [192, 49] width 18 height 18
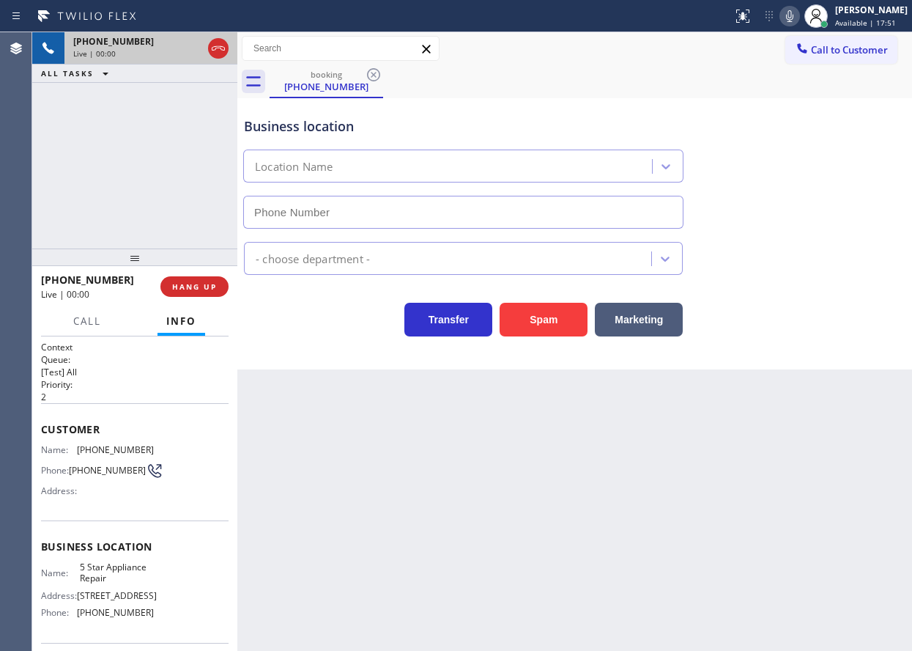
type input "[PHONE_NUMBER]"
click at [194, 287] on span "HANG UP" at bounding box center [194, 286] width 45 height 10
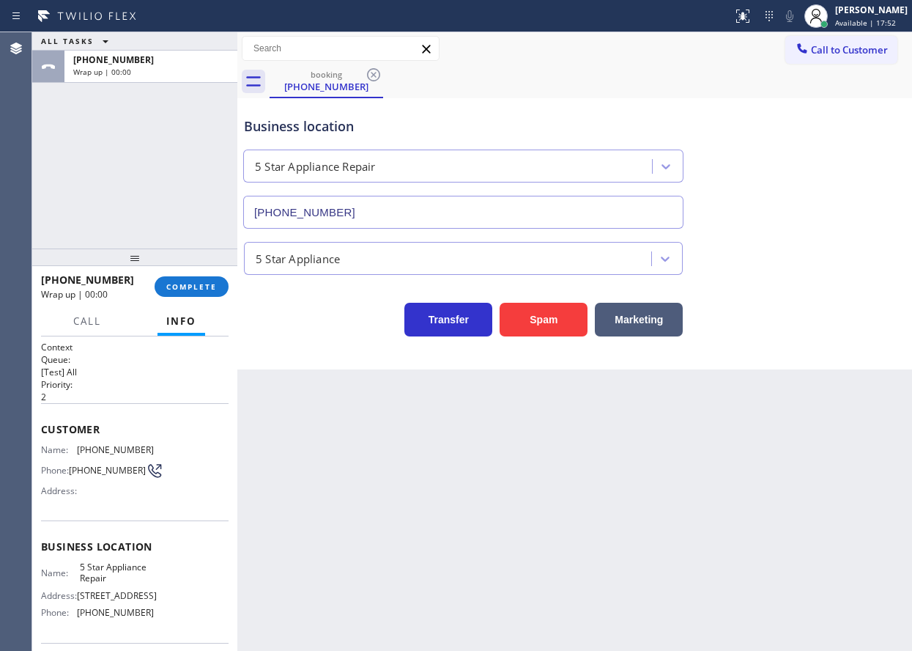
click at [194, 287] on span "COMPLETE" at bounding box center [191, 286] width 51 height 10
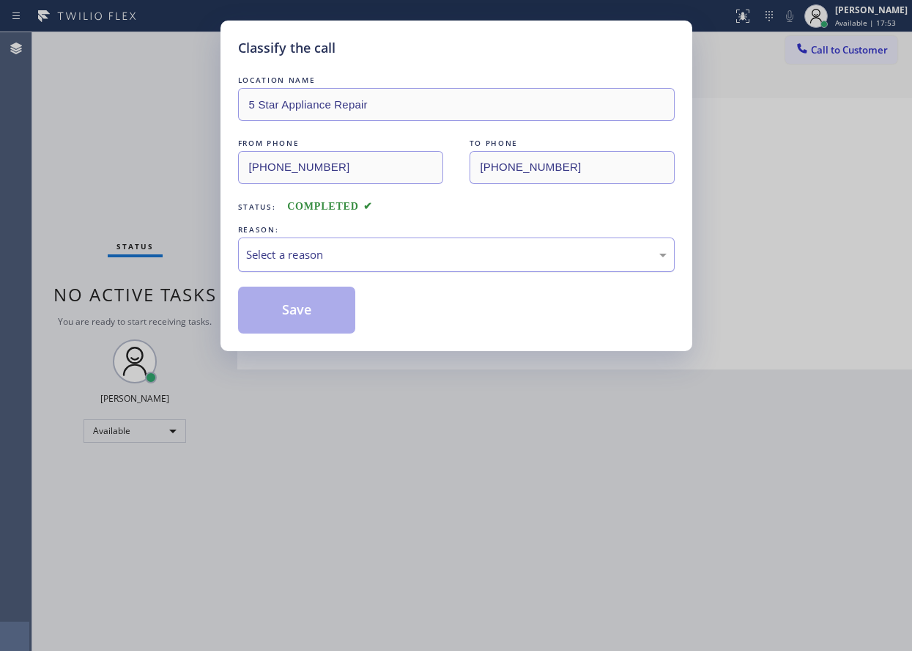
click at [388, 255] on div "Select a reason" at bounding box center [456, 254] width 421 height 17
click at [300, 318] on button "Save" at bounding box center [297, 310] width 118 height 47
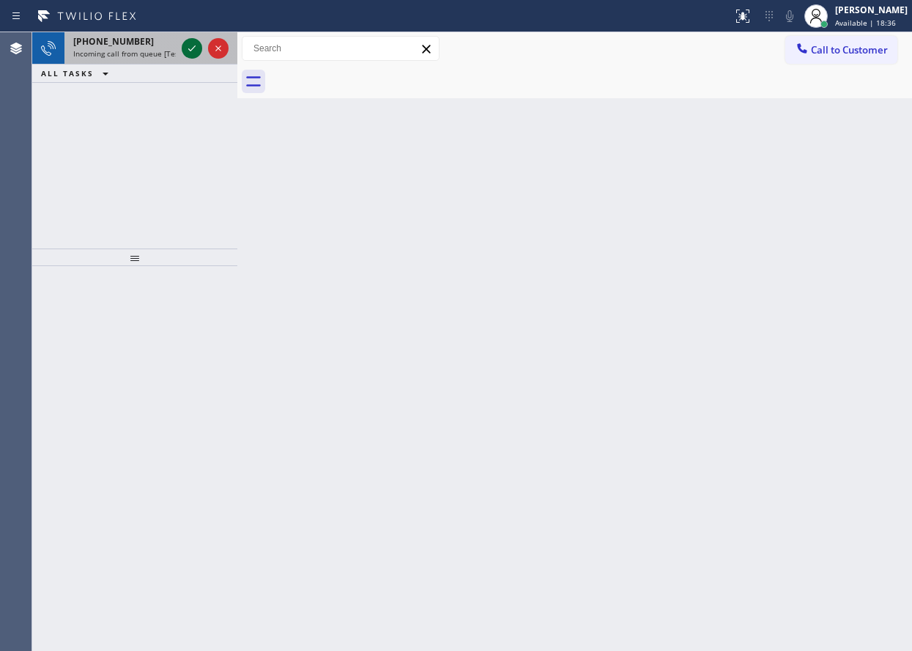
click at [190, 51] on icon at bounding box center [191, 48] width 7 height 6
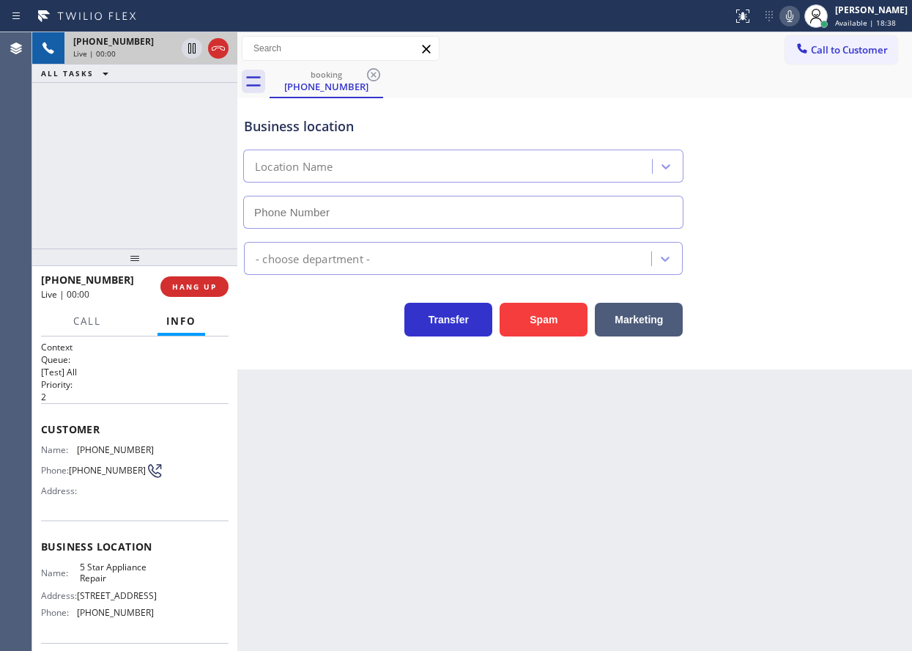
type input "[PHONE_NUMBER]"
click at [105, 583] on span "5 Star Appliance Repair" at bounding box center [116, 572] width 73 height 23
click at [174, 574] on div "Name: 5 Star Appliance Repair Address: [STREET_ADDRESS] Phone: [PHONE_NUMBER]" at bounding box center [135, 592] width 188 height 63
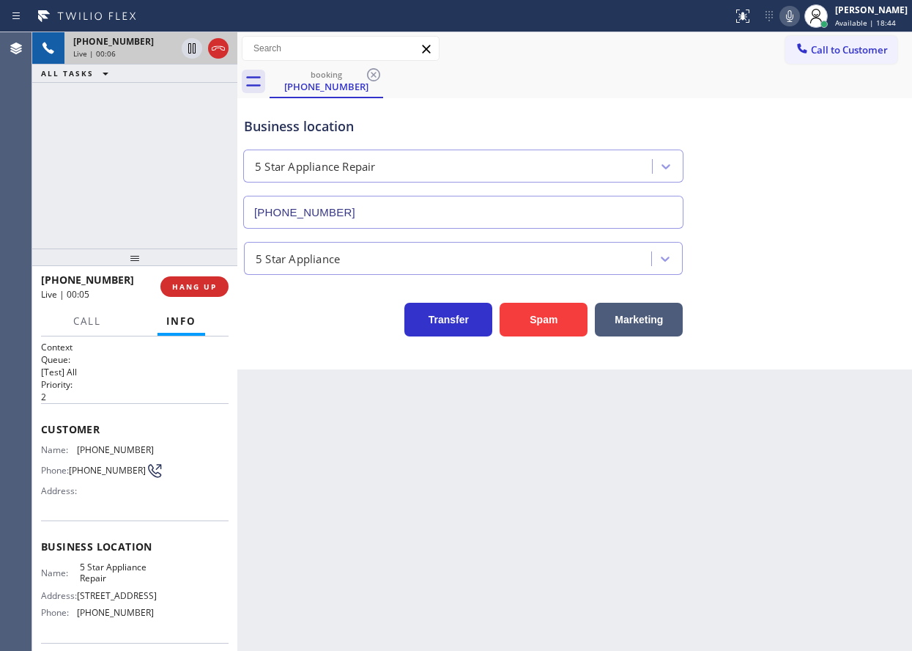
click at [110, 573] on span "5 Star Appliance Repair" at bounding box center [116, 572] width 73 height 23
copy span "5 Star Appliance Repair"
click at [360, 218] on input "[PHONE_NUMBER]" at bounding box center [463, 212] width 440 height 33
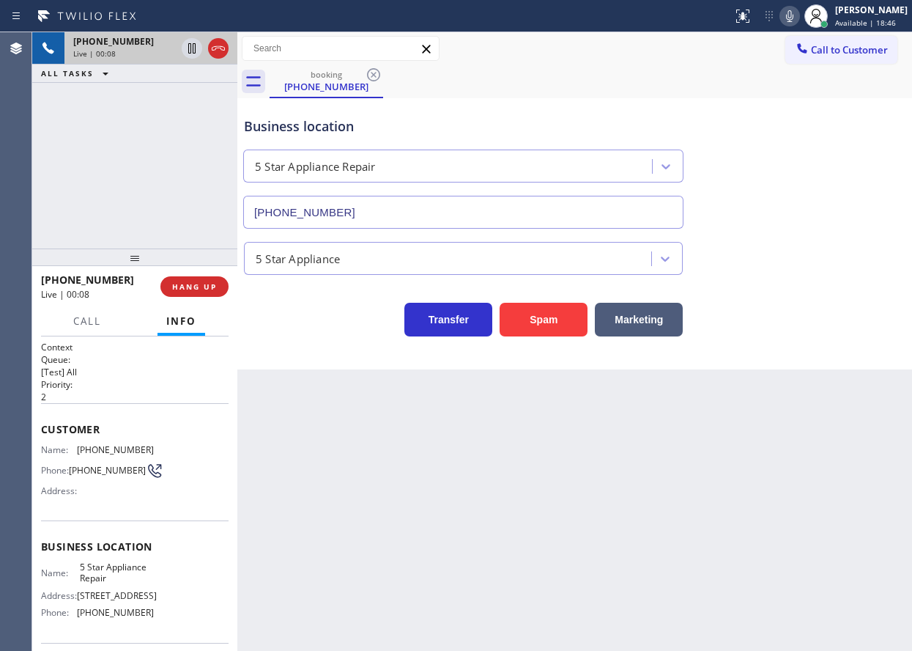
click at [360, 218] on input "[PHONE_NUMBER]" at bounding box center [463, 212] width 440 height 33
click at [374, 202] on input "[PHONE_NUMBER]" at bounding box center [463, 212] width 440 height 33
click at [807, 229] on div "5 Star Appliance" at bounding box center [575, 252] width 668 height 46
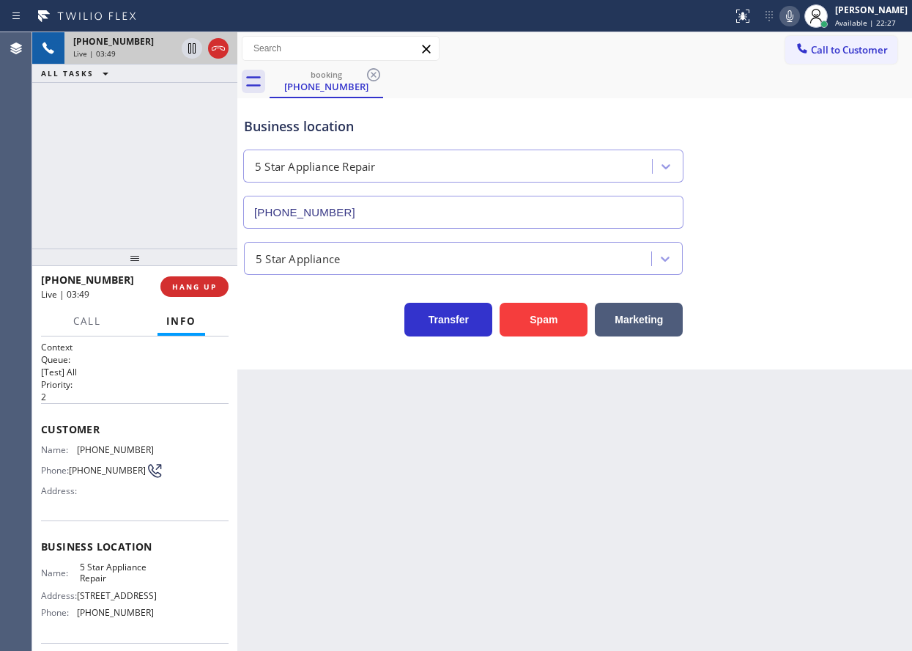
click at [121, 453] on span "[PHONE_NUMBER]" at bounding box center [115, 449] width 77 height 11
copy span "[PHONE_NUMBER]"
click at [799, 12] on icon at bounding box center [790, 16] width 18 height 18
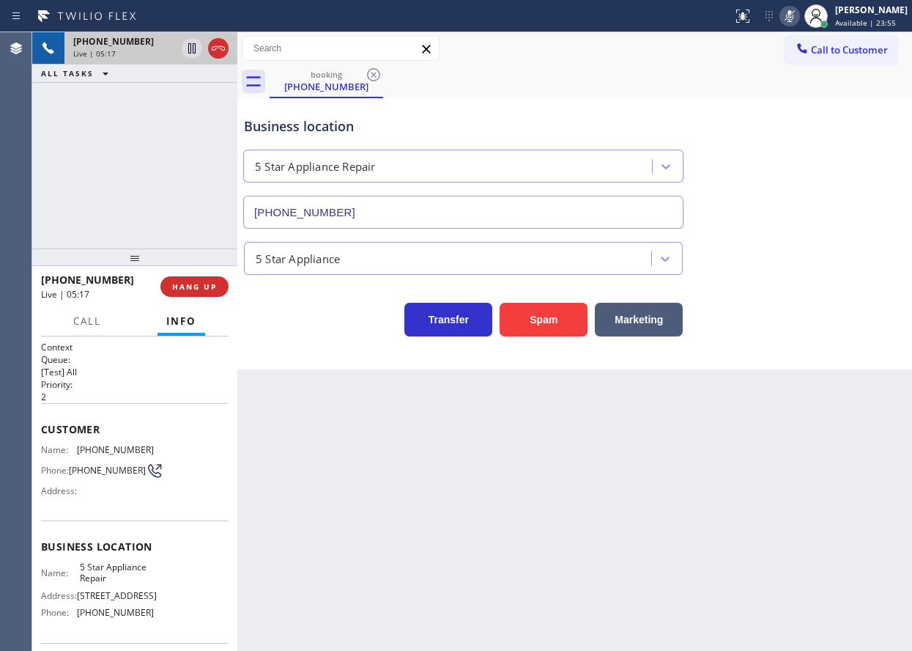
click at [803, 154] on div "Business location 5 Star Appliance Repair [PHONE_NUMBER]" at bounding box center [575, 162] width 668 height 133
click at [193, 51] on icon at bounding box center [191, 48] width 7 height 10
click at [184, 41] on icon at bounding box center [192, 49] width 18 height 18
click at [799, 20] on icon at bounding box center [790, 16] width 18 height 18
click at [799, 16] on icon at bounding box center [790, 16] width 18 height 18
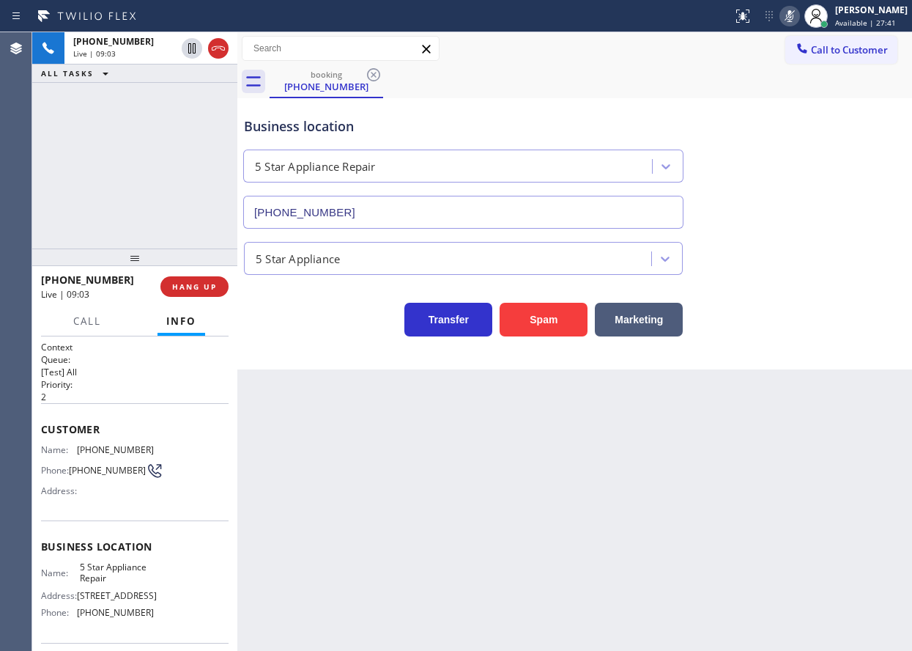
click at [799, 13] on icon at bounding box center [790, 16] width 18 height 18
click at [201, 278] on button "HANG UP" at bounding box center [194, 286] width 68 height 21
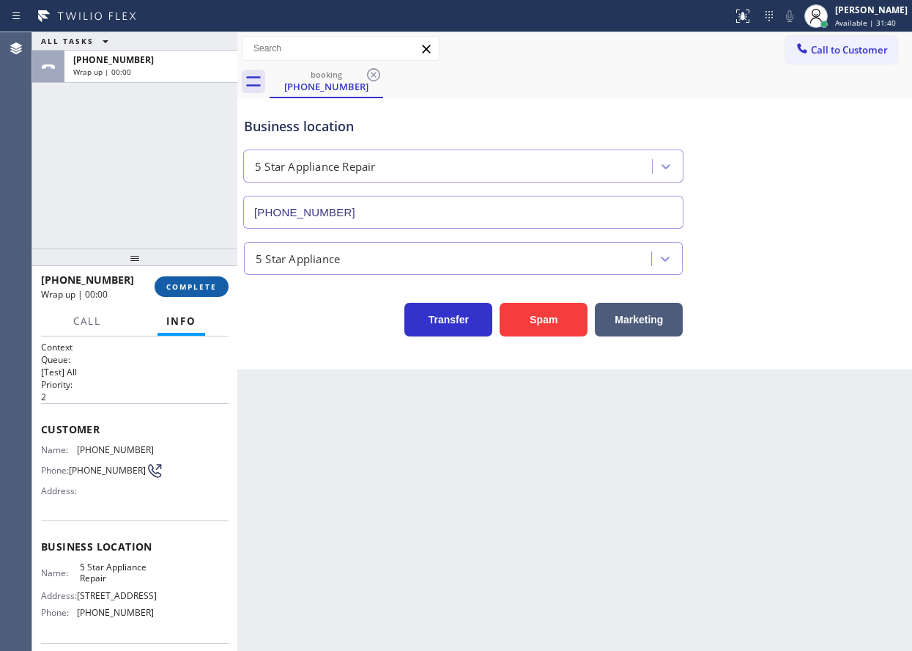
click at [201, 278] on button "COMPLETE" at bounding box center [192, 286] width 74 height 21
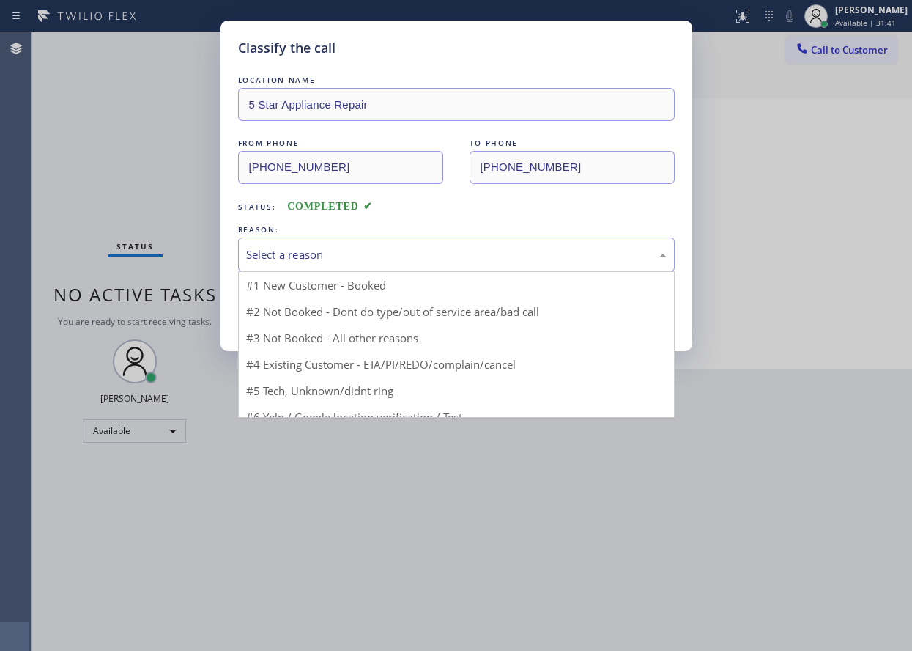
click at [324, 256] on div "Select a reason" at bounding box center [456, 254] width 421 height 17
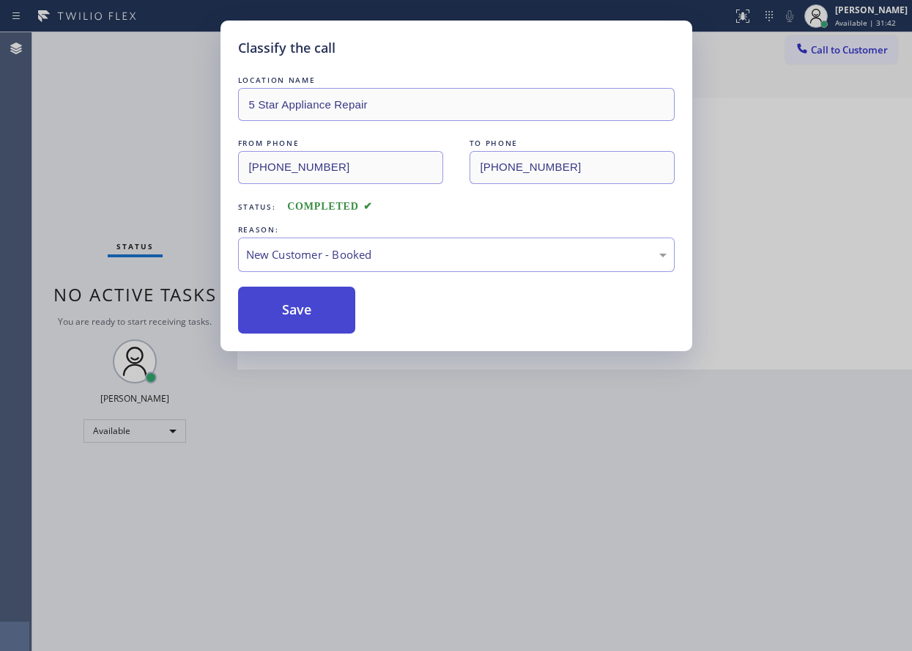
click at [320, 296] on button "Save" at bounding box center [297, 310] width 118 height 47
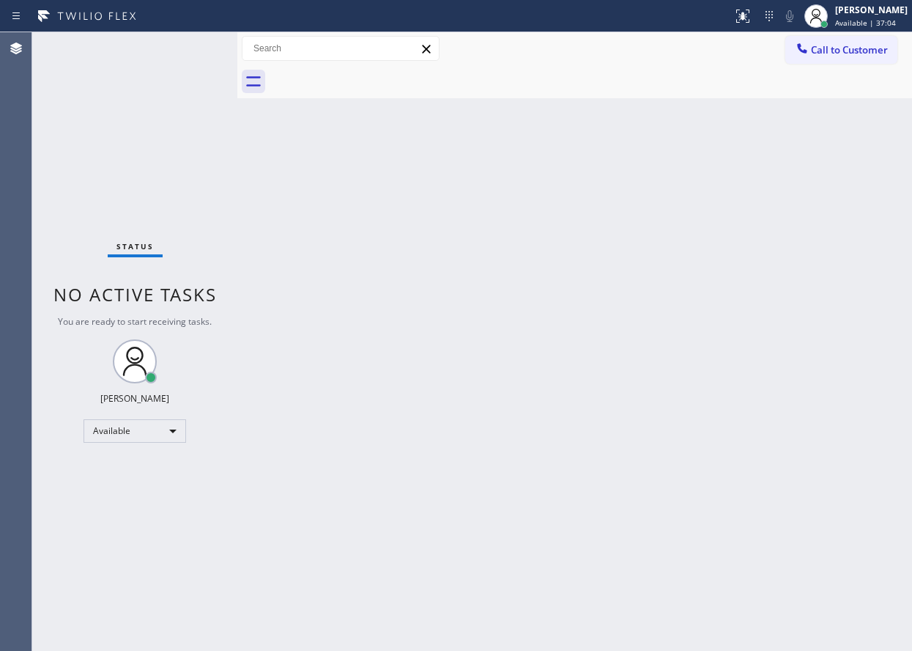
click at [794, 143] on div "Back to Dashboard Change Sender ID Customers Technicians Select a contact Outbo…" at bounding box center [574, 341] width 675 height 619
click at [849, 370] on div "Back to Dashboard Change Sender ID Customers Technicians Select a contact Outbo…" at bounding box center [574, 341] width 675 height 619
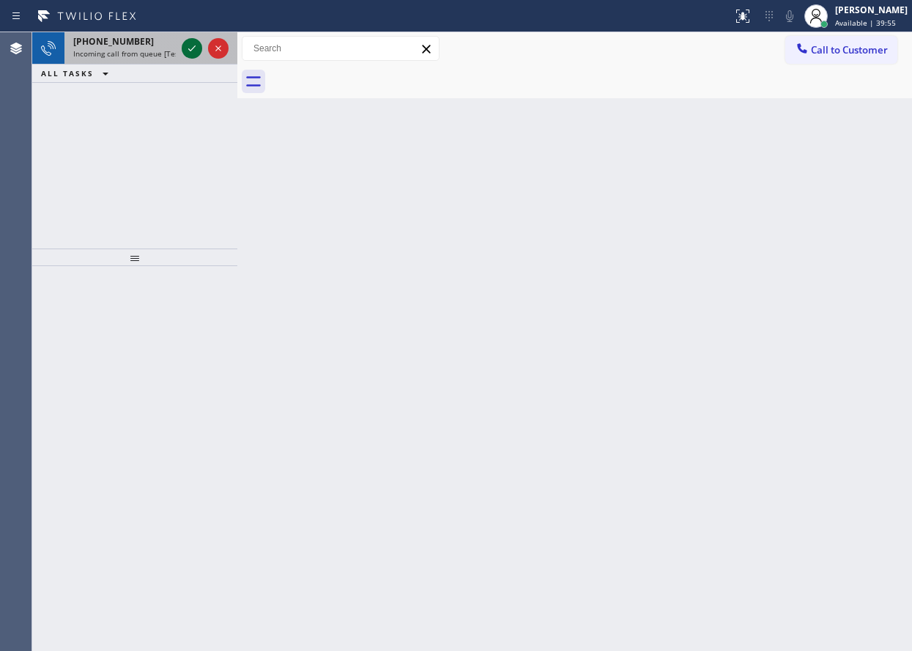
click at [192, 52] on icon at bounding box center [192, 49] width 18 height 18
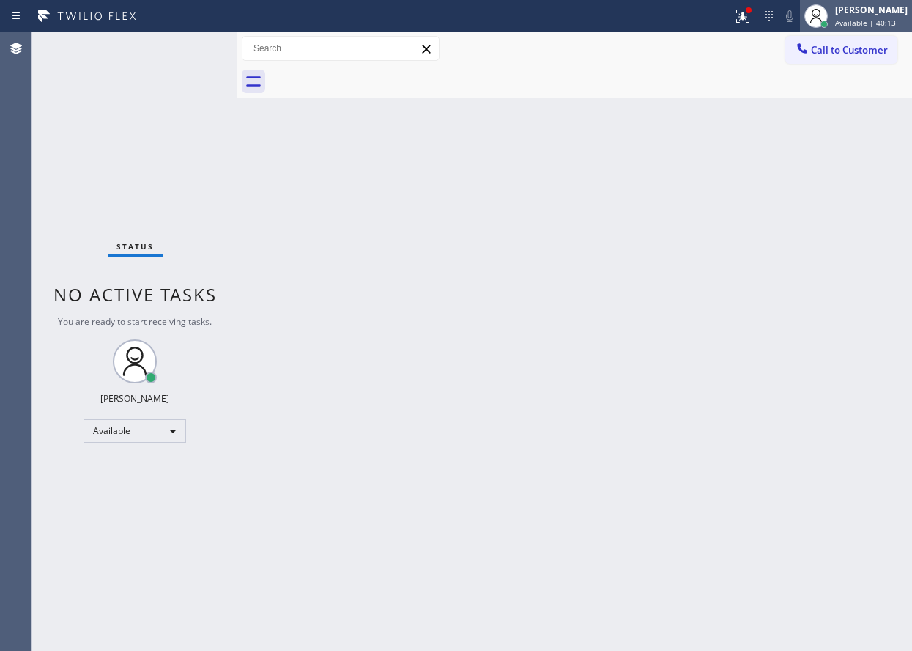
click at [821, 10] on circle at bounding box center [817, 13] width 8 height 8
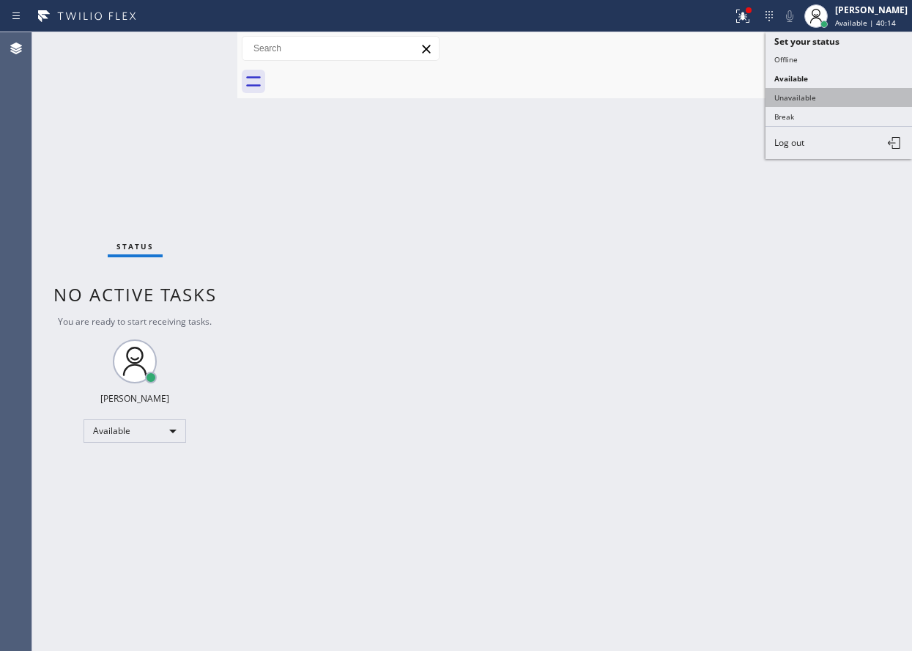
click at [799, 97] on button "Unavailable" at bounding box center [839, 97] width 147 height 19
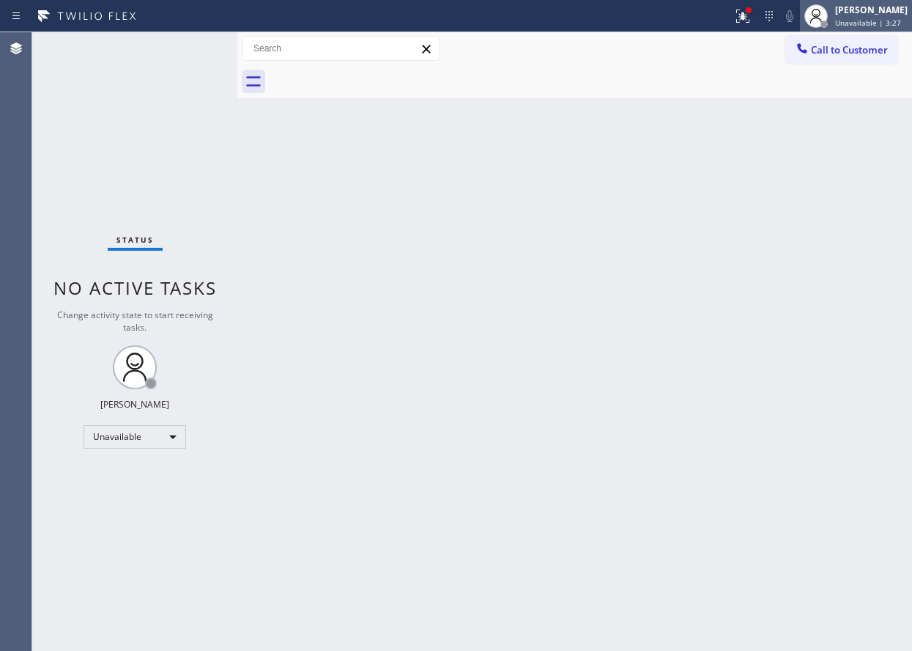
click at [890, 26] on span "Unavailable | 3:27" at bounding box center [868, 23] width 66 height 10
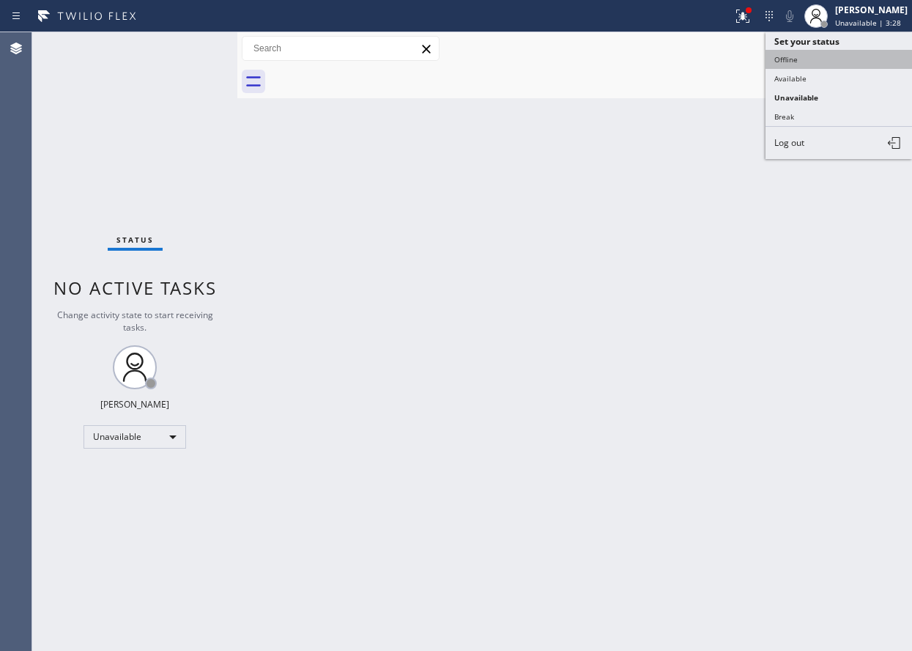
click at [815, 67] on button "Offline" at bounding box center [839, 59] width 147 height 19
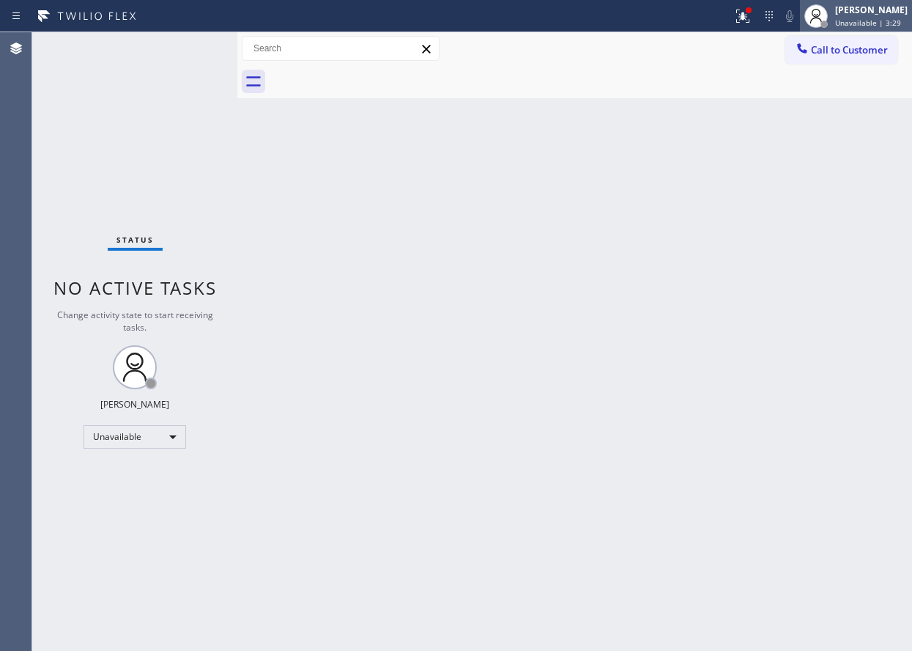
click at [846, 22] on span "Unavailable | 3:29" at bounding box center [868, 23] width 66 height 10
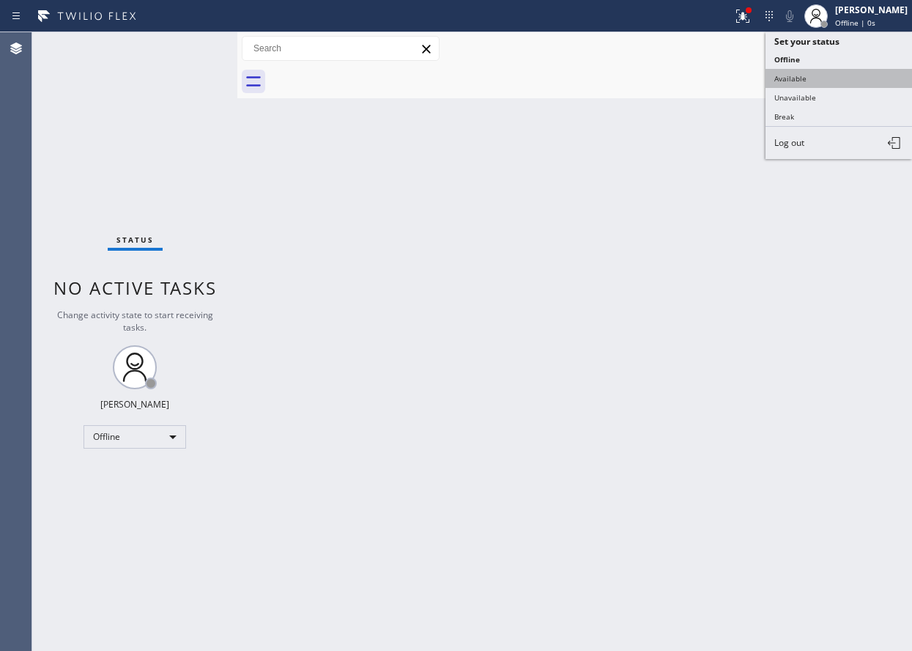
click at [846, 75] on button "Available" at bounding box center [839, 78] width 147 height 19
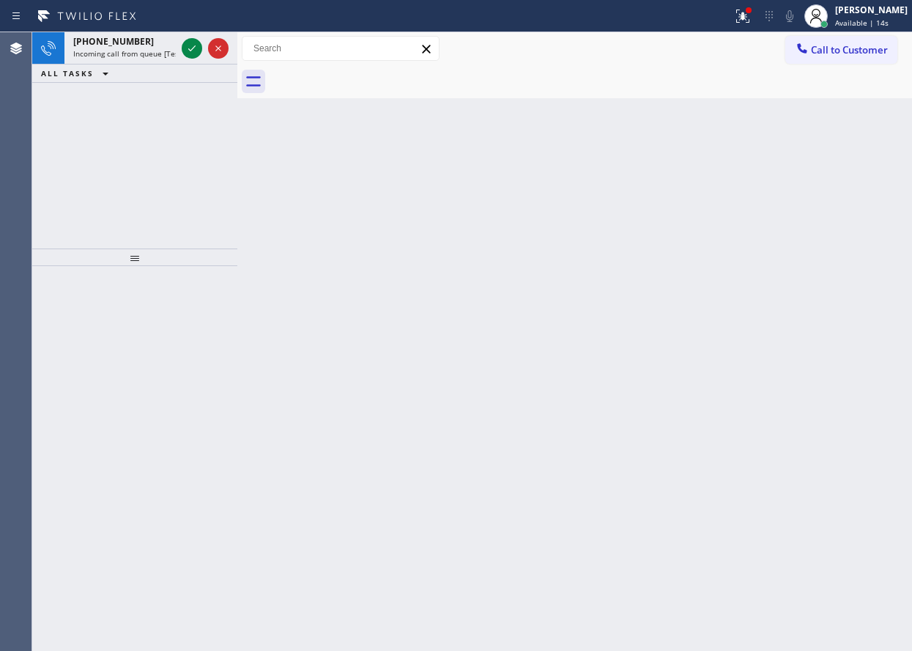
drag, startPoint x: 827, startPoint y: 213, endPoint x: 820, endPoint y: 210, distance: 7.7
click at [827, 213] on div "Back to Dashboard Change Sender ID Customers Technicians Select a contact Outbo…" at bounding box center [574, 341] width 675 height 619
click at [192, 46] on icon at bounding box center [192, 49] width 18 height 18
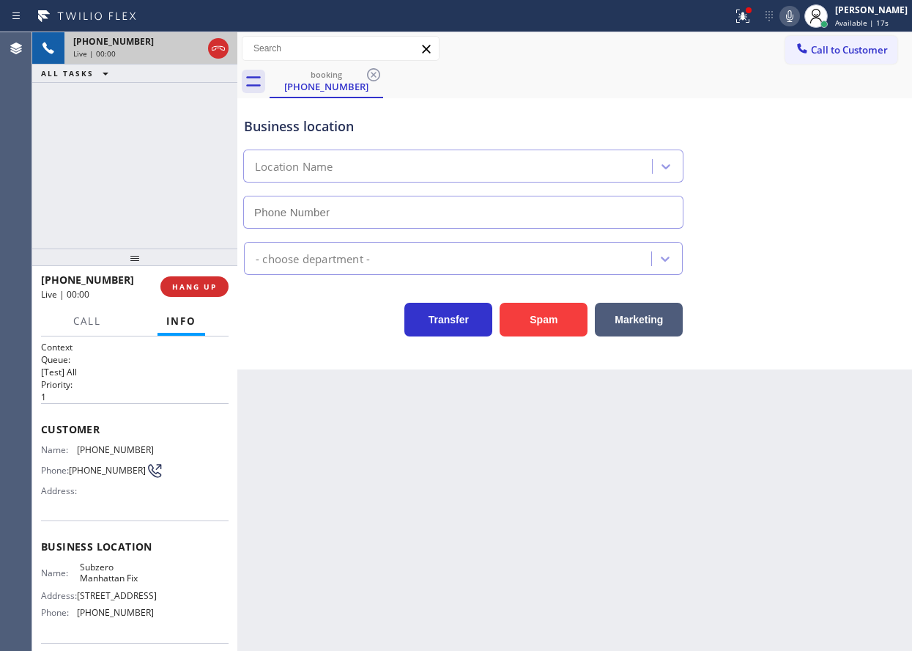
type input "[PHONE_NUMBER]"
click at [198, 281] on button "HANG UP" at bounding box center [194, 286] width 68 height 21
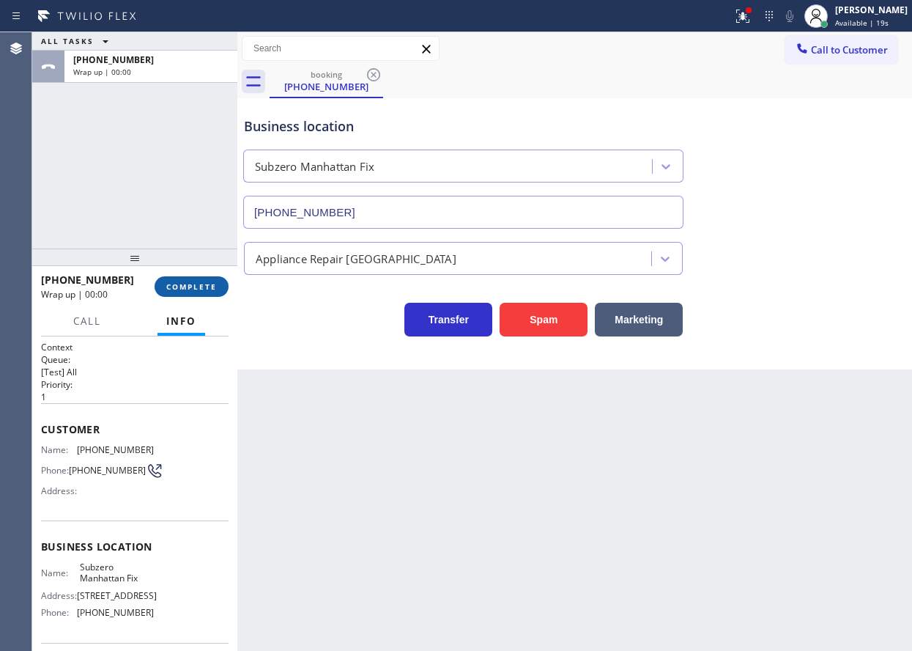
click at [198, 281] on button "COMPLETE" at bounding box center [192, 286] width 74 height 21
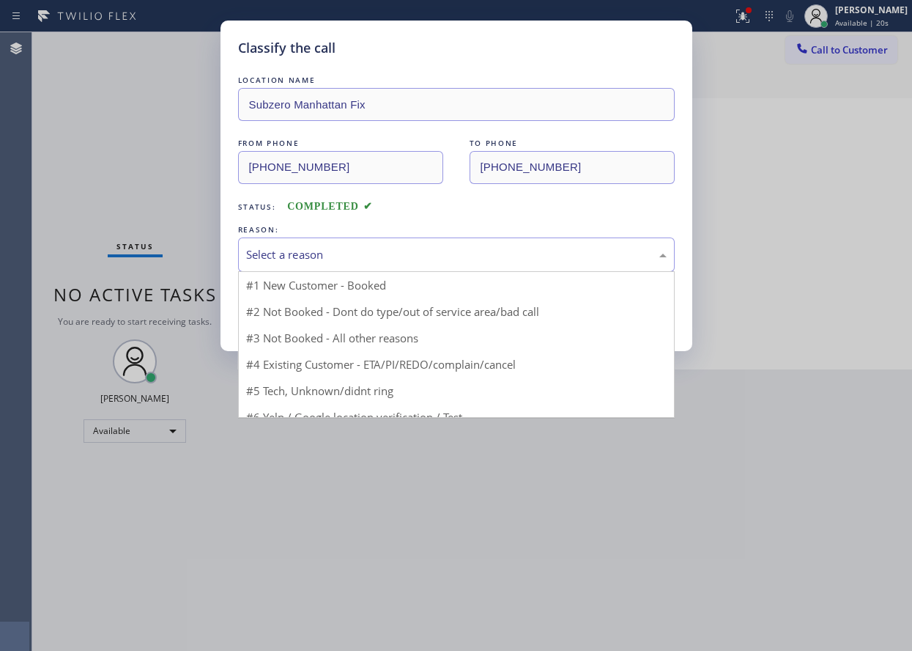
click at [320, 262] on div "Select a reason" at bounding box center [456, 254] width 421 height 17
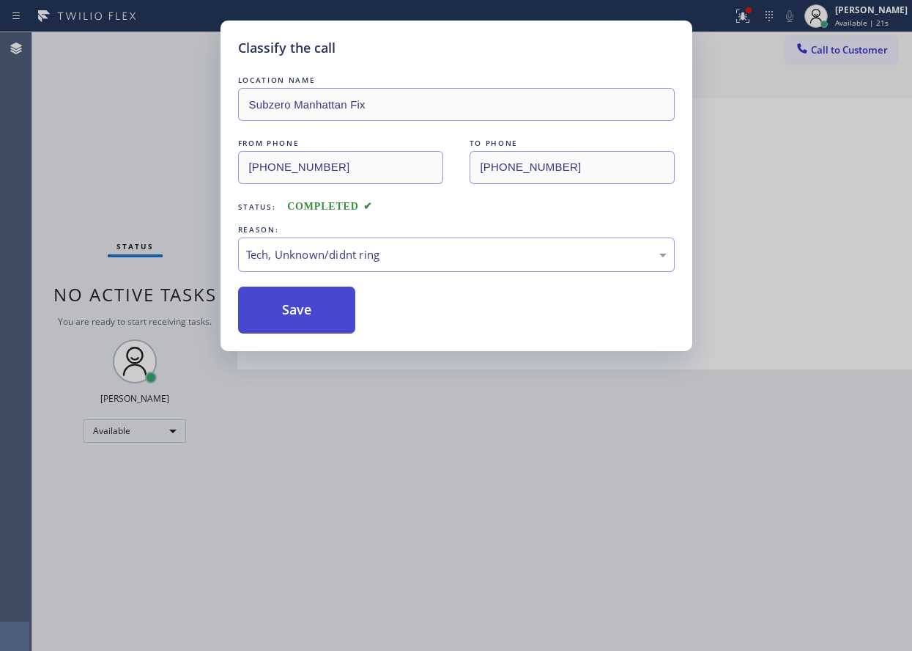
click at [302, 303] on button "Save" at bounding box center [297, 310] width 118 height 47
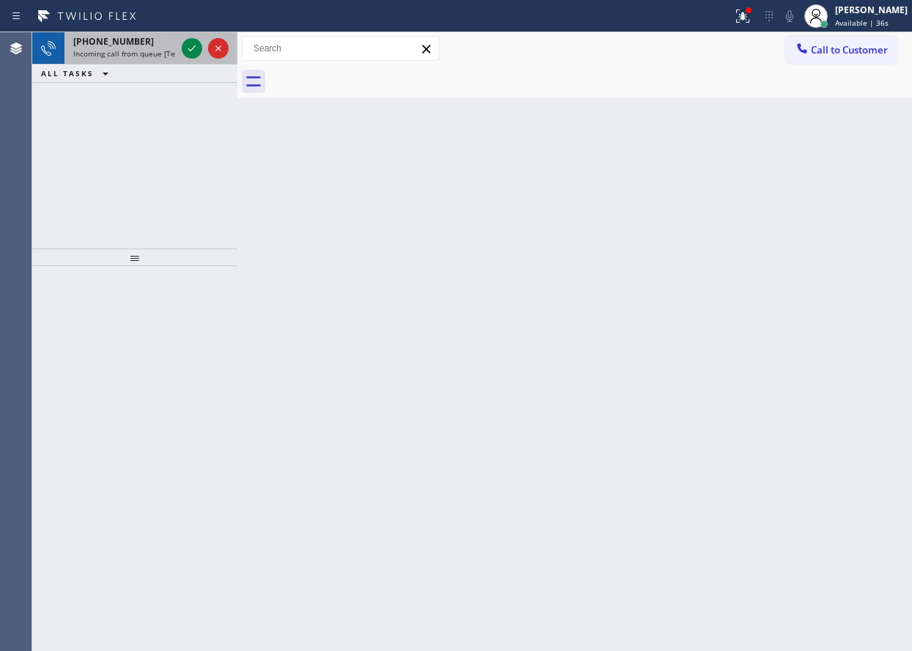
click at [131, 34] on div "[PHONE_NUMBER] Incoming call from queue [Test] All" at bounding box center [121, 48] width 114 height 32
click at [810, 259] on div "Back to Dashboard Change Sender ID Customers Technicians Select a contact Outbo…" at bounding box center [574, 341] width 675 height 619
click at [191, 50] on icon at bounding box center [191, 48] width 7 height 6
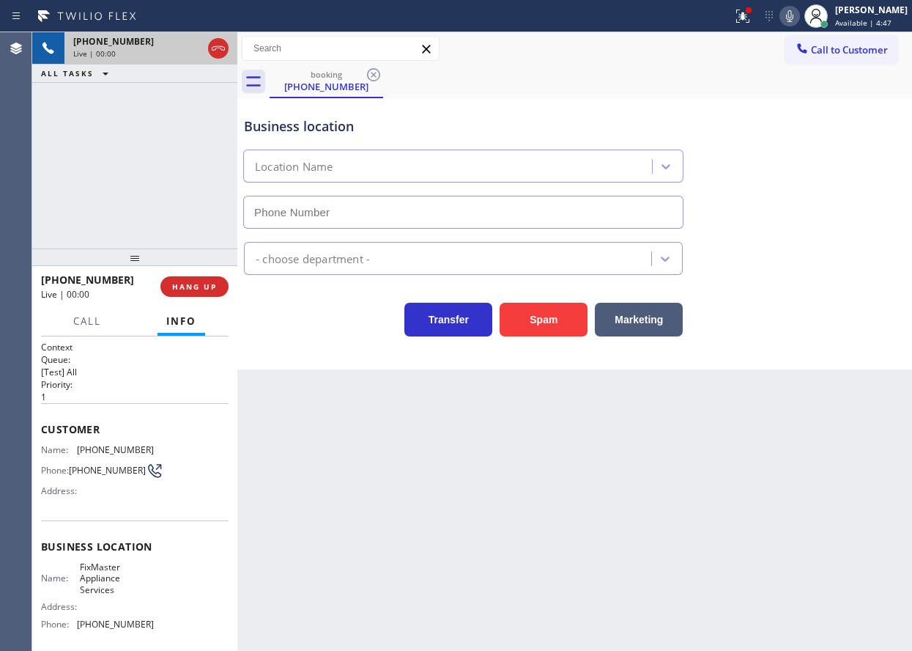
type input "[PHONE_NUMBER]"
click at [94, 582] on span "FixMaster Appliance Services" at bounding box center [116, 578] width 73 height 34
click at [799, 8] on icon at bounding box center [790, 16] width 18 height 18
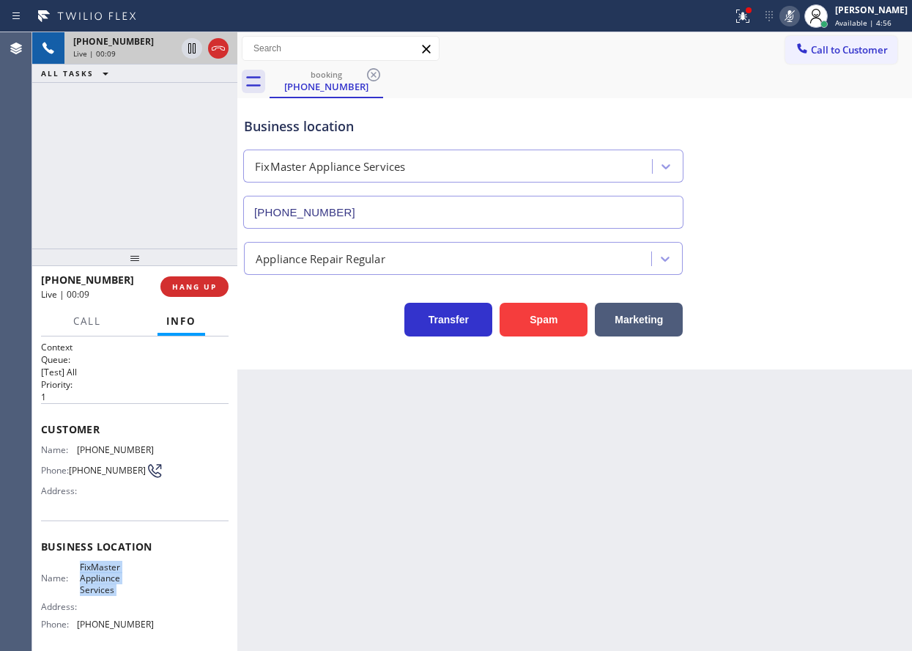
click at [86, 580] on span "FixMaster Appliance Services" at bounding box center [116, 578] width 73 height 34
click at [451, 210] on input "[PHONE_NUMBER]" at bounding box center [463, 212] width 440 height 33
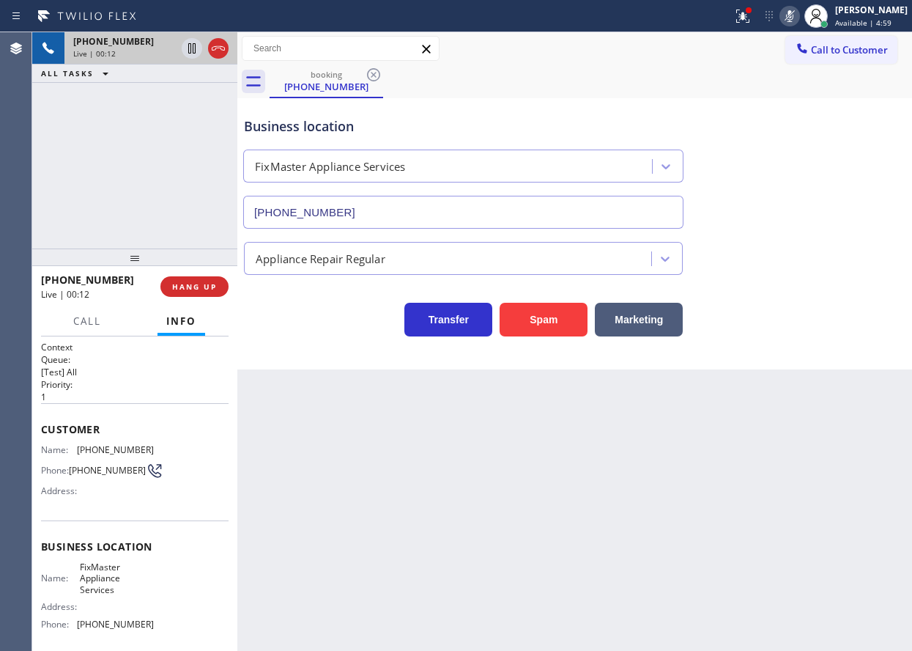
click at [451, 210] on input "[PHONE_NUMBER]" at bounding box center [463, 212] width 440 height 33
click at [799, 15] on icon at bounding box center [790, 16] width 18 height 18
click at [799, 20] on icon at bounding box center [790, 16] width 18 height 18
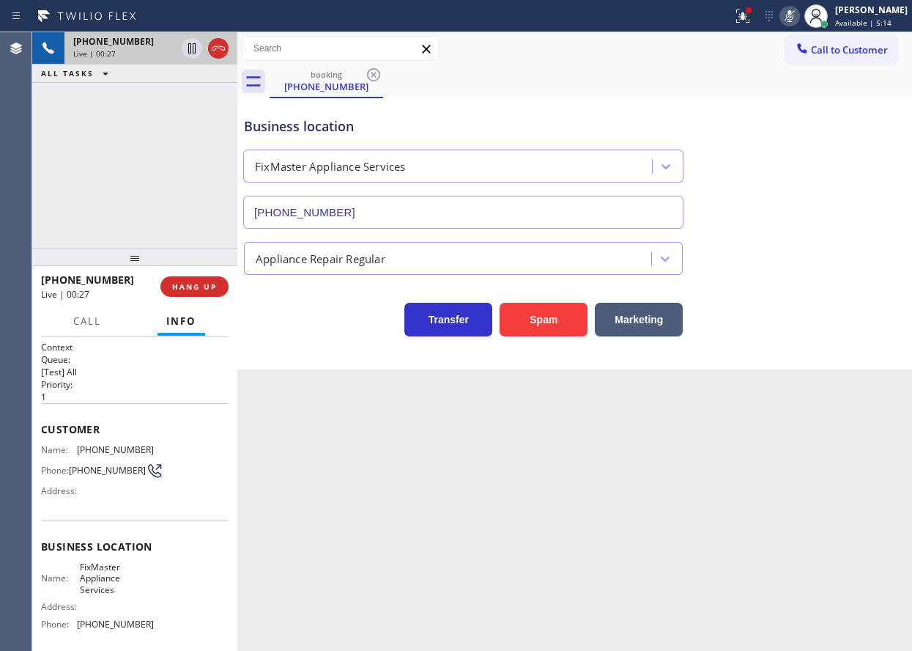
click at [799, 22] on icon at bounding box center [790, 16] width 18 height 18
click at [121, 444] on span "[PHONE_NUMBER]" at bounding box center [115, 449] width 77 height 11
copy span "[PHONE_NUMBER]"
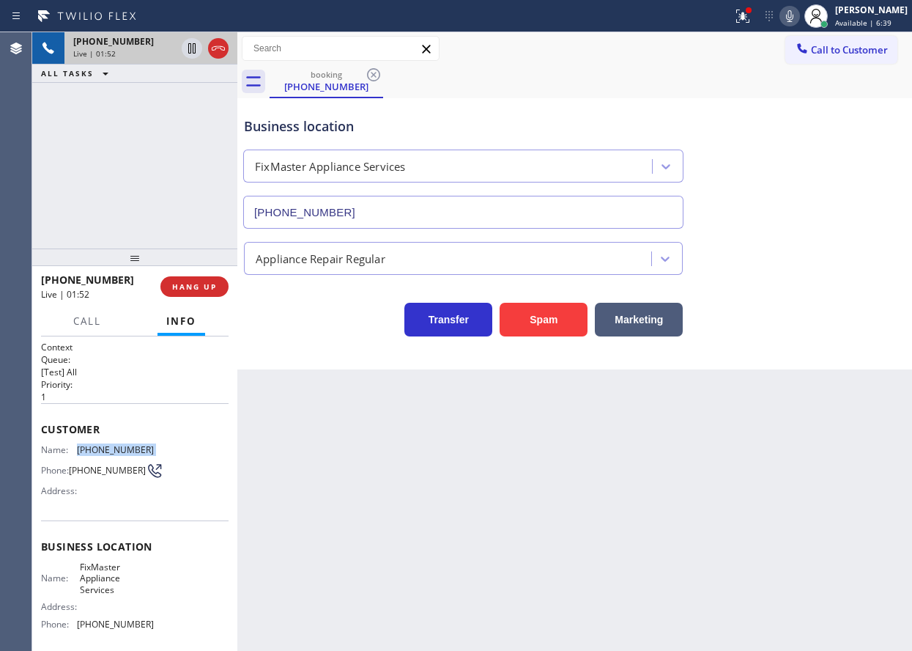
click at [799, 24] on icon at bounding box center [790, 16] width 18 height 18
click at [190, 48] on icon at bounding box center [192, 49] width 18 height 18
click at [191, 45] on icon at bounding box center [192, 48] width 10 height 10
click at [799, 13] on icon at bounding box center [790, 16] width 18 height 18
click at [799, 12] on icon at bounding box center [790, 16] width 18 height 18
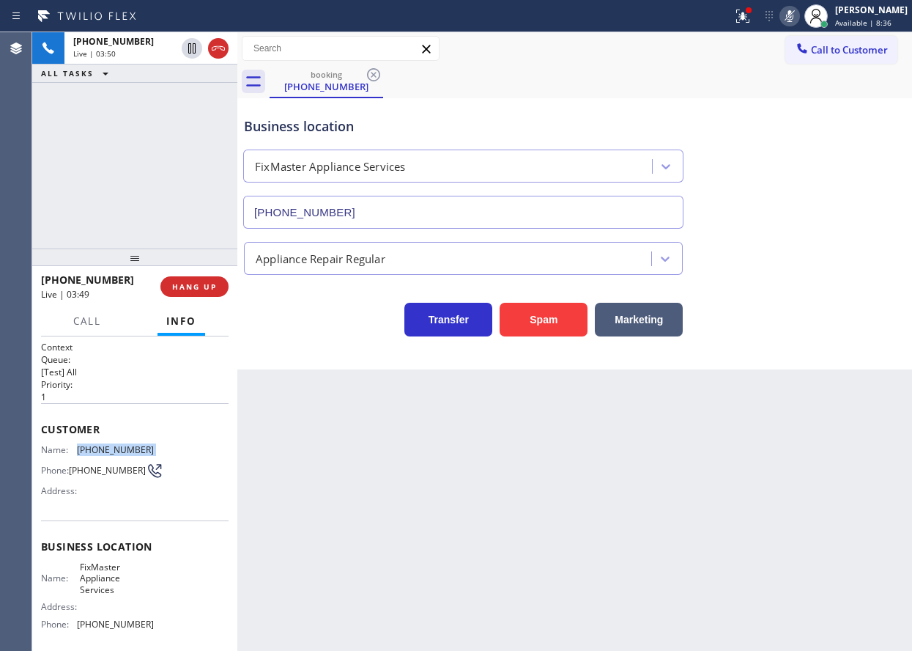
click at [794, 12] on icon at bounding box center [789, 16] width 7 height 12
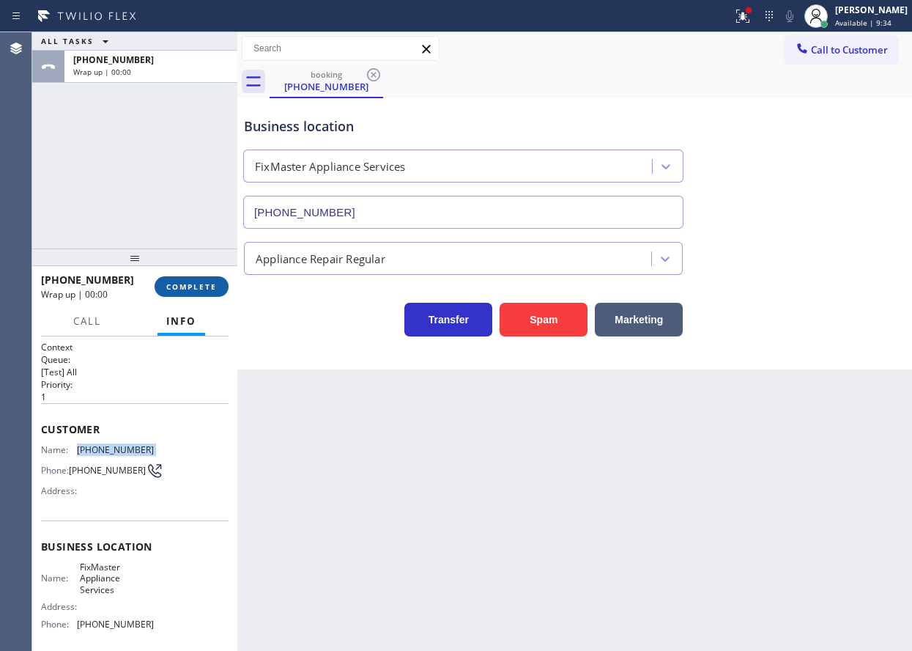
click at [205, 289] on span "COMPLETE" at bounding box center [191, 286] width 51 height 10
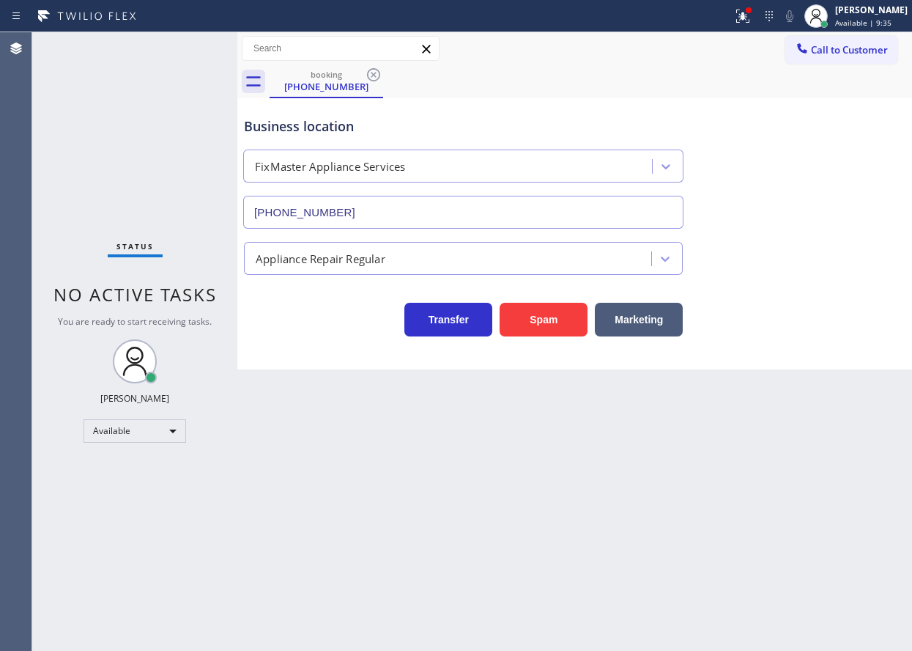
click at [347, 258] on div "Appliance Repair Regular" at bounding box center [321, 258] width 130 height 17
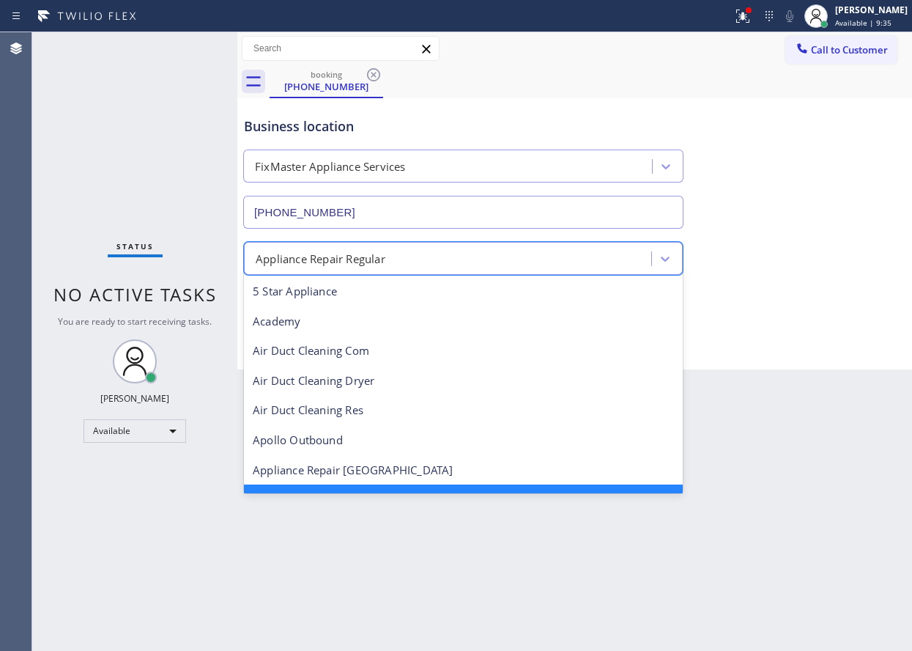
scroll to position [32, 0]
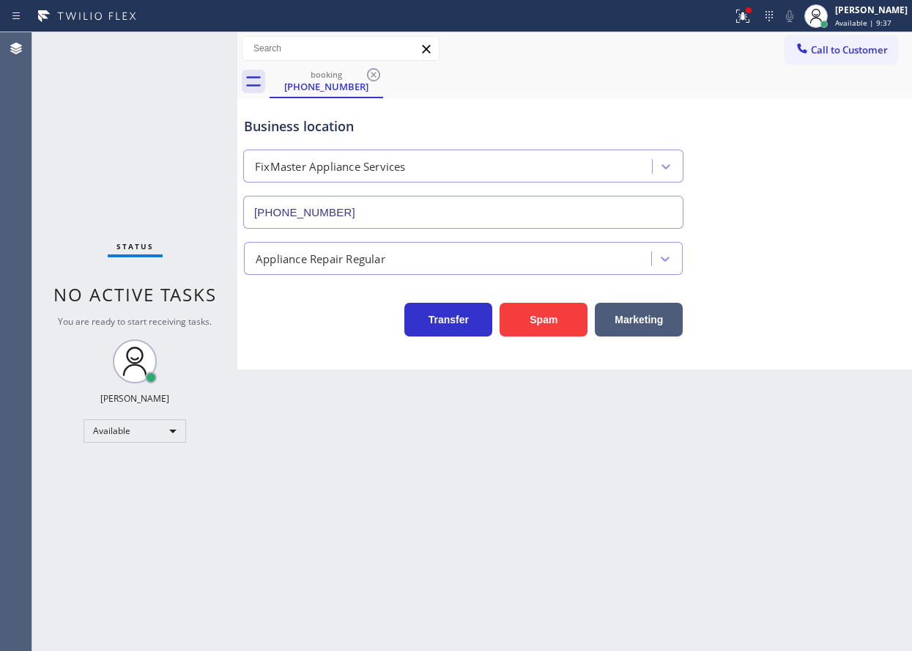
click at [805, 384] on div "Back to Dashboard Change Sender ID Customers Technicians Select a contact Outbo…" at bounding box center [574, 341] width 675 height 619
click at [831, 366] on div "Business location FixMaster Appliance Services [PHONE_NUMBER] Appliance Repair …" at bounding box center [574, 233] width 675 height 271
click at [371, 71] on icon at bounding box center [374, 75] width 18 height 18
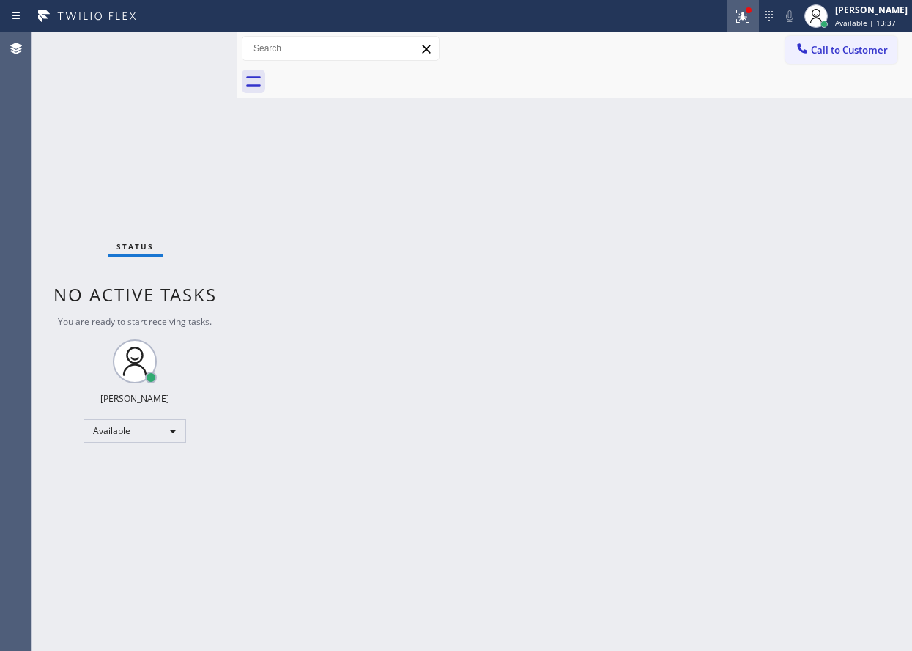
click at [752, 21] on icon at bounding box center [743, 16] width 18 height 18
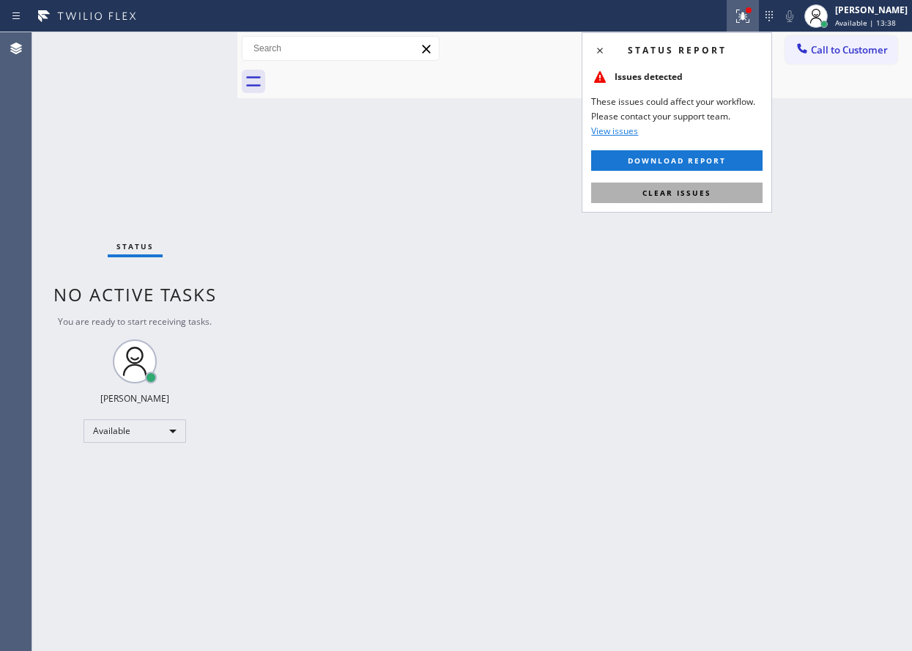
click at [719, 191] on button "Clear issues" at bounding box center [676, 192] width 171 height 21
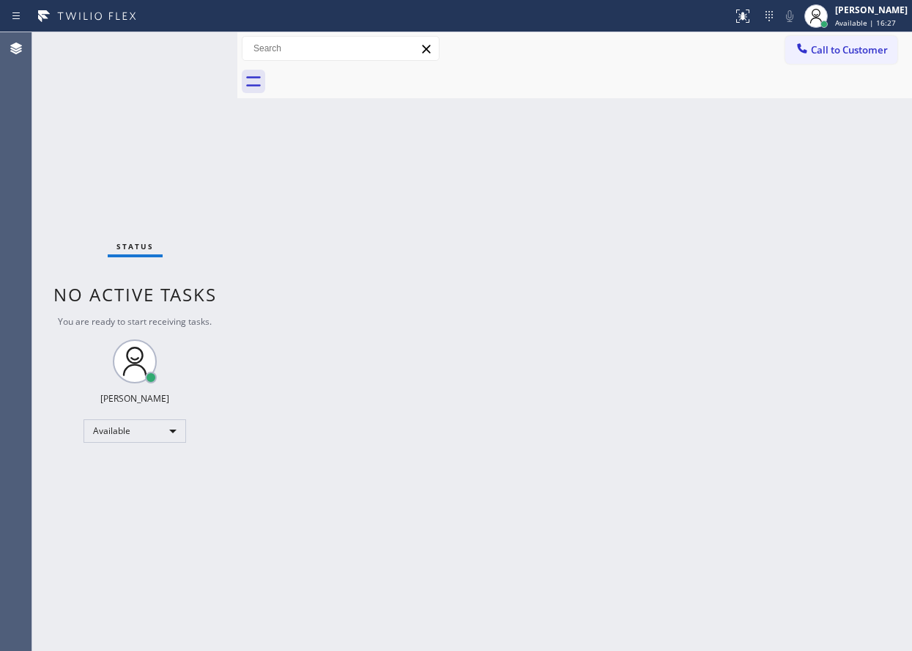
click at [818, 282] on div "Back to Dashboard Change Sender ID Customers Technicians Select a contact Outbo…" at bounding box center [574, 341] width 675 height 619
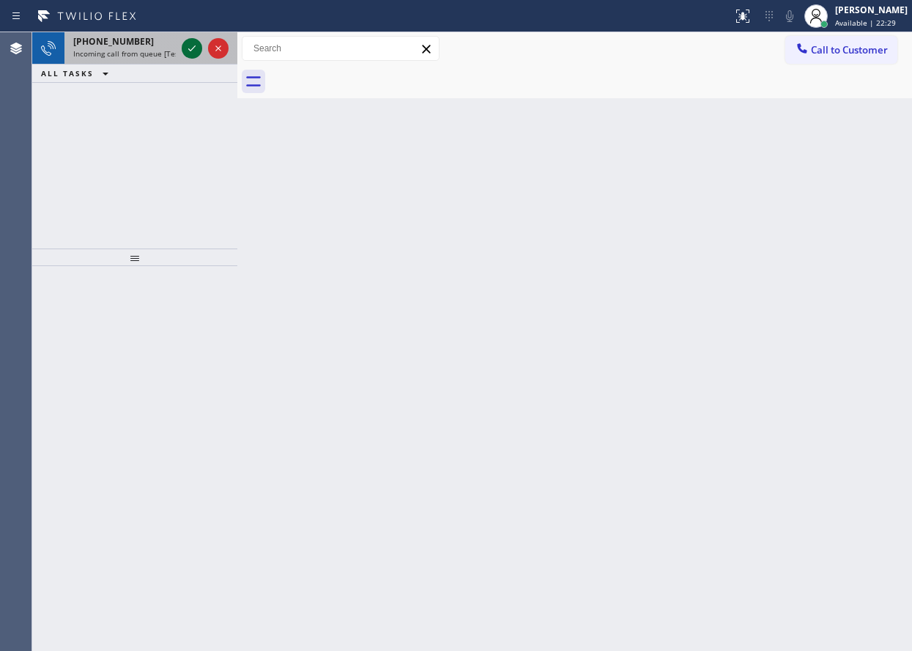
click at [193, 49] on icon at bounding box center [192, 49] width 18 height 18
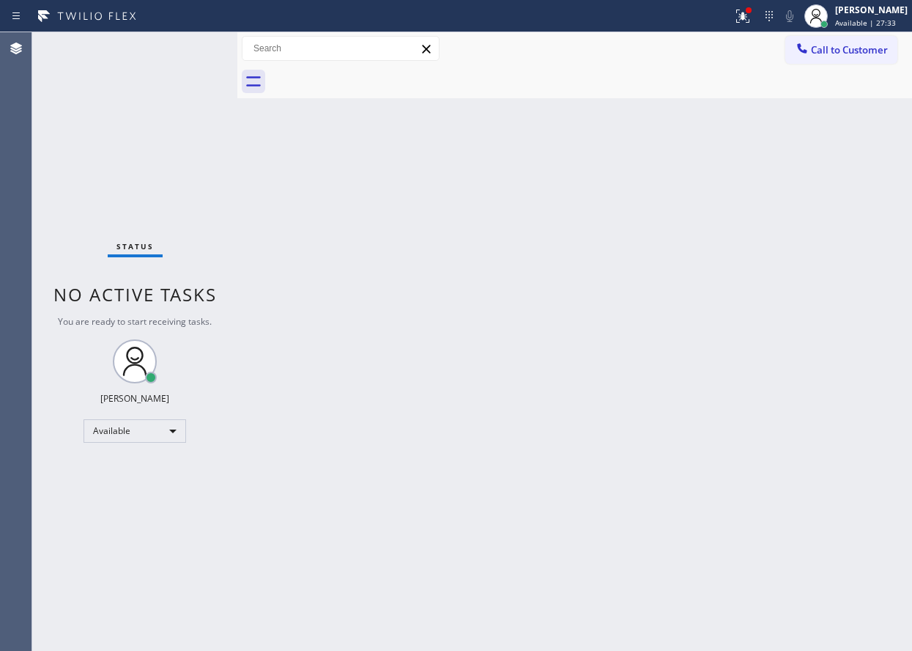
click at [372, 565] on div "Back to Dashboard Change Sender ID Customers Technicians Select a contact Outbo…" at bounding box center [574, 341] width 675 height 619
click at [623, 551] on div "Back to Dashboard Change Sender ID Customers Technicians Select a contact Outbo…" at bounding box center [574, 341] width 675 height 619
click at [819, 188] on div "Back to Dashboard Change Sender ID Customers Technicians Select a contact Outbo…" at bounding box center [574, 341] width 675 height 619
click at [835, 231] on div "Back to Dashboard Change Sender ID Customers Technicians Select a contact Outbo…" at bounding box center [574, 341] width 675 height 619
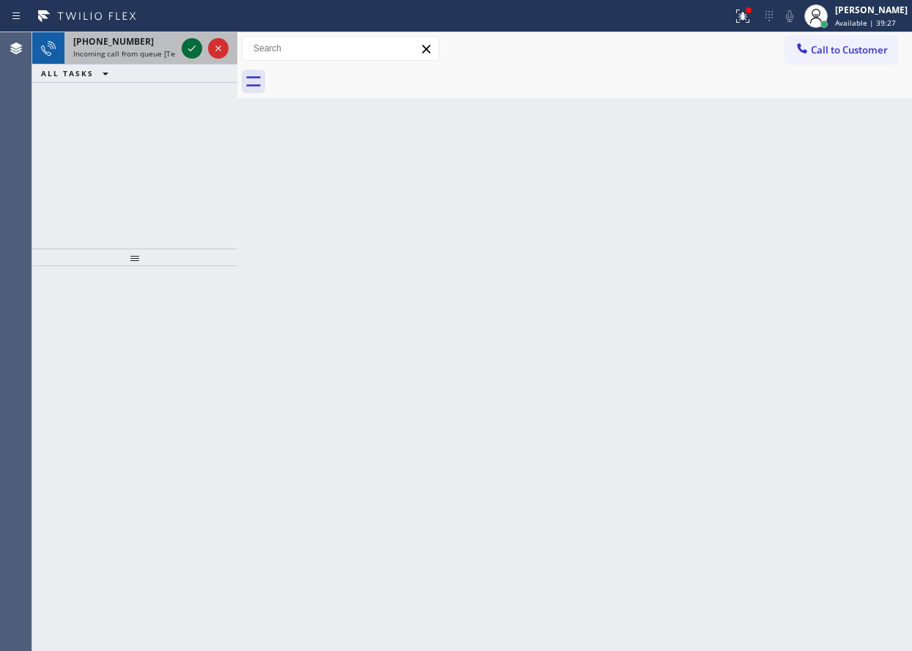
click at [196, 51] on icon at bounding box center [192, 49] width 18 height 18
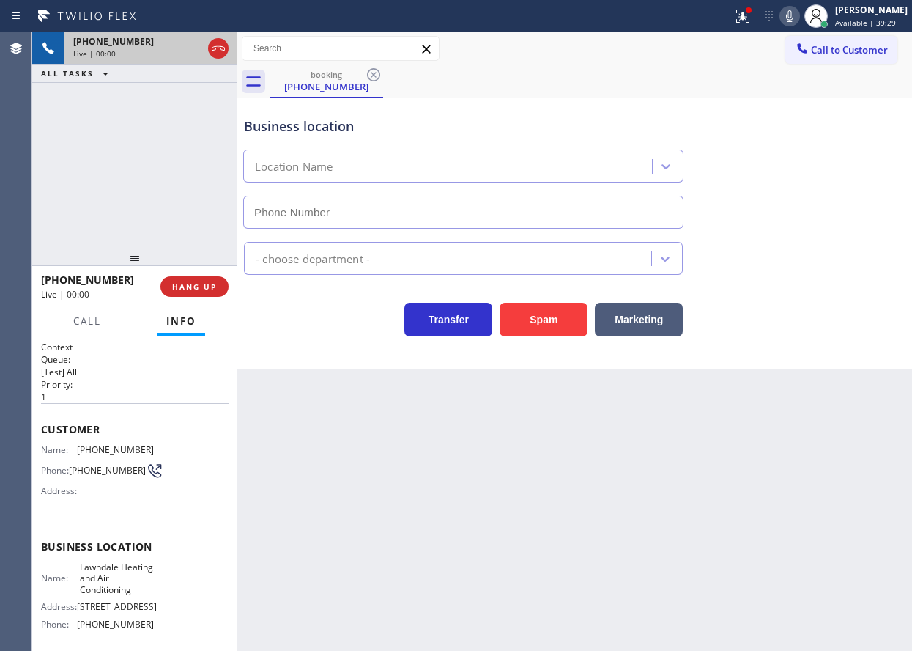
type input "[PHONE_NUMBER]"
click at [539, 311] on button "Spam" at bounding box center [544, 320] width 88 height 34
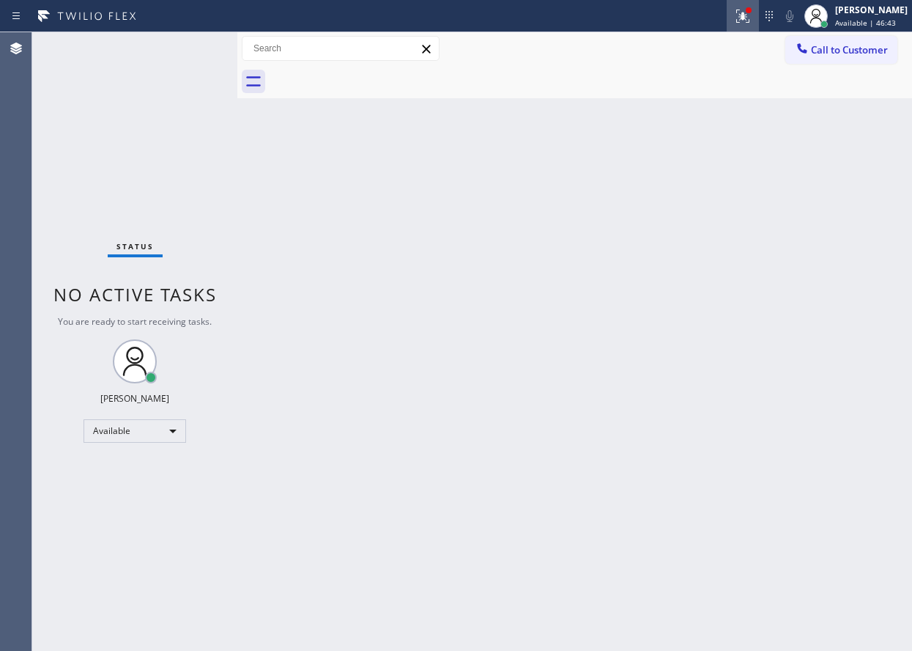
click at [752, 20] on icon at bounding box center [743, 16] width 18 height 18
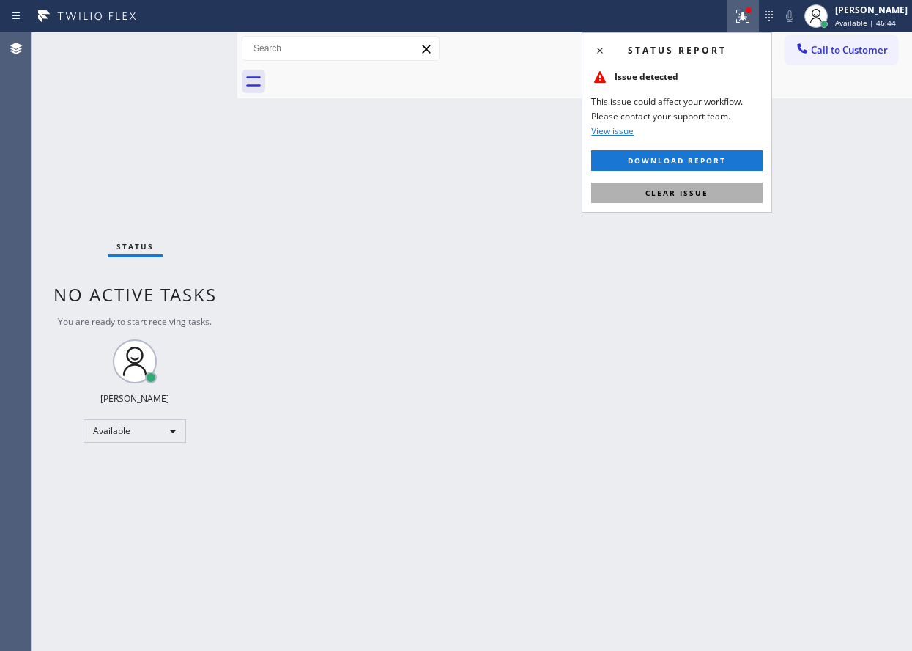
click at [701, 193] on span "Clear issue" at bounding box center [677, 193] width 63 height 10
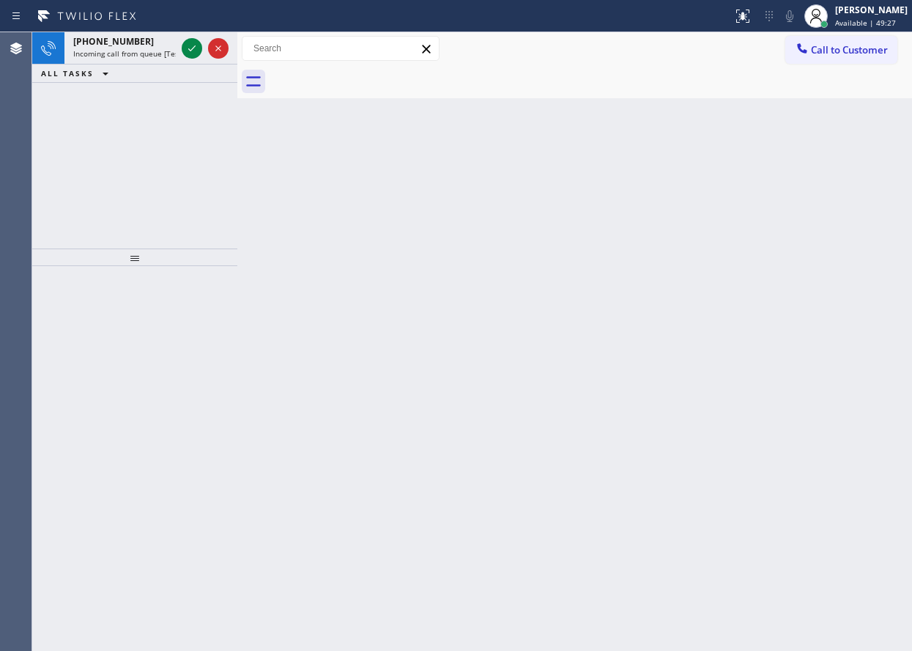
drag, startPoint x: 840, startPoint y: 202, endPoint x: 578, endPoint y: 182, distance: 262.4
click at [831, 199] on div "Back to Dashboard Change Sender ID Customers Technicians Select a contact Outbo…" at bounding box center [574, 341] width 675 height 619
click at [188, 48] on icon at bounding box center [192, 49] width 18 height 18
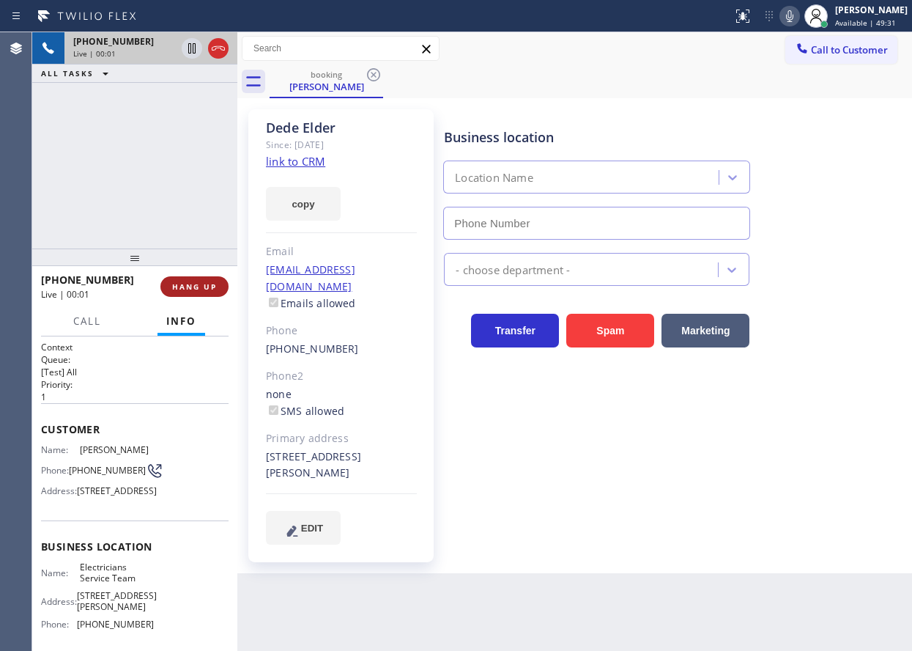
type input "[PHONE_NUMBER]"
click at [311, 164] on link "link to CRM" at bounding box center [295, 161] width 59 height 15
click at [101, 584] on span "Electricians Service Team" at bounding box center [116, 572] width 73 height 23
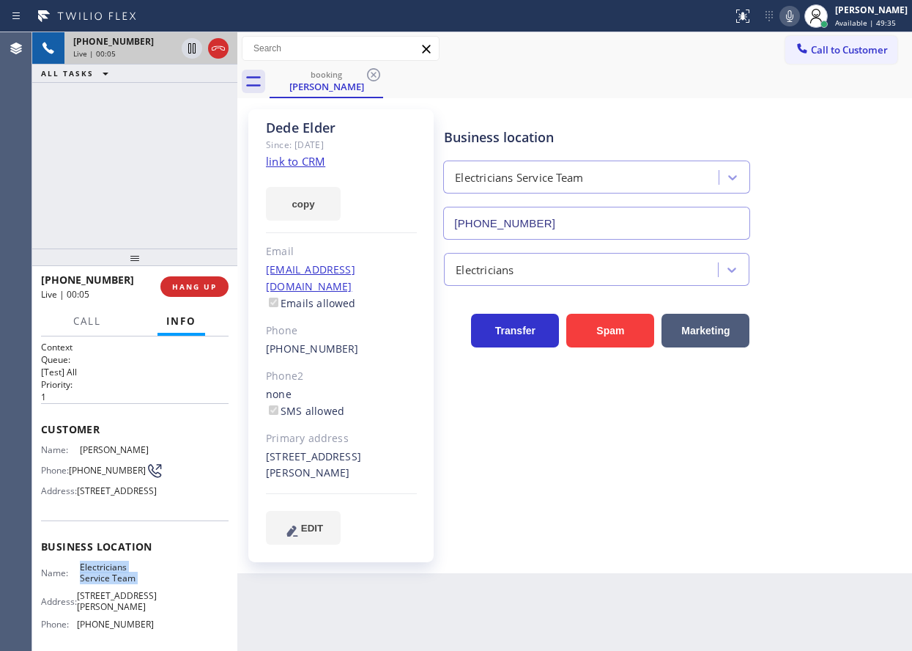
copy span "Electricians Service Team"
click at [610, 221] on input "[PHONE_NUMBER]" at bounding box center [596, 223] width 307 height 33
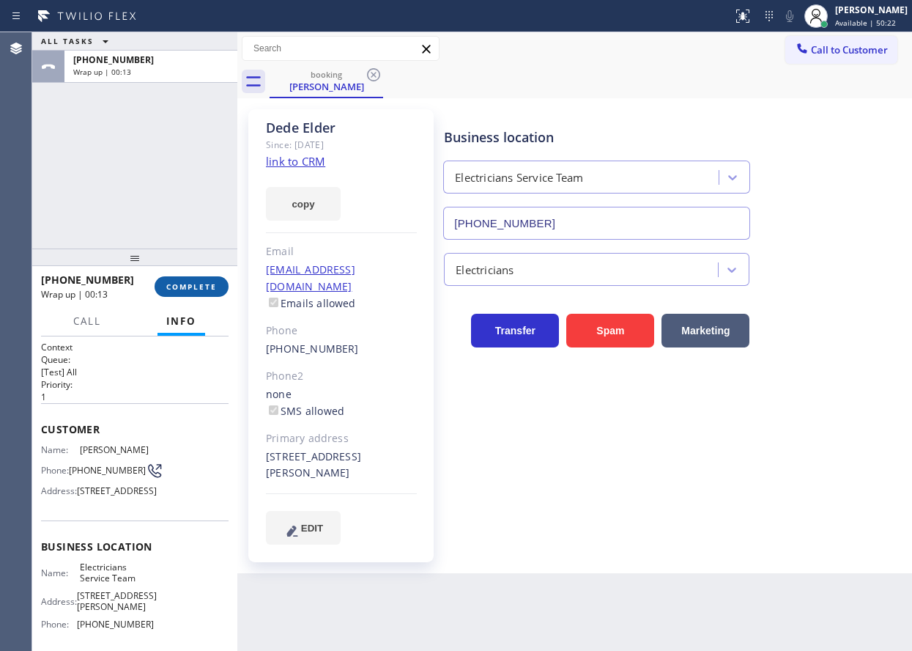
click at [203, 291] on span "COMPLETE" at bounding box center [191, 286] width 51 height 10
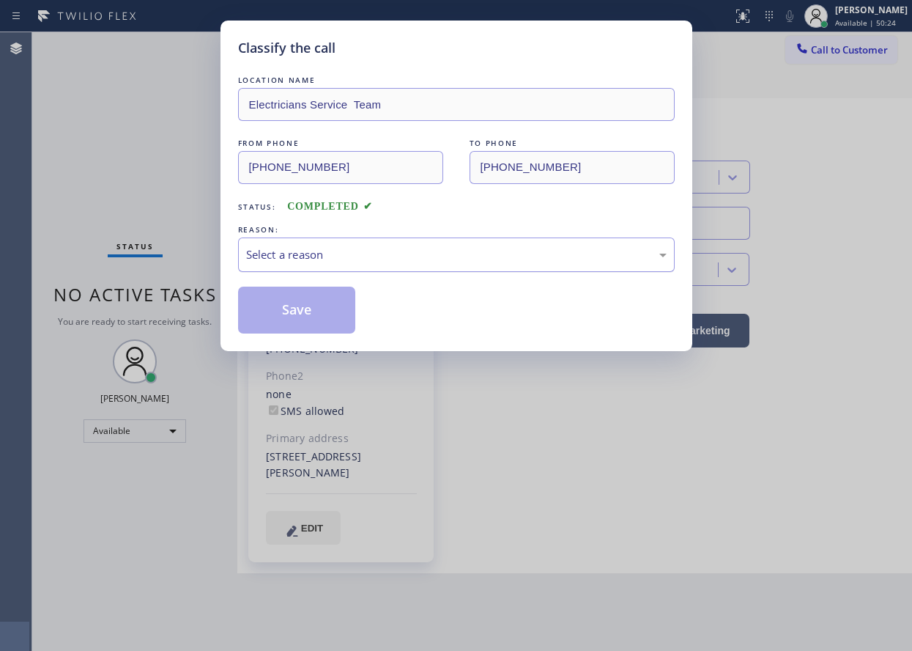
drag, startPoint x: 358, startPoint y: 258, endPoint x: 355, endPoint y: 267, distance: 10.0
click at [358, 259] on div "Select a reason" at bounding box center [456, 254] width 421 height 17
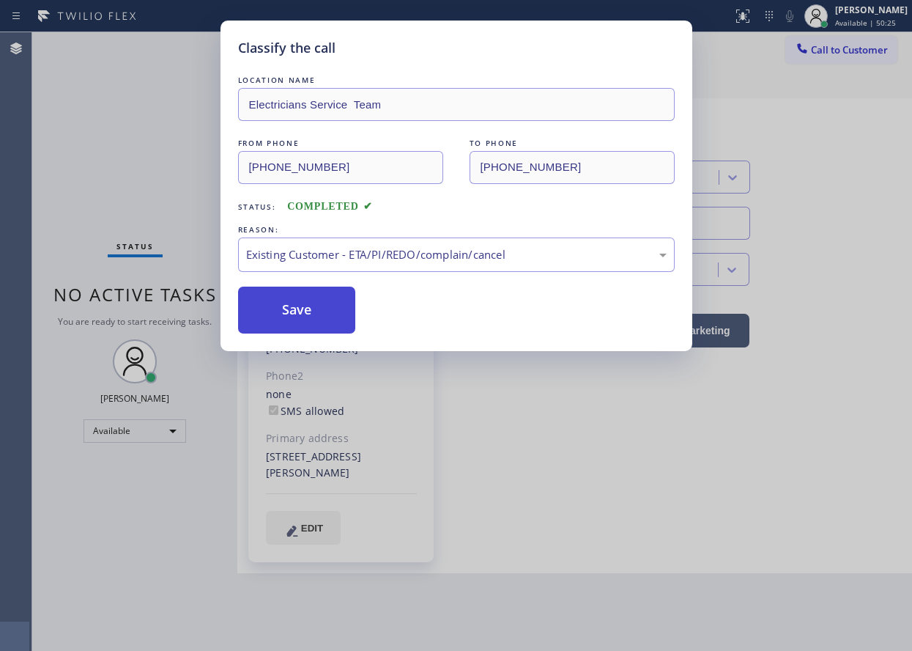
click at [290, 310] on button "Save" at bounding box center [297, 310] width 118 height 47
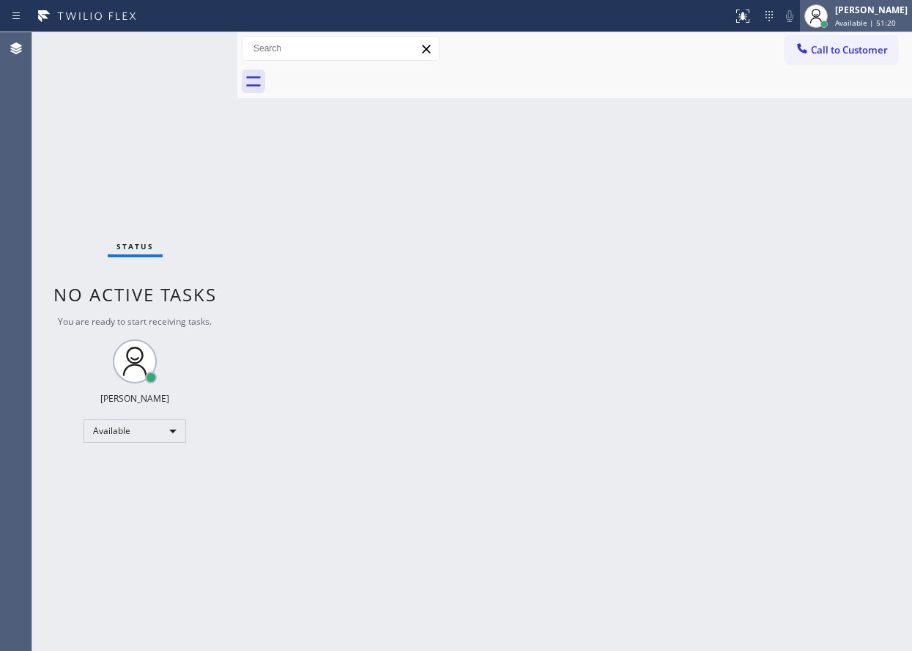
click at [847, 5] on div "[PERSON_NAME] Available | 51:20" at bounding box center [872, 16] width 80 height 26
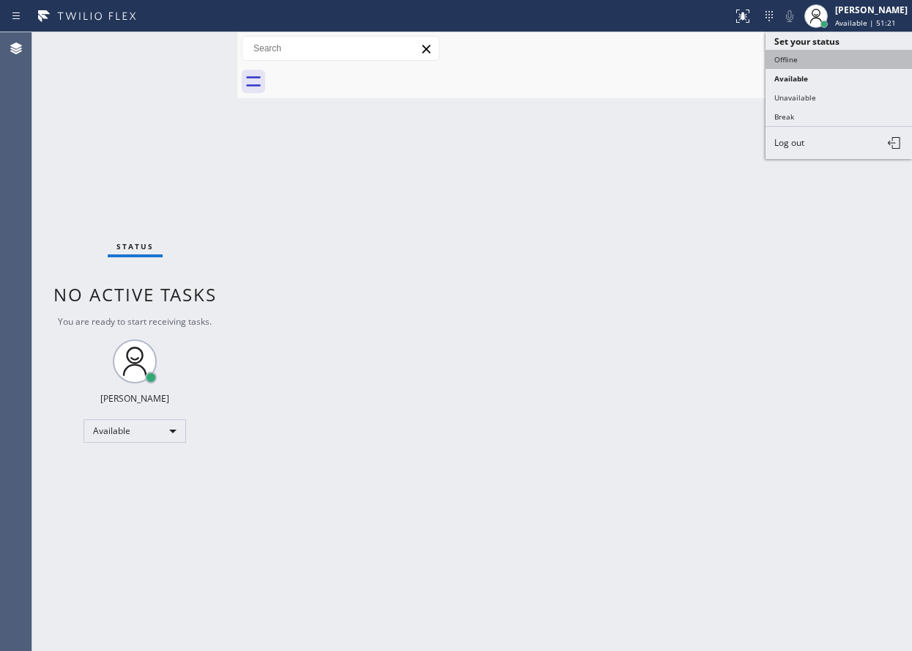
click at [837, 64] on button "Offline" at bounding box center [839, 59] width 147 height 19
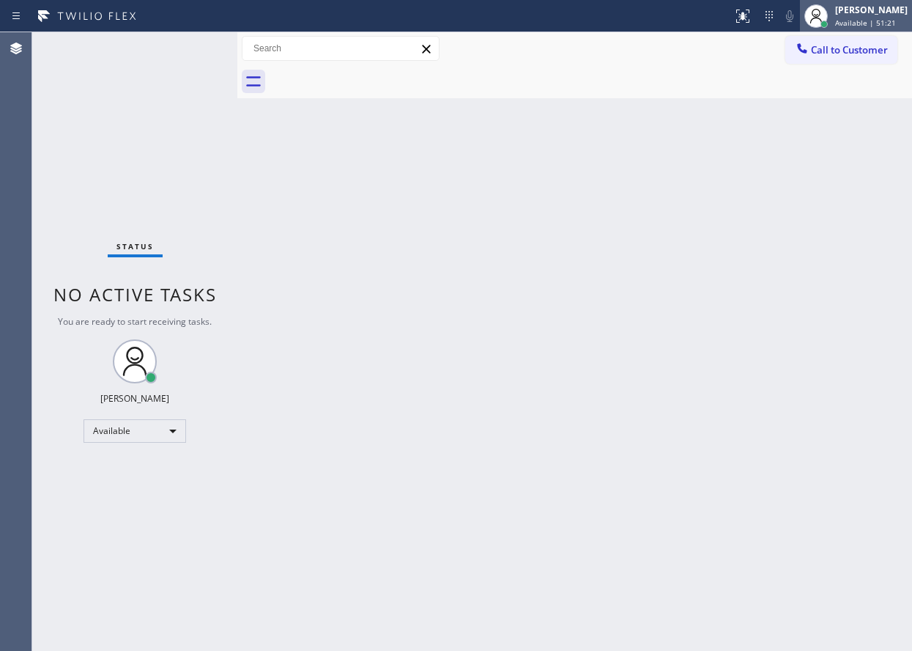
click at [896, 23] on span "Available | 51:21" at bounding box center [865, 23] width 61 height 10
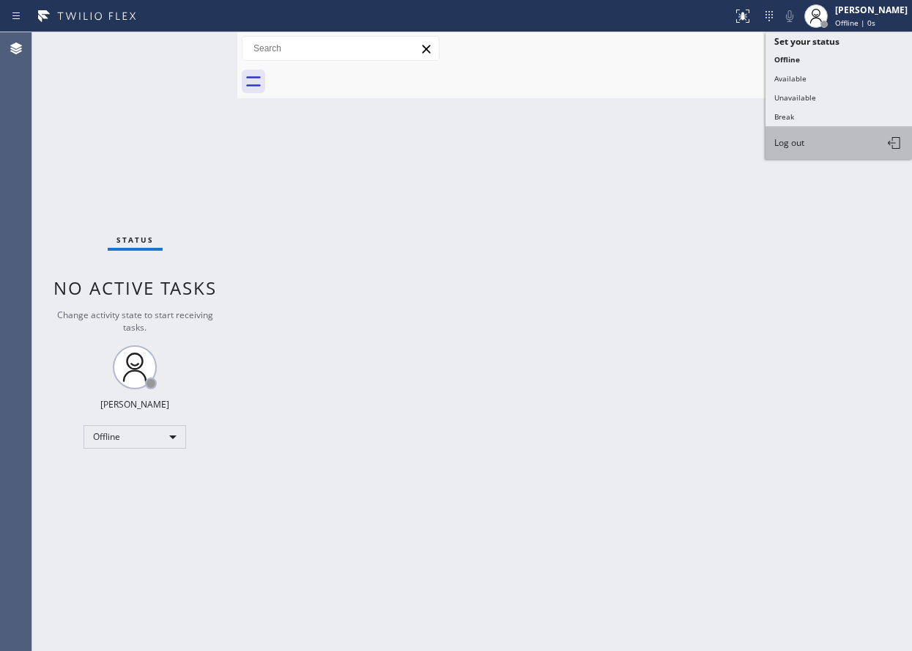
click at [819, 148] on button "Log out" at bounding box center [839, 143] width 147 height 32
